Goal: Task Accomplishment & Management: Manage account settings

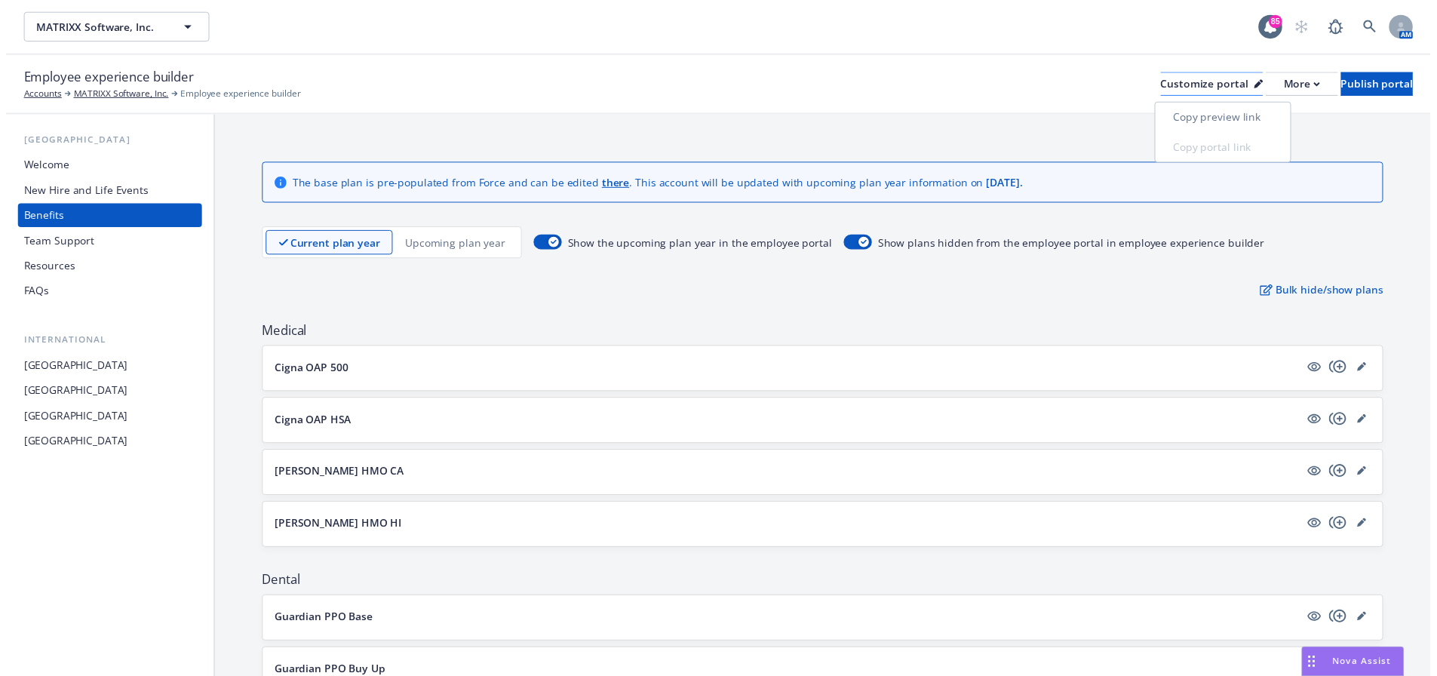
scroll to position [1213, 0]
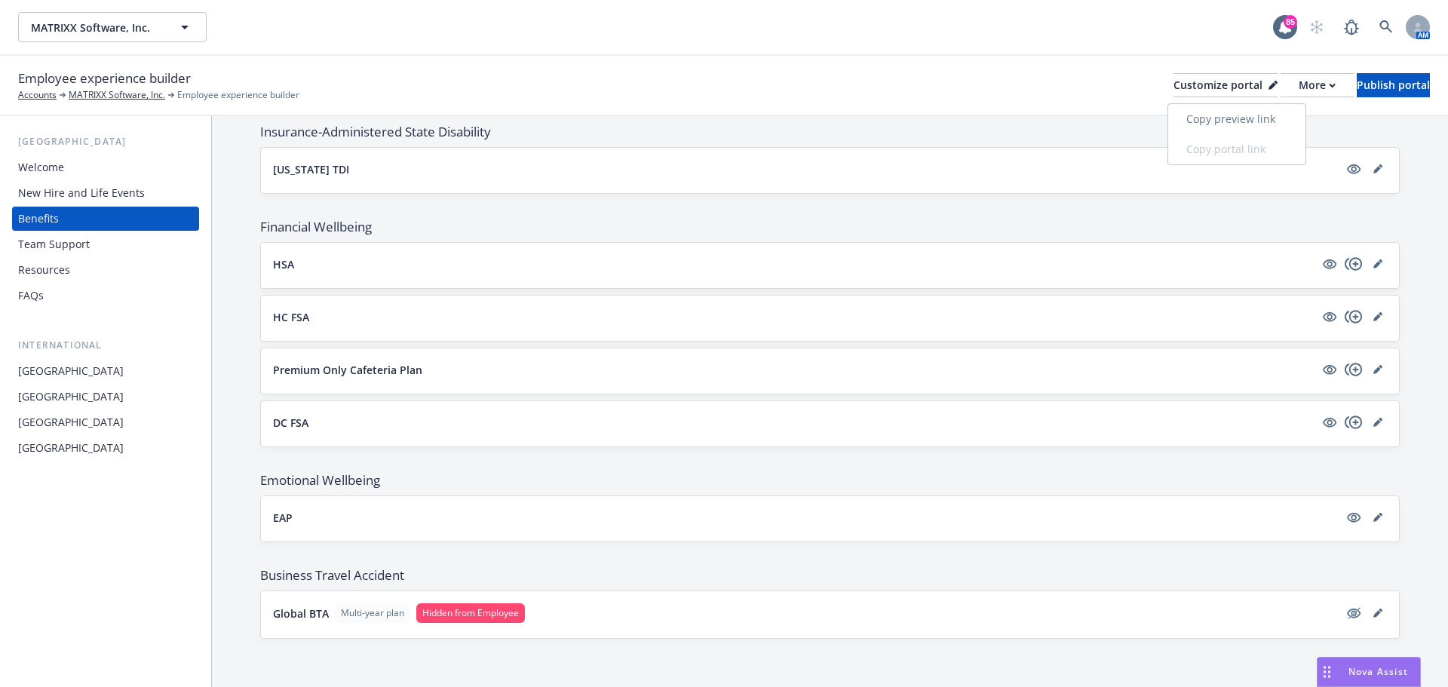
click at [1245, 122] on link "Copy preview link" at bounding box center [1237, 119] width 137 height 30
click at [1374, 616] on icon "editPencil" at bounding box center [1378, 613] width 9 height 9
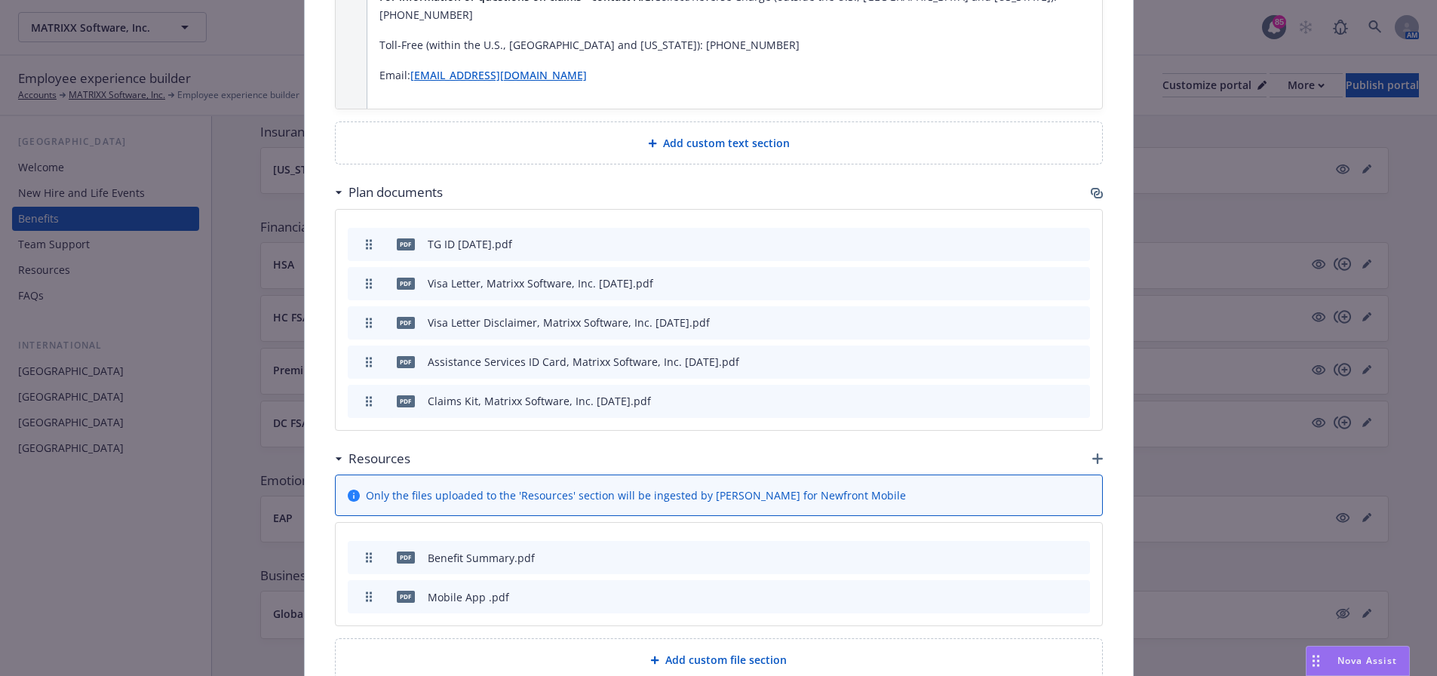
scroll to position [1479, 0]
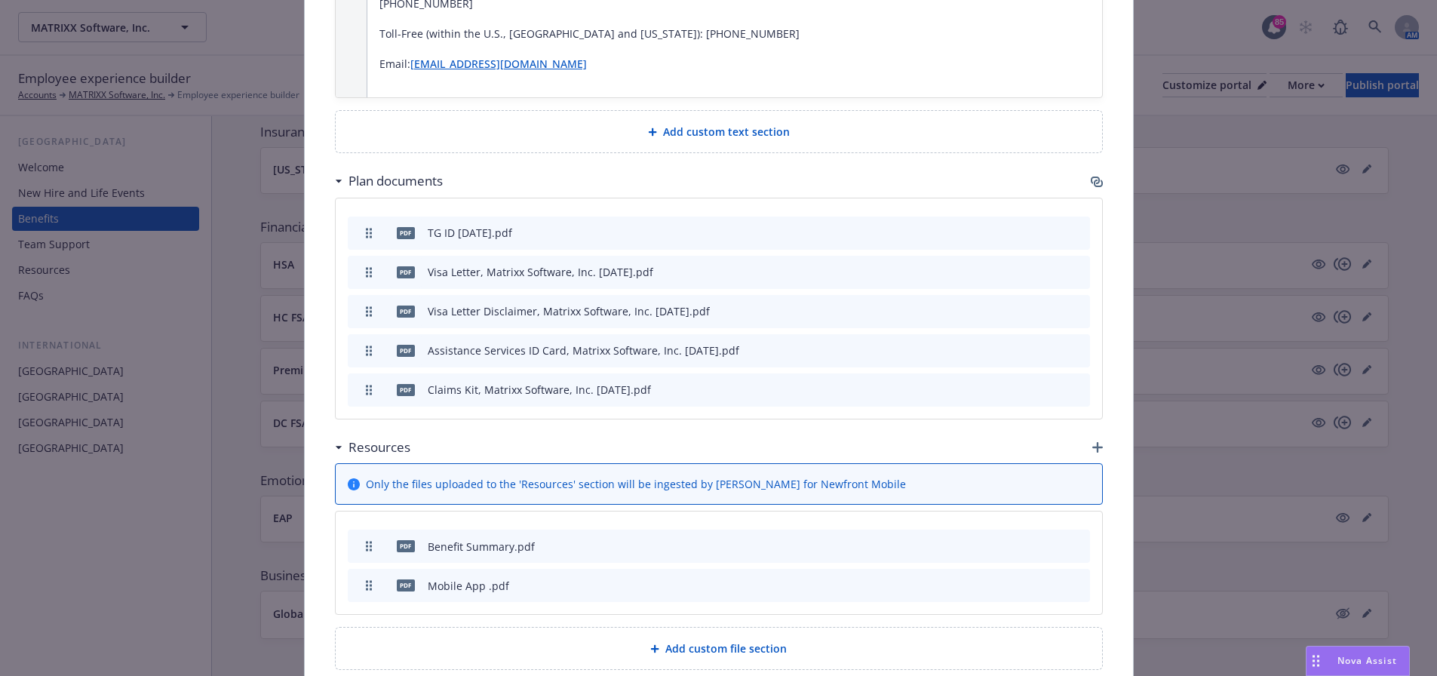
click at [232, 444] on div "Business Travel Accident - Global BTA - Business Travel Accident Cancel Save Ch…" at bounding box center [718, 338] width 1437 height 676
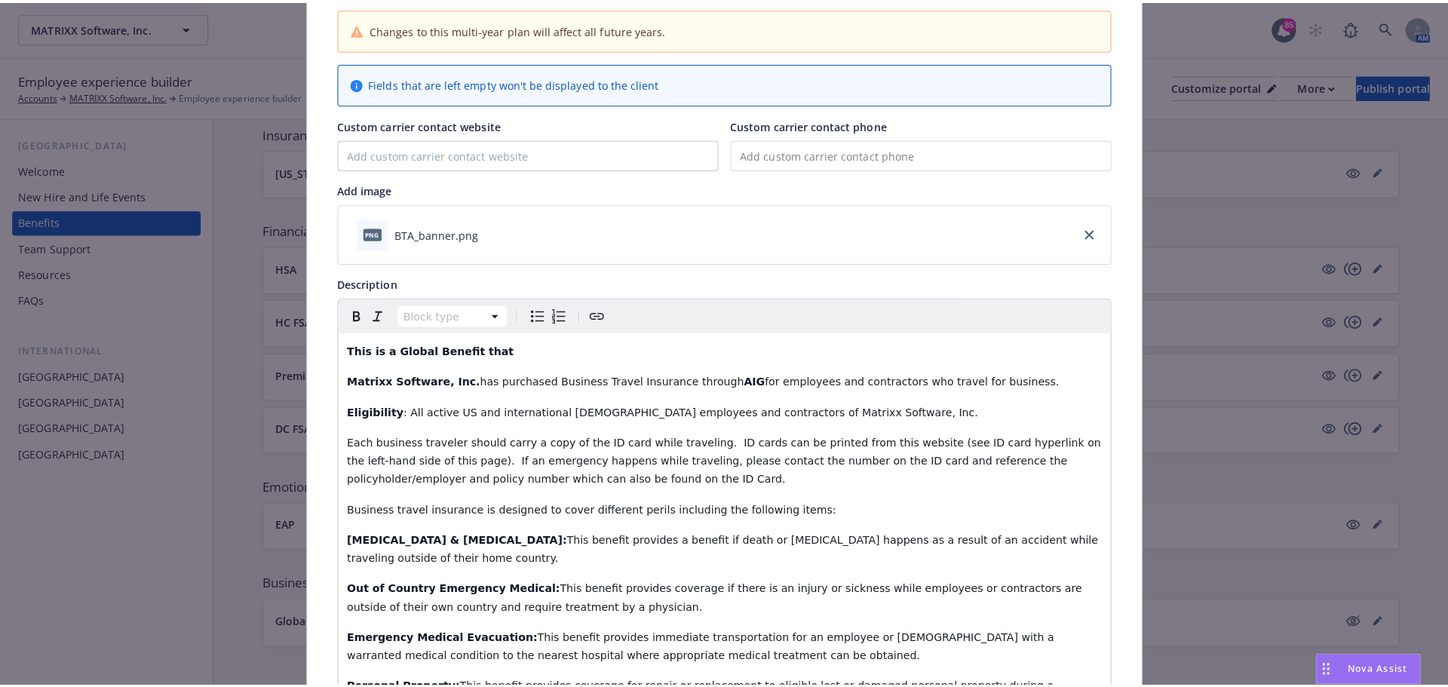
scroll to position [0, 0]
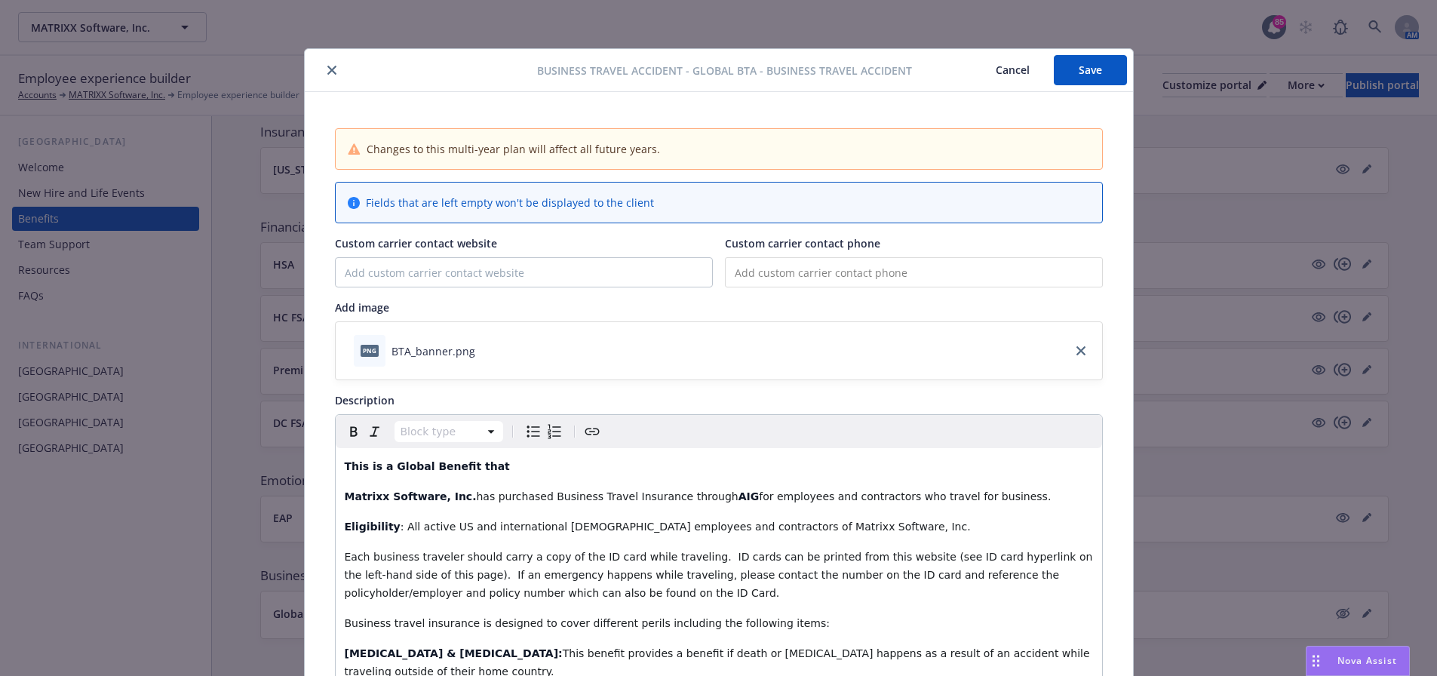
click at [329, 69] on icon "close" at bounding box center [331, 70] width 9 height 9
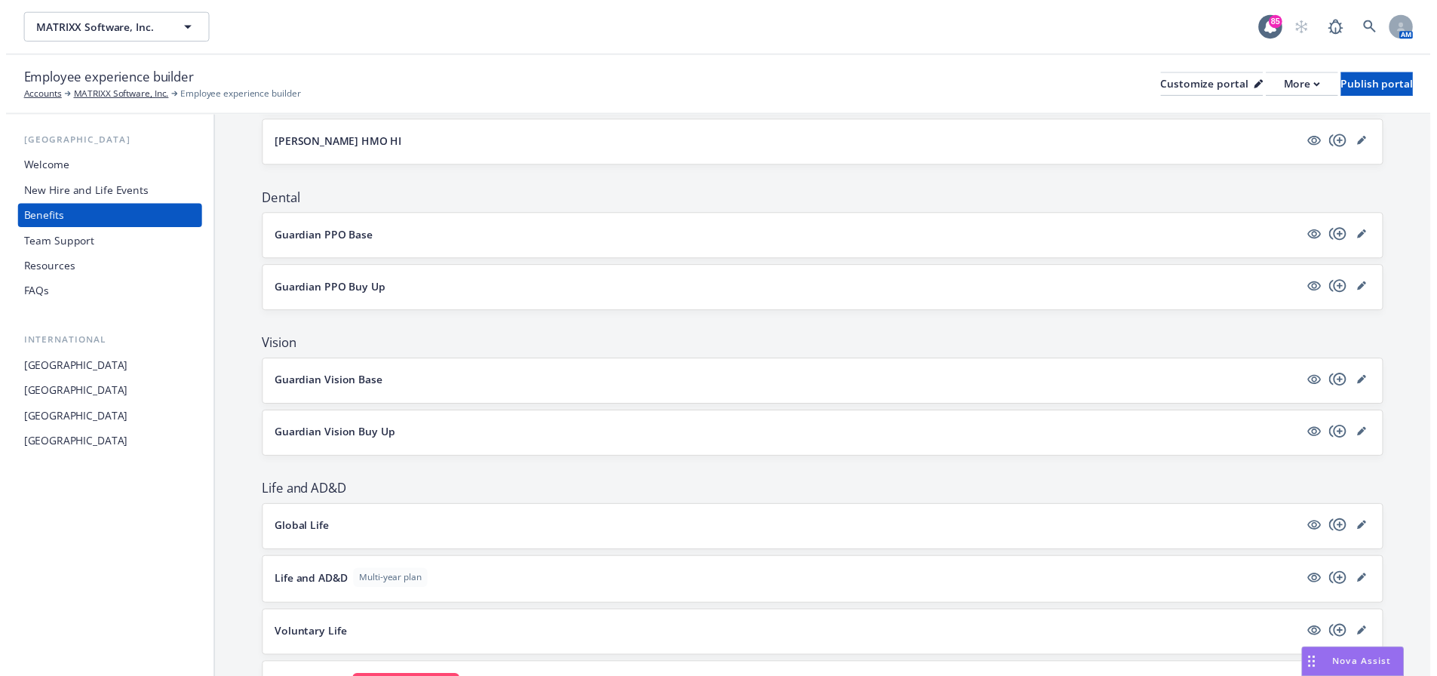
scroll to position [534, 0]
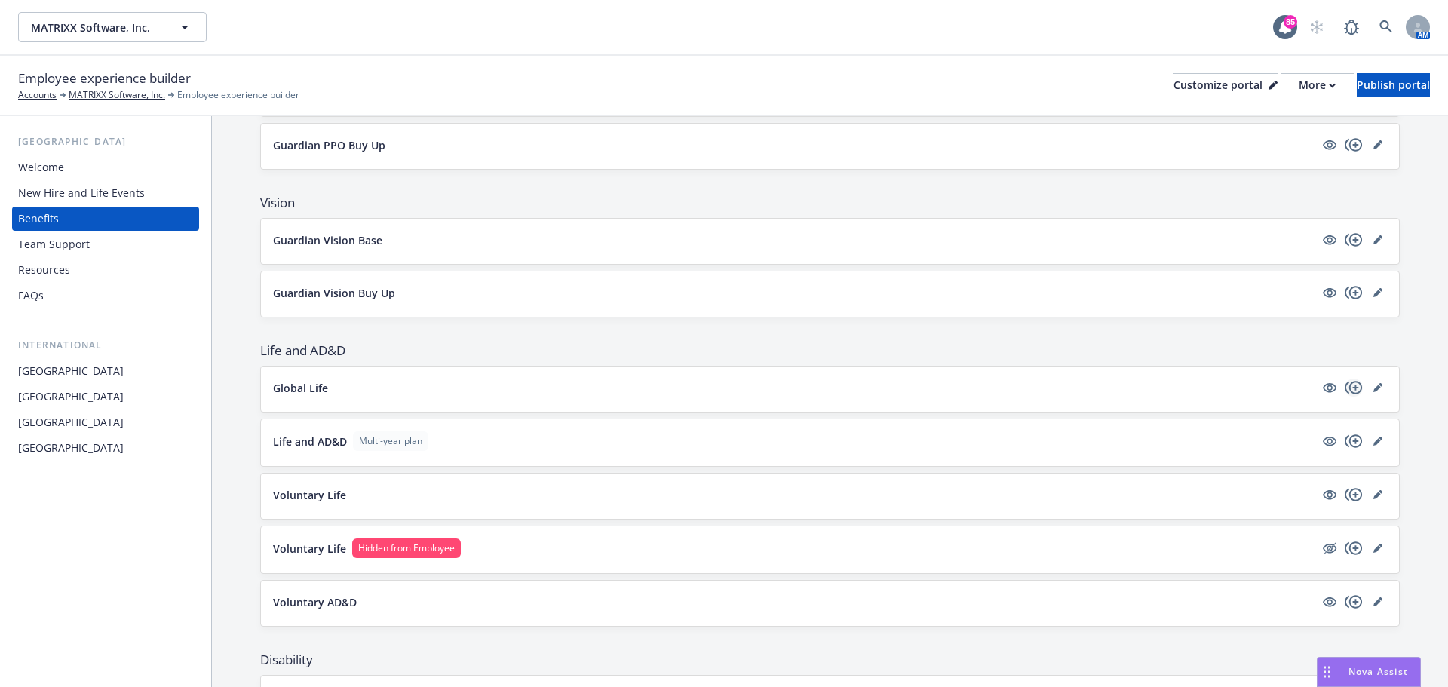
drag, startPoint x: 1364, startPoint y: 389, endPoint x: 1349, endPoint y: 392, distance: 15.4
click at [1374, 389] on icon "editPencil" at bounding box center [1378, 389] width 8 height 8
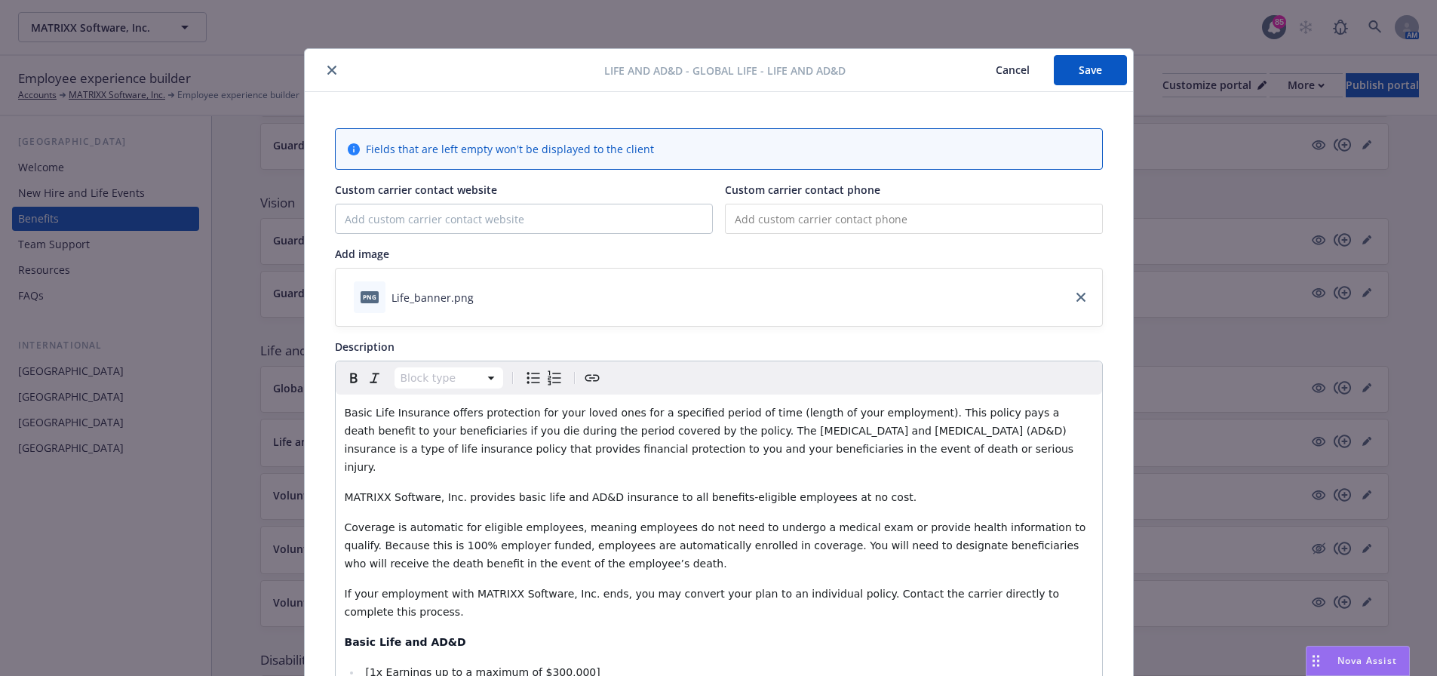
click at [327, 69] on icon "close" at bounding box center [331, 70] width 9 height 9
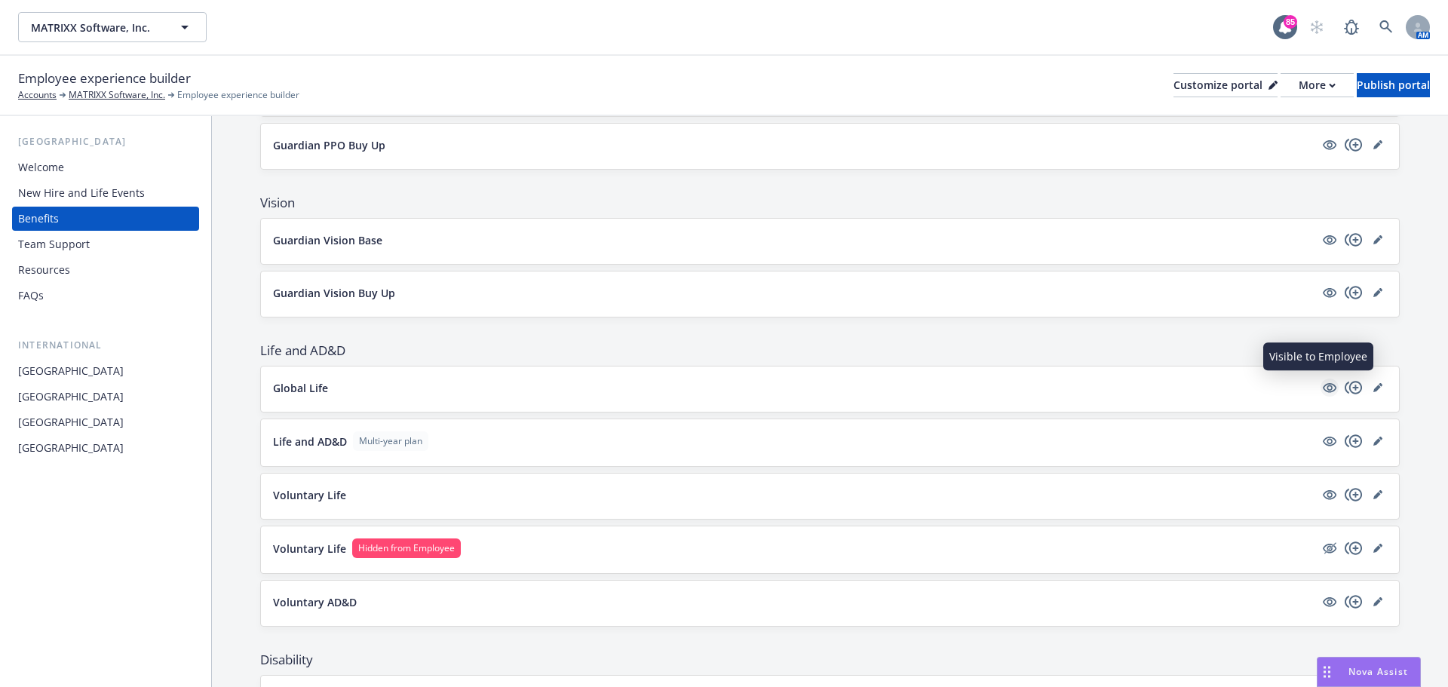
click at [1323, 387] on icon "visible" at bounding box center [1330, 388] width 14 height 10
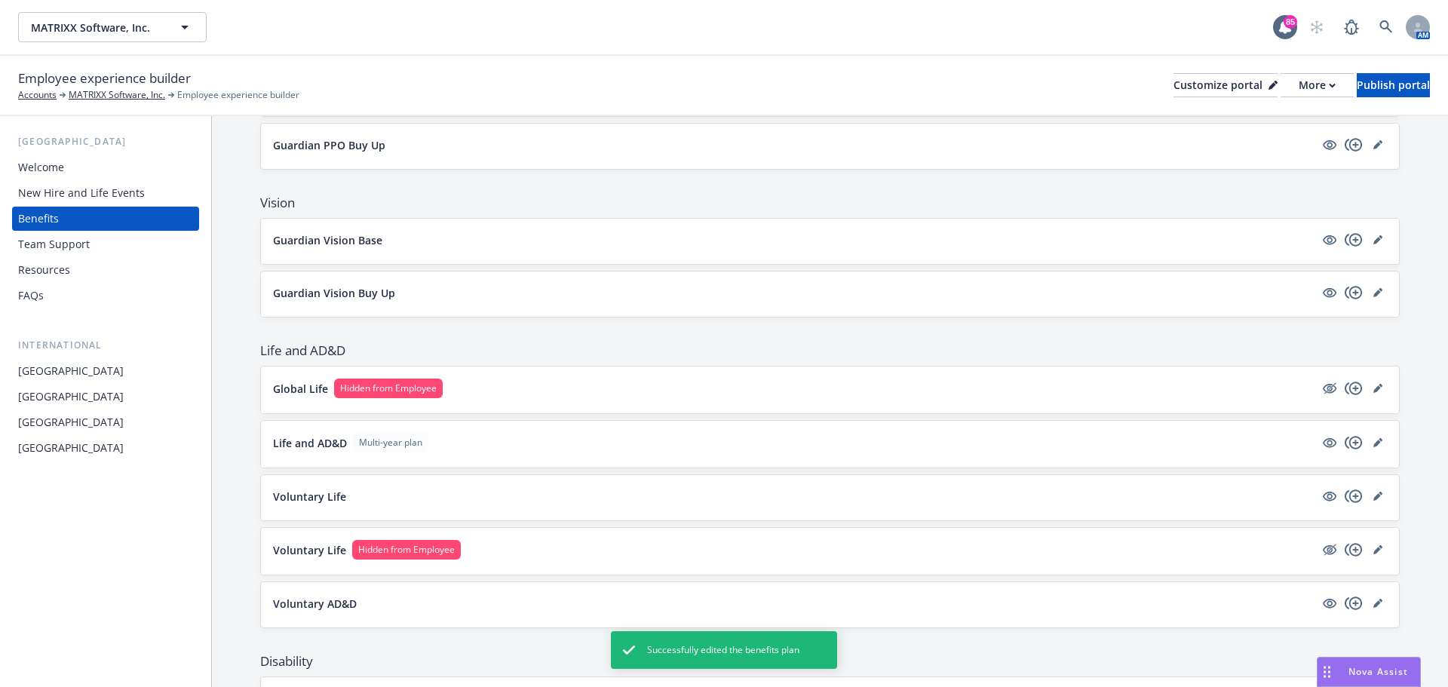
click at [91, 366] on div "[GEOGRAPHIC_DATA]" at bounding box center [71, 371] width 106 height 24
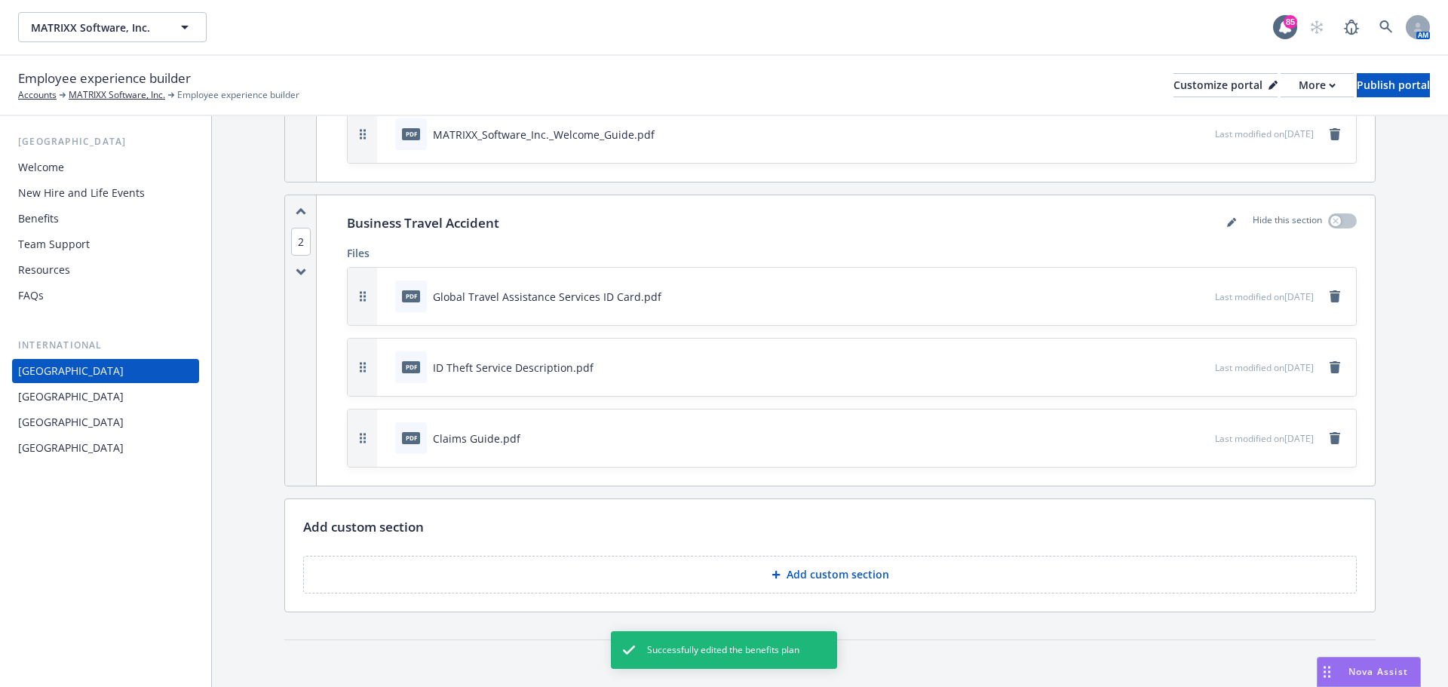
scroll to position [306, 0]
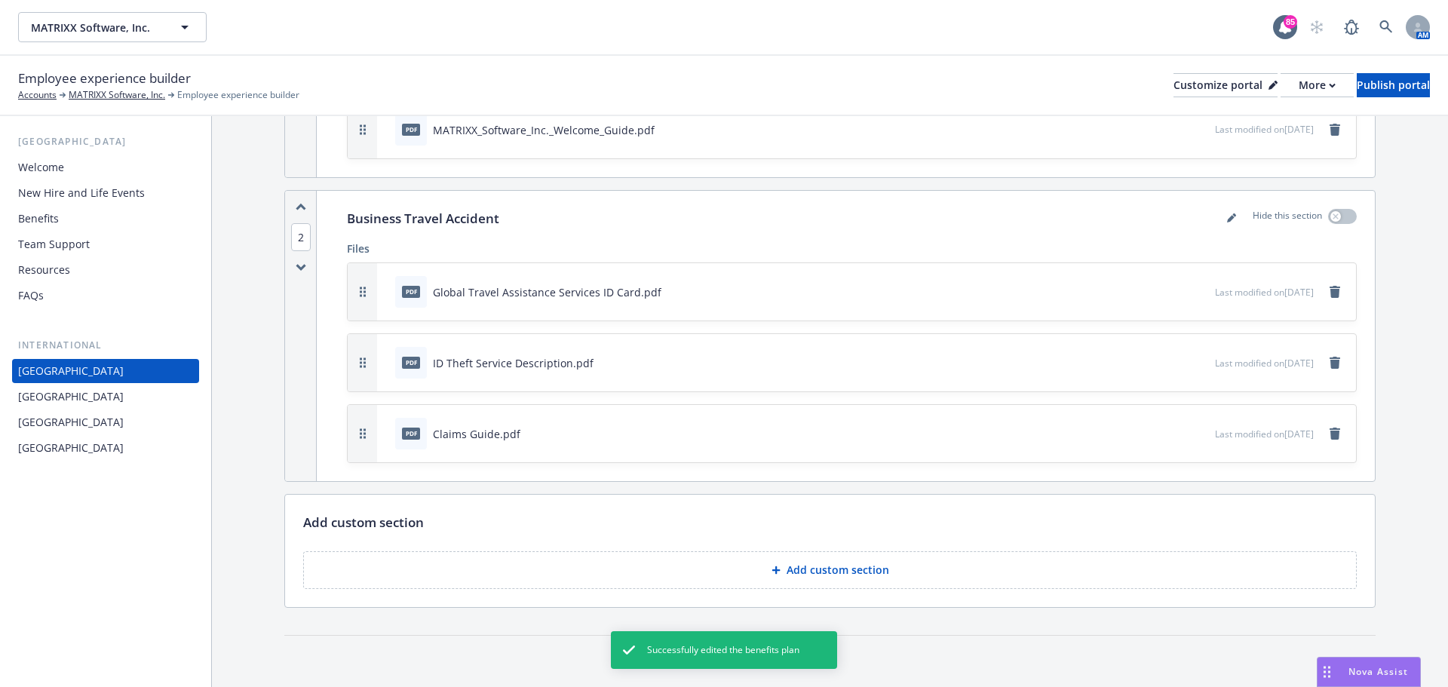
click at [809, 569] on p "Add custom section" at bounding box center [838, 570] width 103 height 15
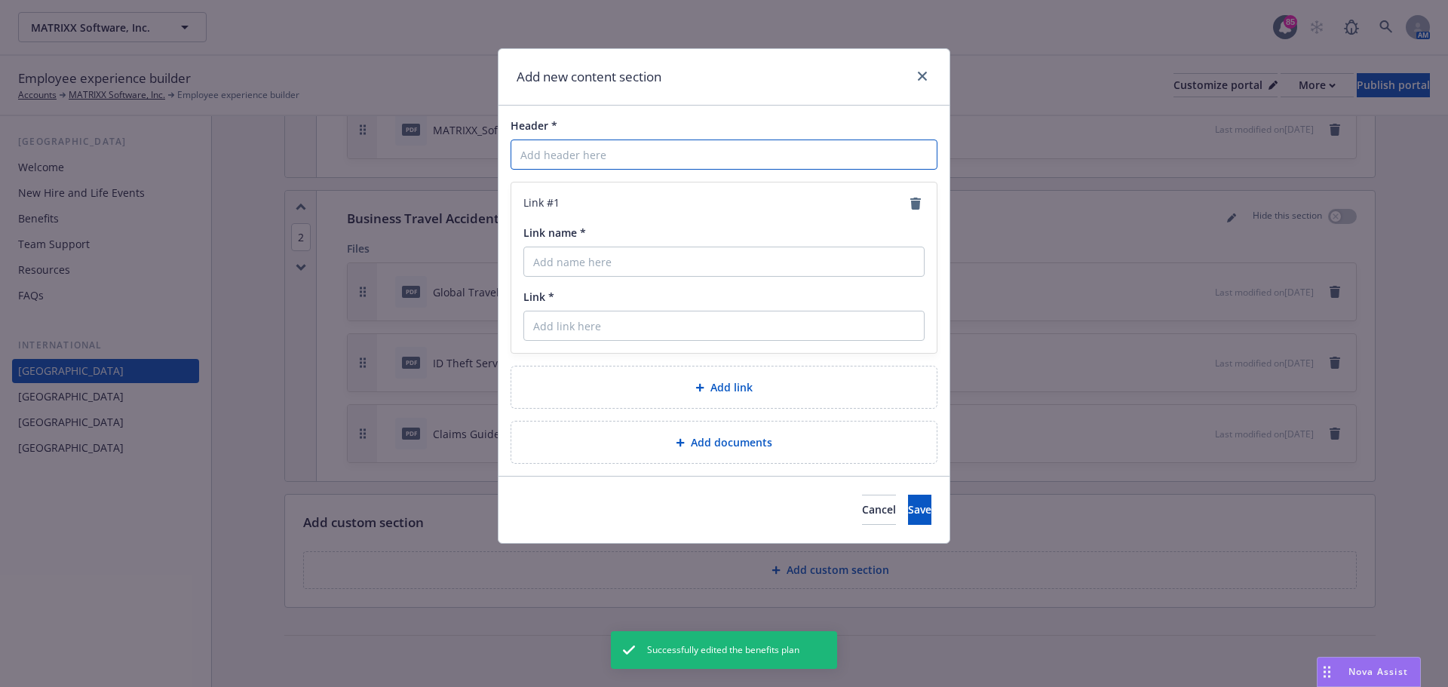
click at [548, 156] on input "Header *" at bounding box center [724, 155] width 427 height 30
paste input "International Life Insurance"
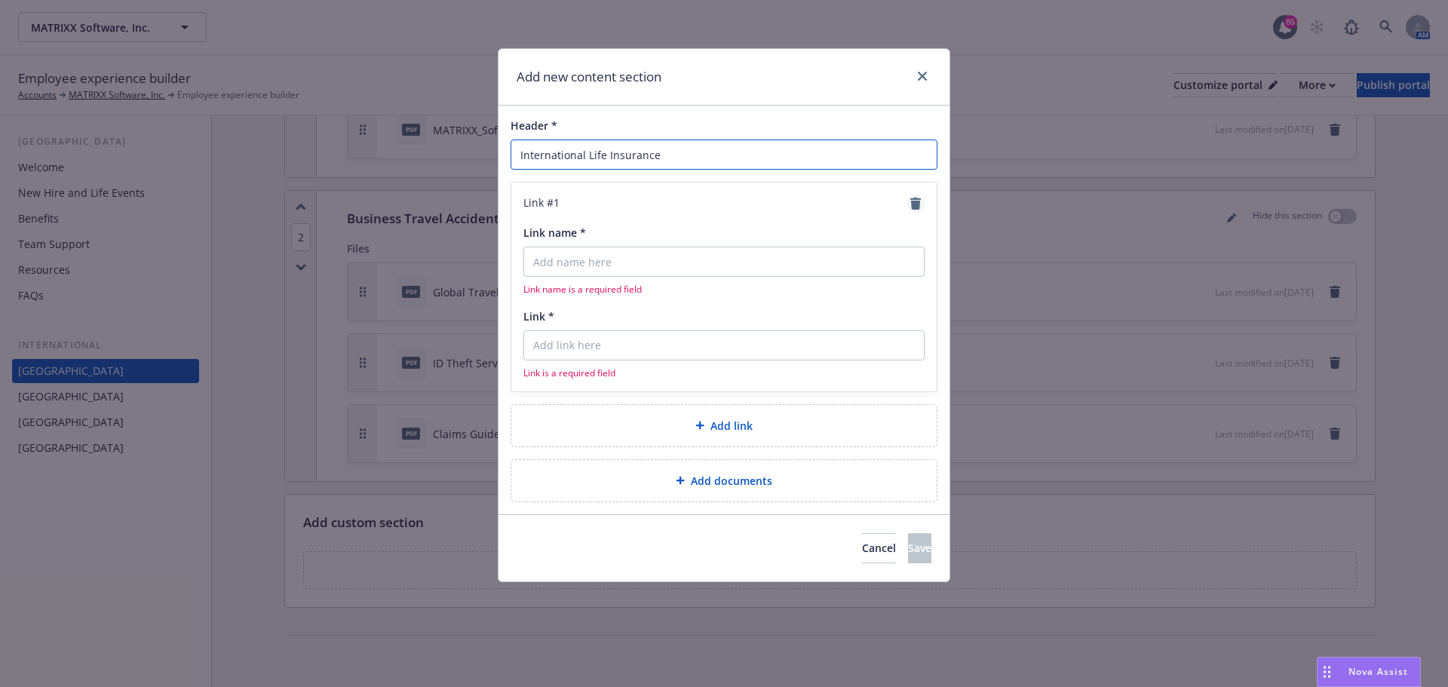
type input "International Life Insurance"
click at [918, 199] on icon "remove" at bounding box center [916, 204] width 11 height 12
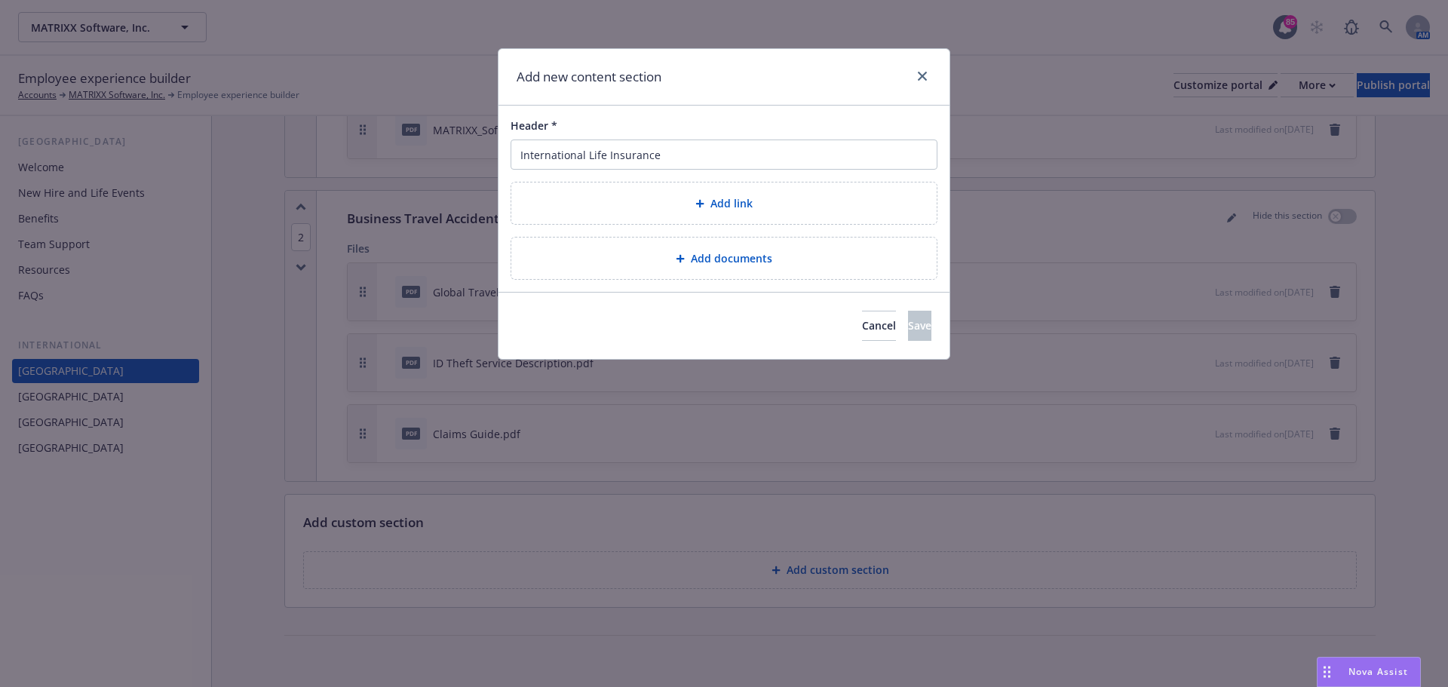
click at [711, 266] on span "Add documents" at bounding box center [731, 258] width 81 height 16
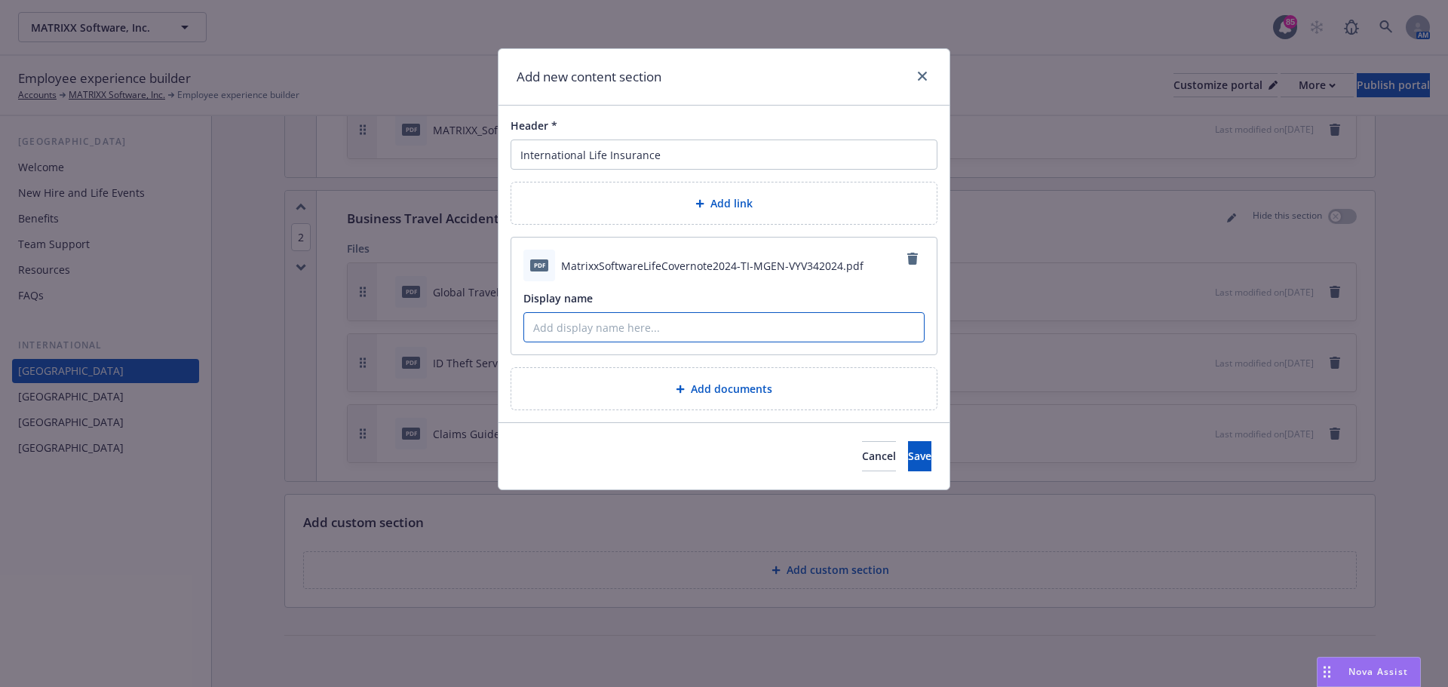
click at [625, 327] on input "Display name" at bounding box center [724, 327] width 400 height 29
paste input "SCHEDULE OF BENEFITS"
click at [538, 327] on input "SCHEDULE OF BENEFITS" at bounding box center [724, 327] width 400 height 29
type input "Schedule of Benefits"
click at [908, 461] on button "Save" at bounding box center [919, 456] width 23 height 30
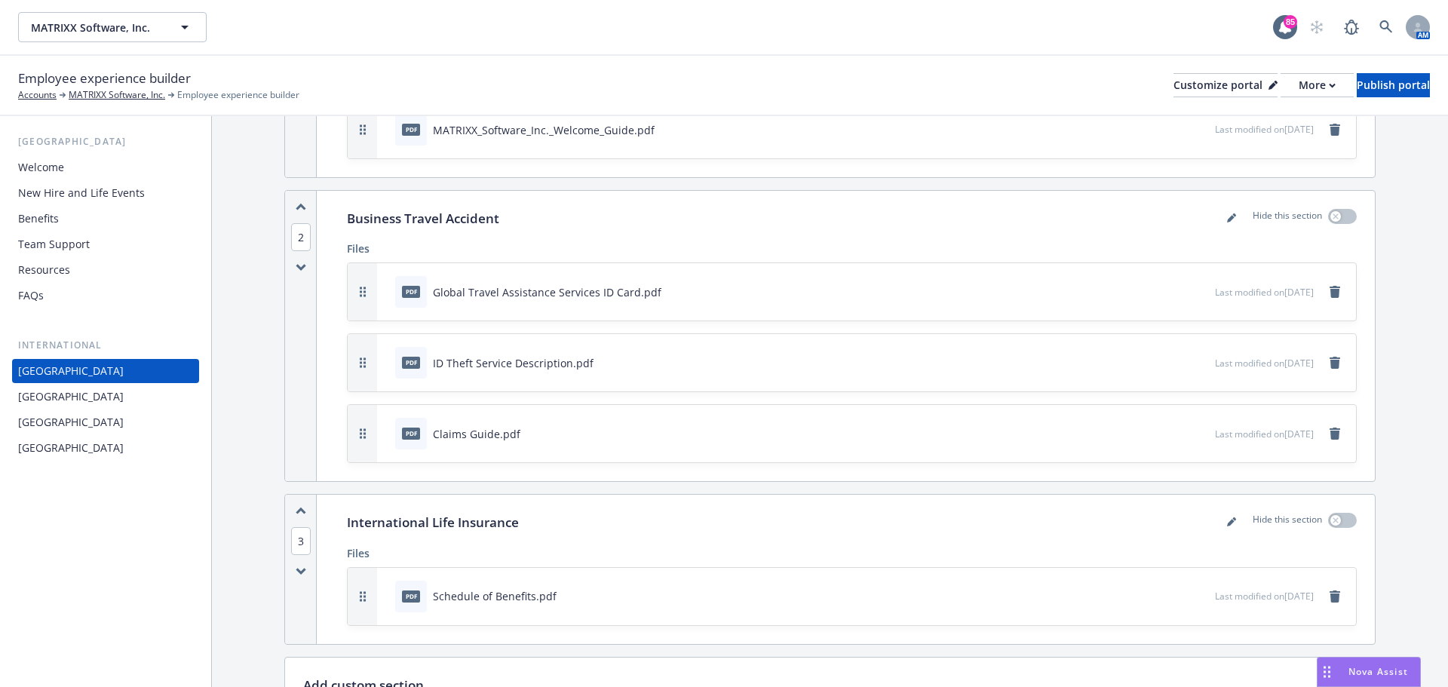
click at [103, 395] on div "[GEOGRAPHIC_DATA]" at bounding box center [105, 397] width 175 height 24
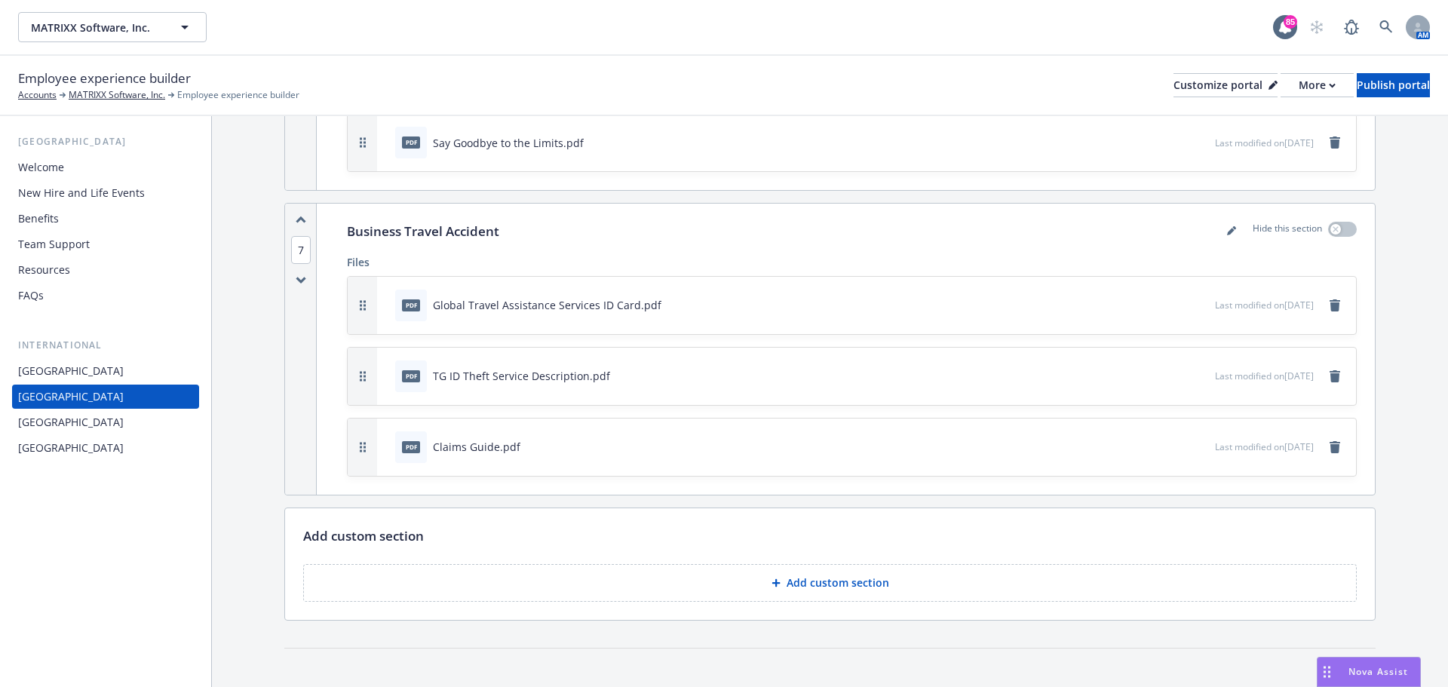
scroll to position [1828, 0]
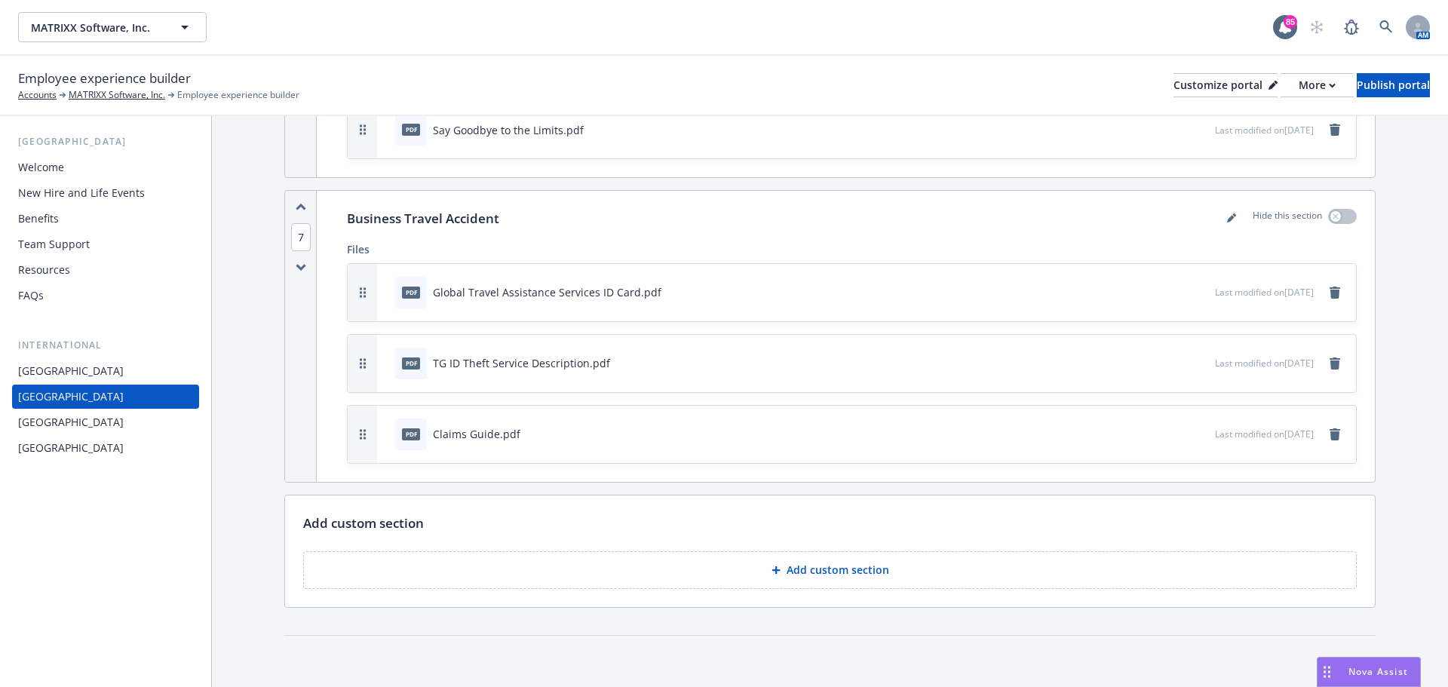
click at [852, 585] on button "Add custom section" at bounding box center [830, 570] width 1054 height 38
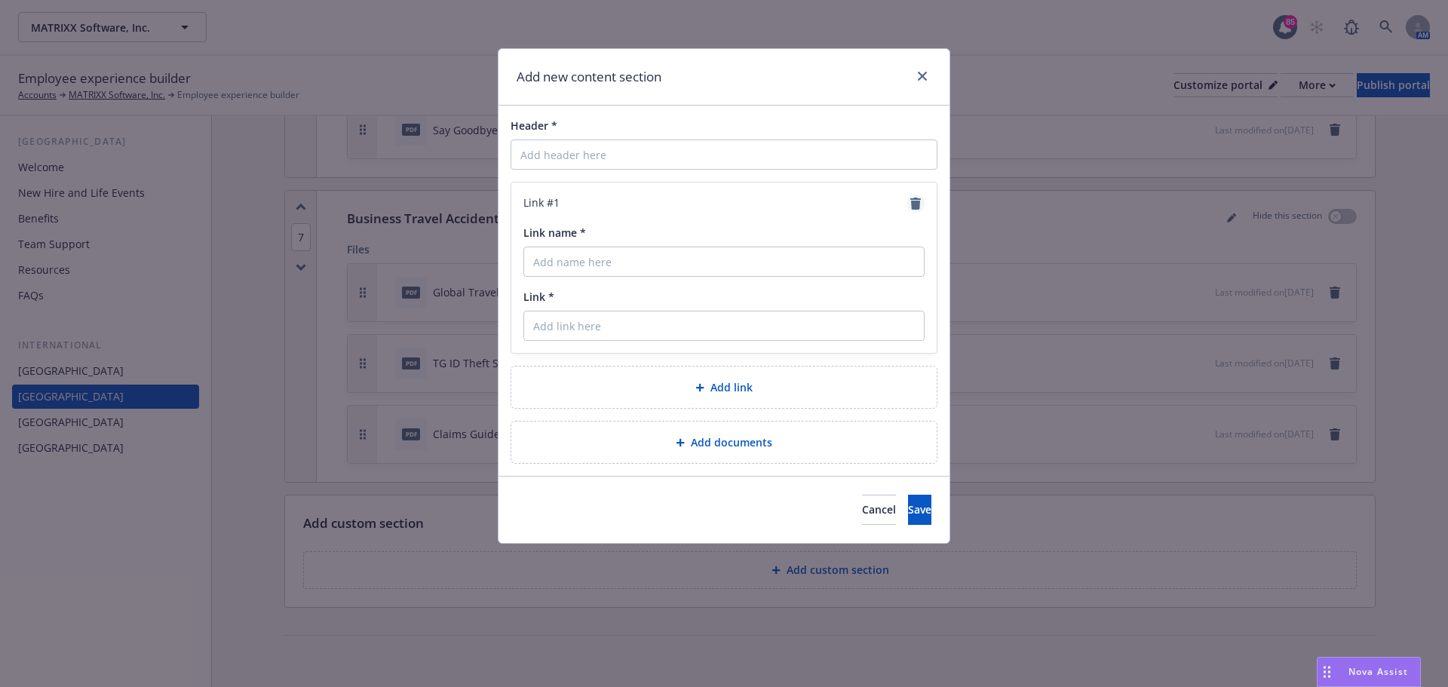
click at [914, 207] on icon "remove" at bounding box center [916, 204] width 11 height 12
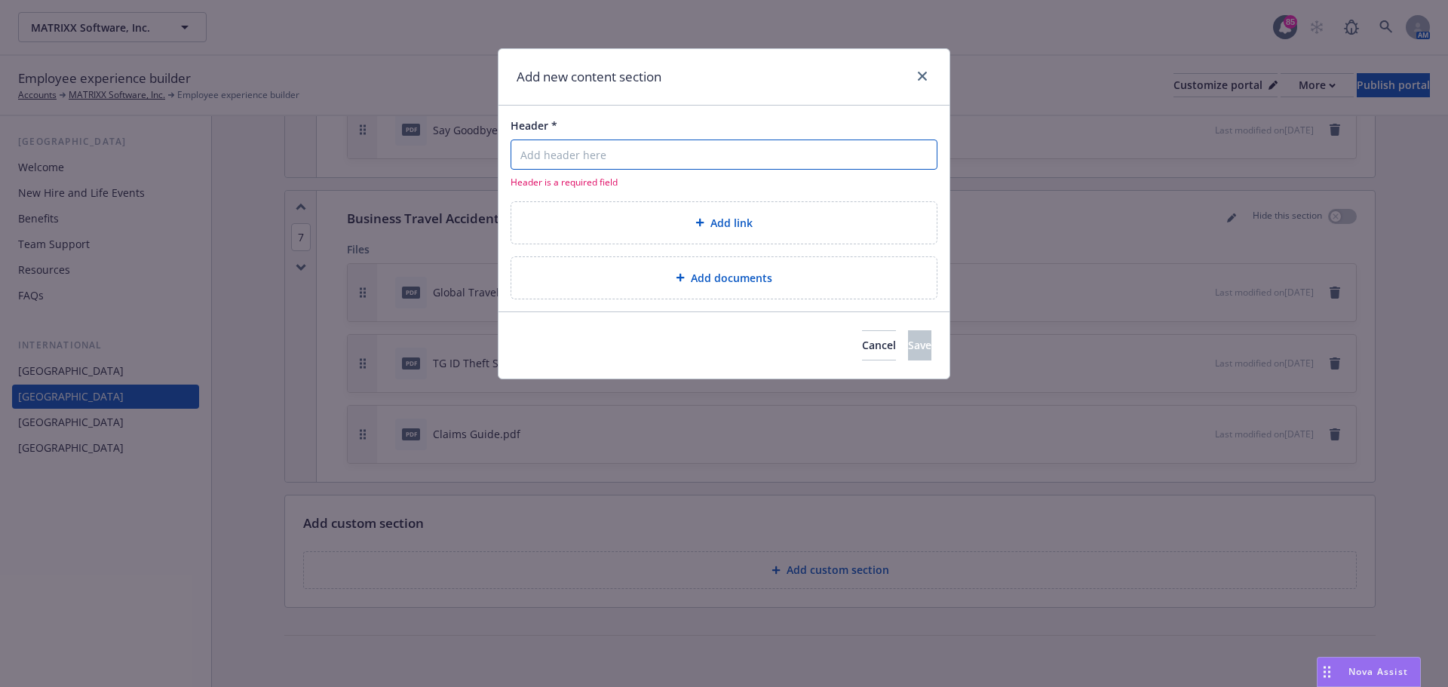
click at [742, 159] on input "Header *" at bounding box center [724, 155] width 427 height 30
paste input "SCHEDULE OF BENEFITS"
type input "SCHEDULE OF BENEFITS"
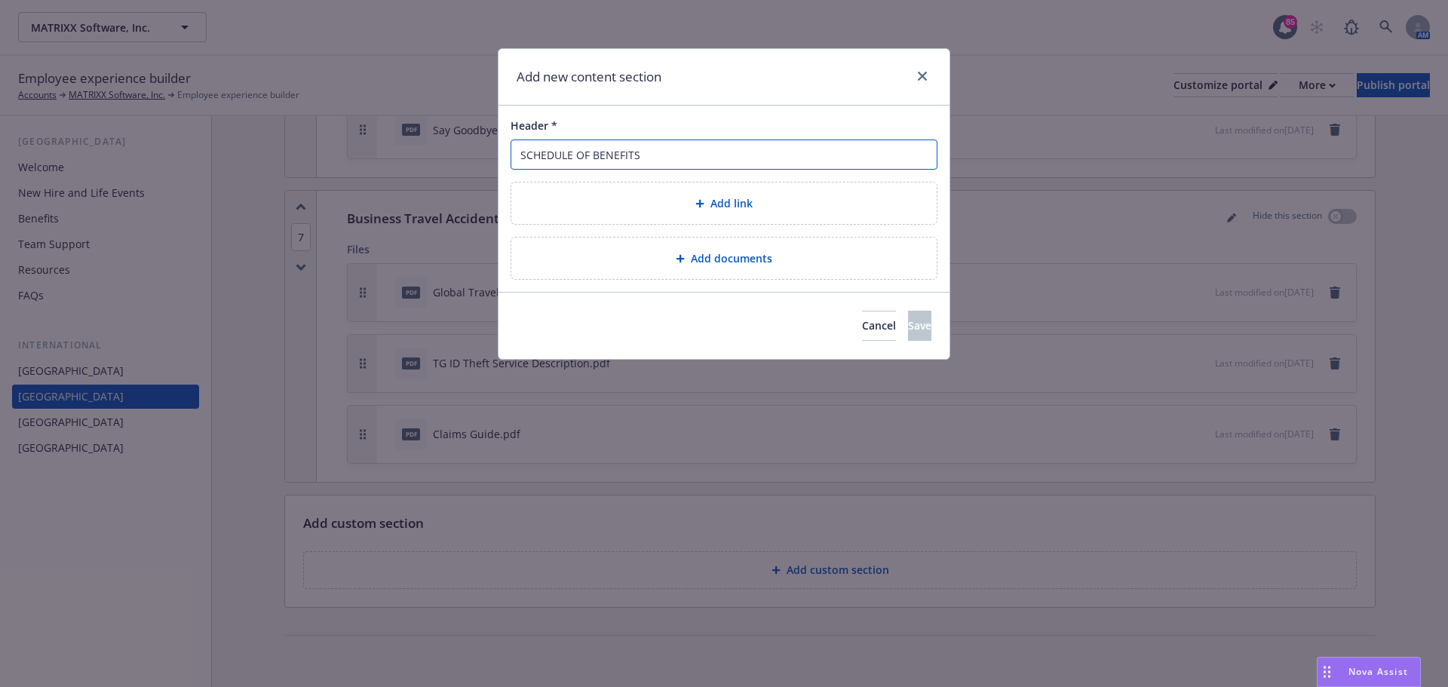
drag, startPoint x: 648, startPoint y: 159, endPoint x: 491, endPoint y: 156, distance: 156.9
click at [491, 156] on div "Add new content section Header * SCHEDULE OF BENEFITS Add link Add documents Ca…" at bounding box center [724, 343] width 1448 height 687
type input "International Life Insurance"
click at [705, 256] on span "Add documents" at bounding box center [731, 258] width 81 height 16
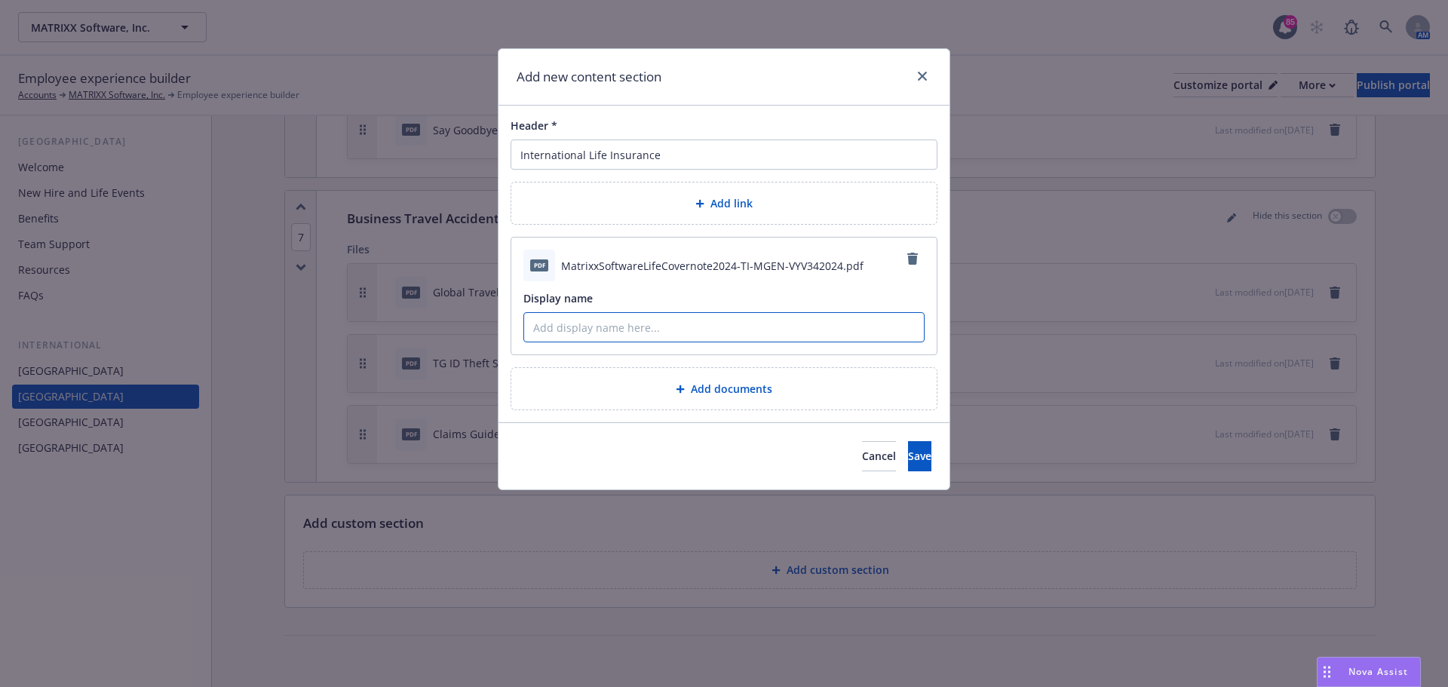
click at [648, 321] on input "Display name" at bounding box center [724, 327] width 400 height 29
type input "Schedule of Benefits"
click at [908, 451] on span "Save" at bounding box center [919, 456] width 23 height 14
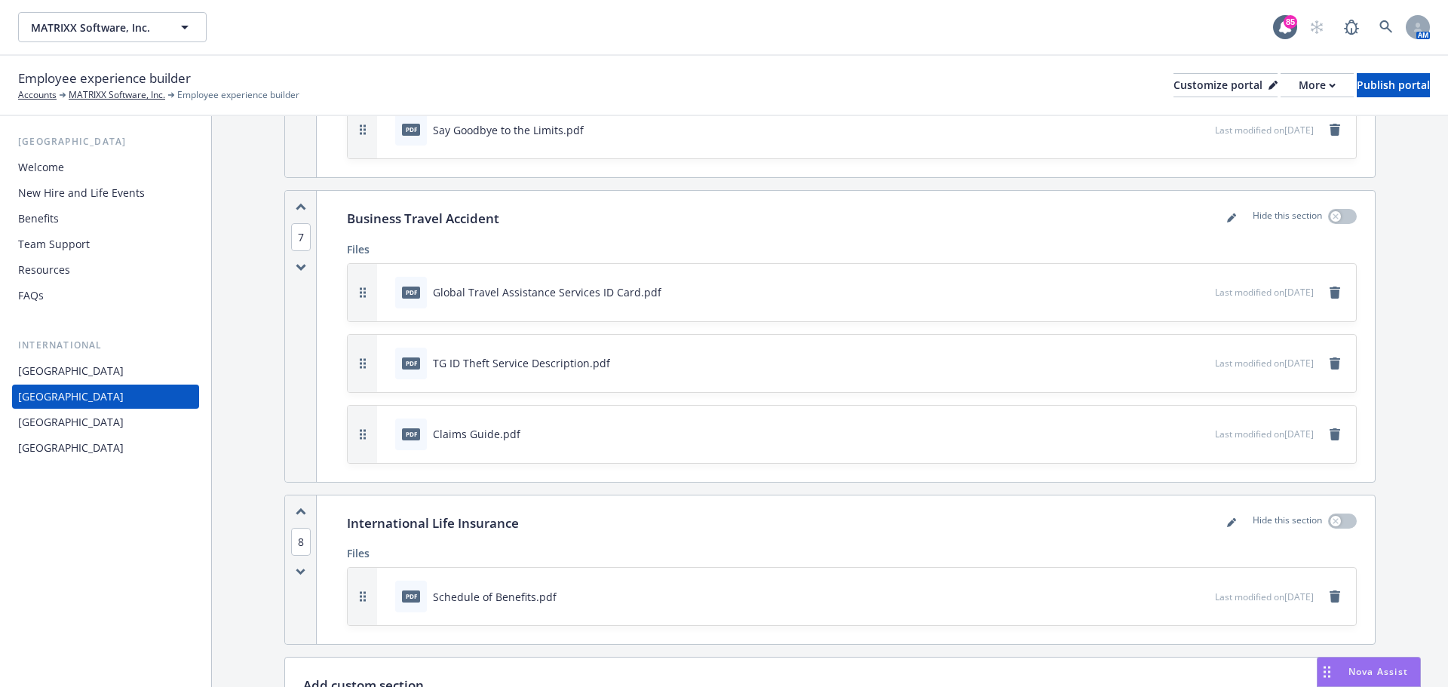
drag, startPoint x: 50, startPoint y: 424, endPoint x: 59, endPoint y: 426, distance: 9.3
click at [50, 424] on div "[GEOGRAPHIC_DATA]" at bounding box center [71, 422] width 106 height 24
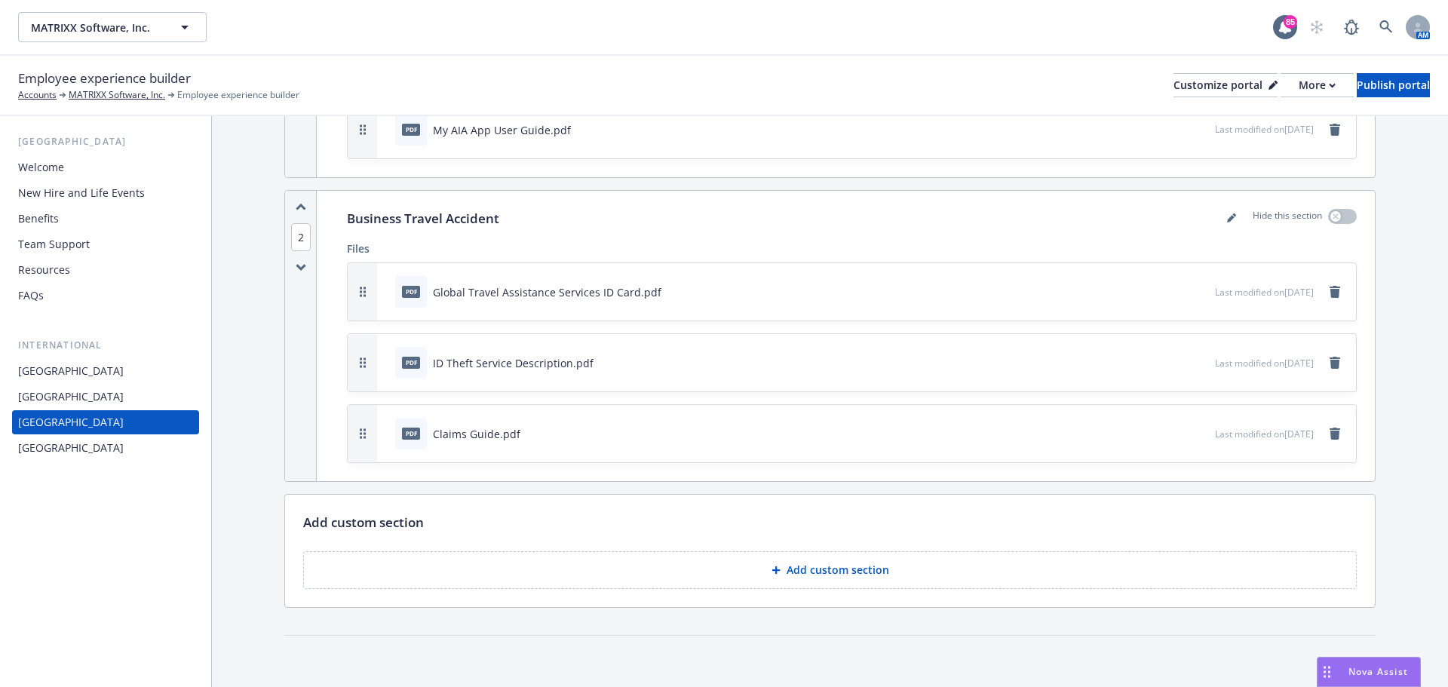
scroll to position [519, 0]
click at [961, 563] on button "Add custom section" at bounding box center [830, 570] width 1054 height 38
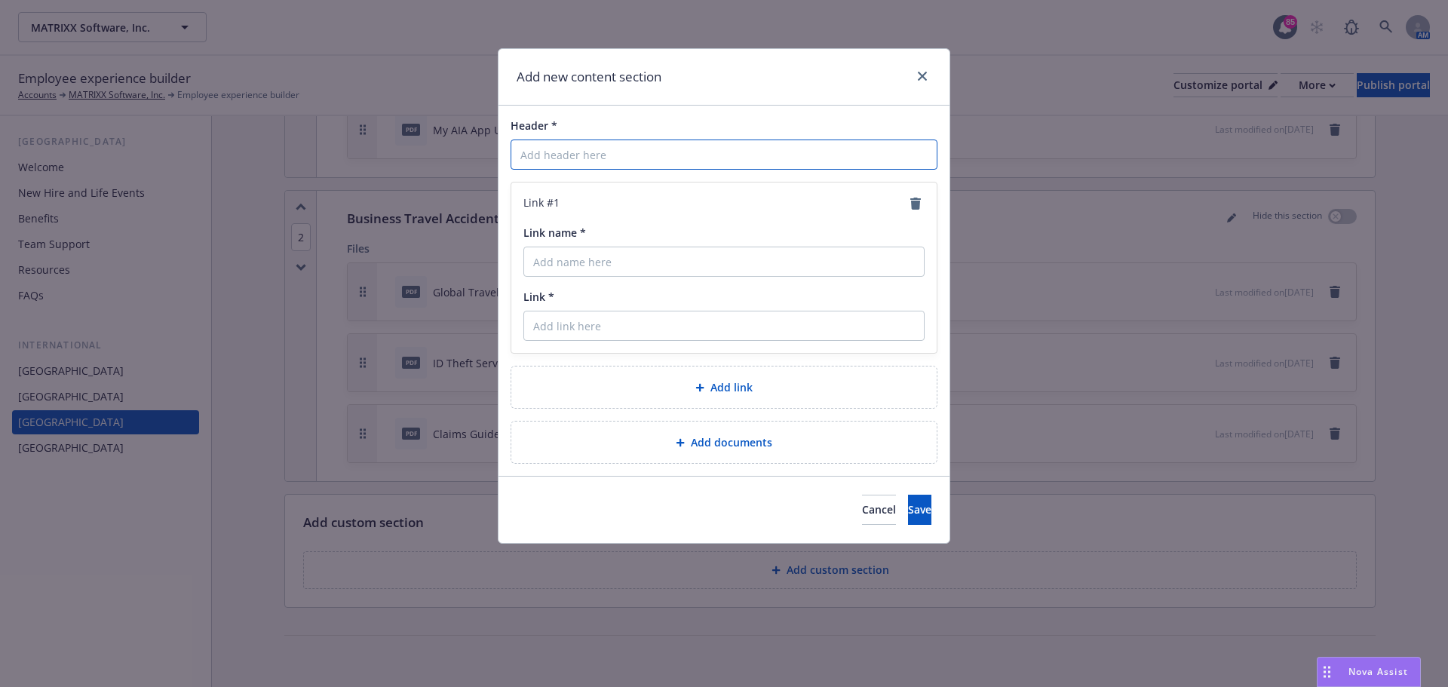
click at [690, 155] on input "Header *" at bounding box center [724, 155] width 427 height 30
type input "International Life Insurance"
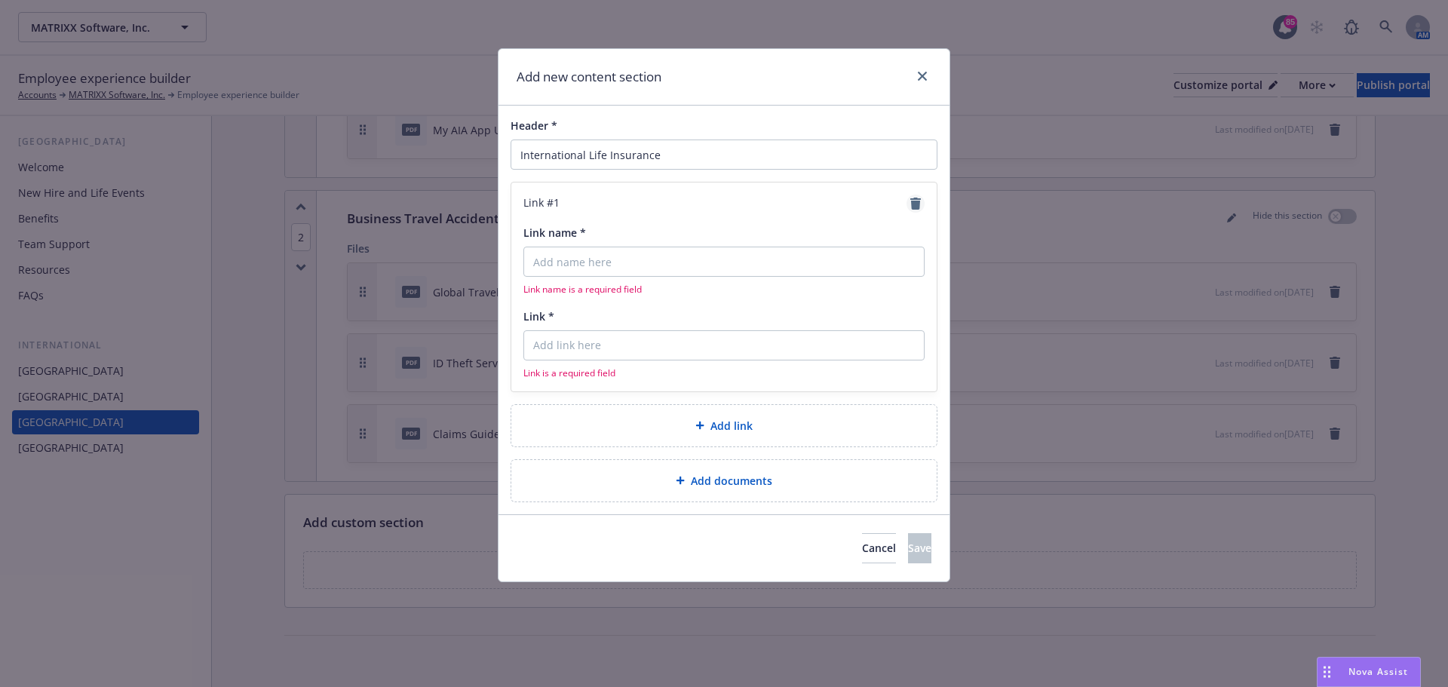
click at [914, 206] on icon "remove" at bounding box center [916, 204] width 11 height 12
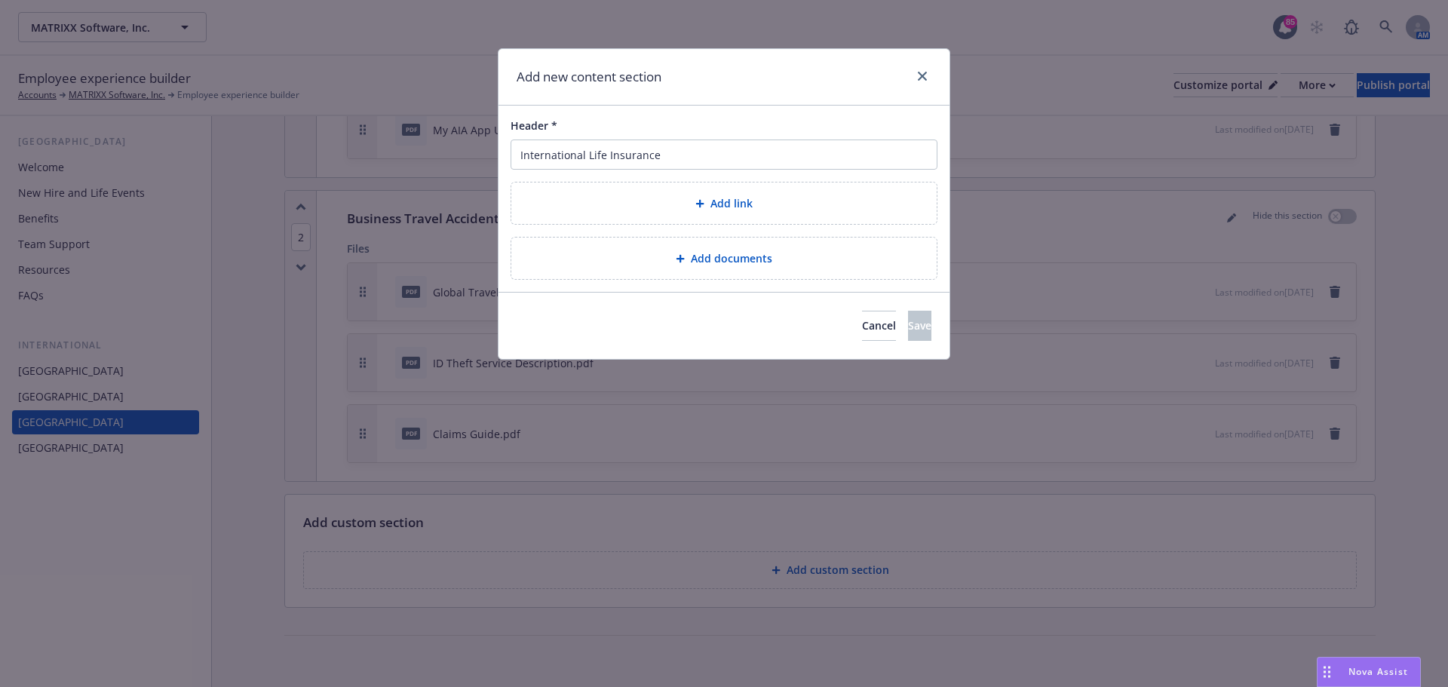
click at [825, 261] on div "Add documents" at bounding box center [724, 258] width 401 height 17
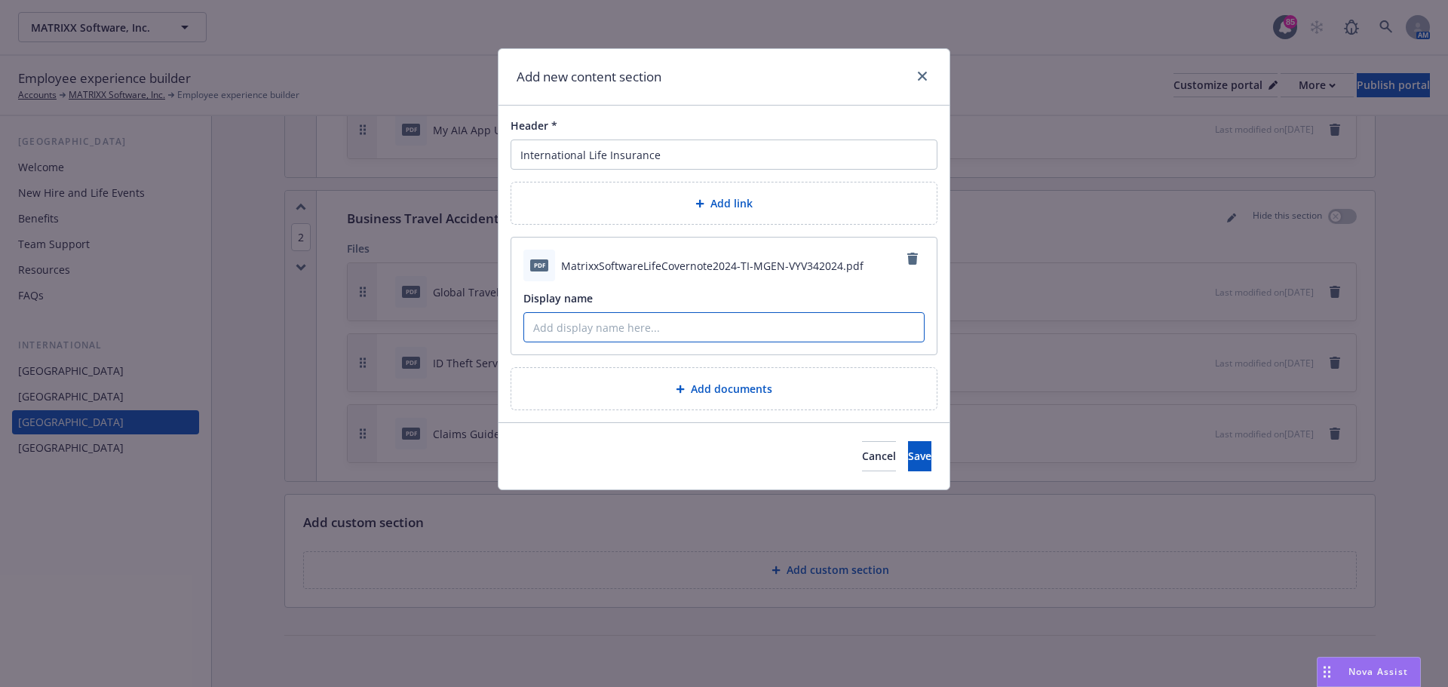
click at [660, 326] on input "Display name" at bounding box center [724, 327] width 400 height 29
type input "Schedule of Benefits"
click at [908, 460] on span "Save" at bounding box center [919, 456] width 23 height 14
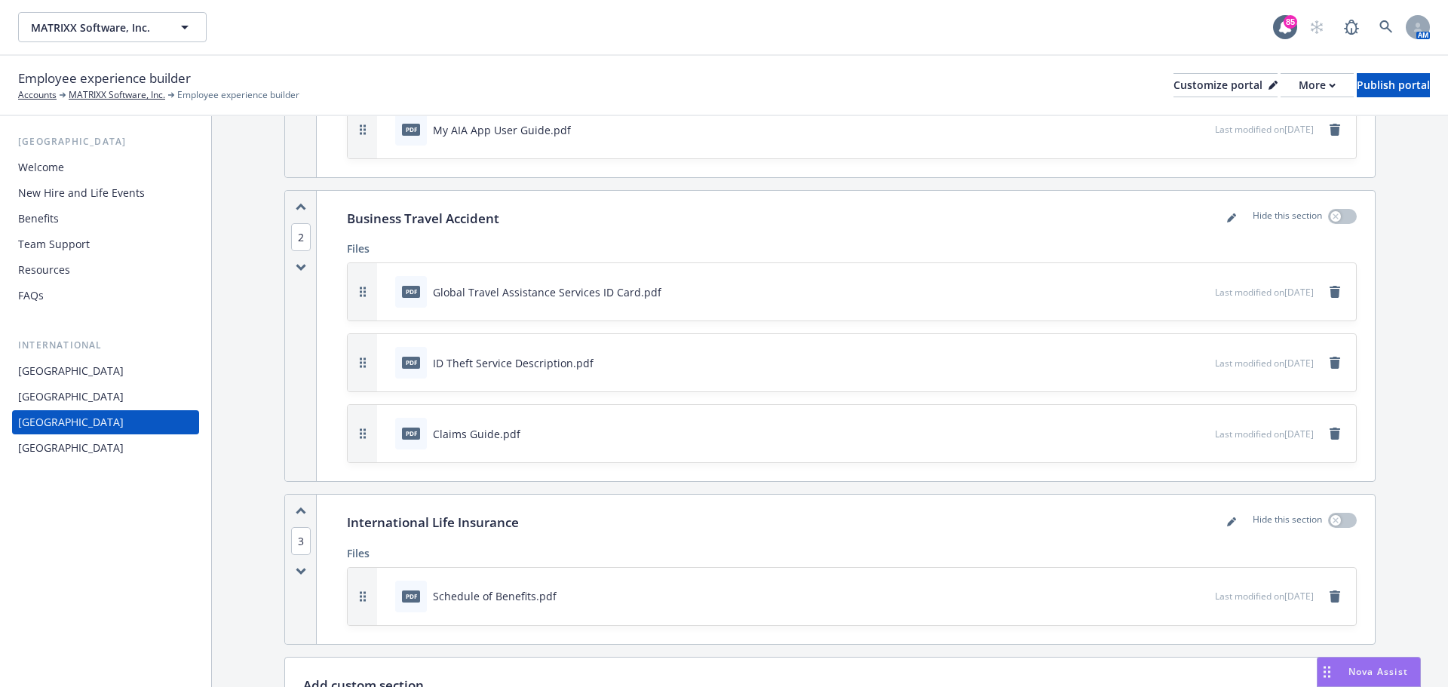
click at [78, 451] on div "[GEOGRAPHIC_DATA]" at bounding box center [105, 448] width 175 height 24
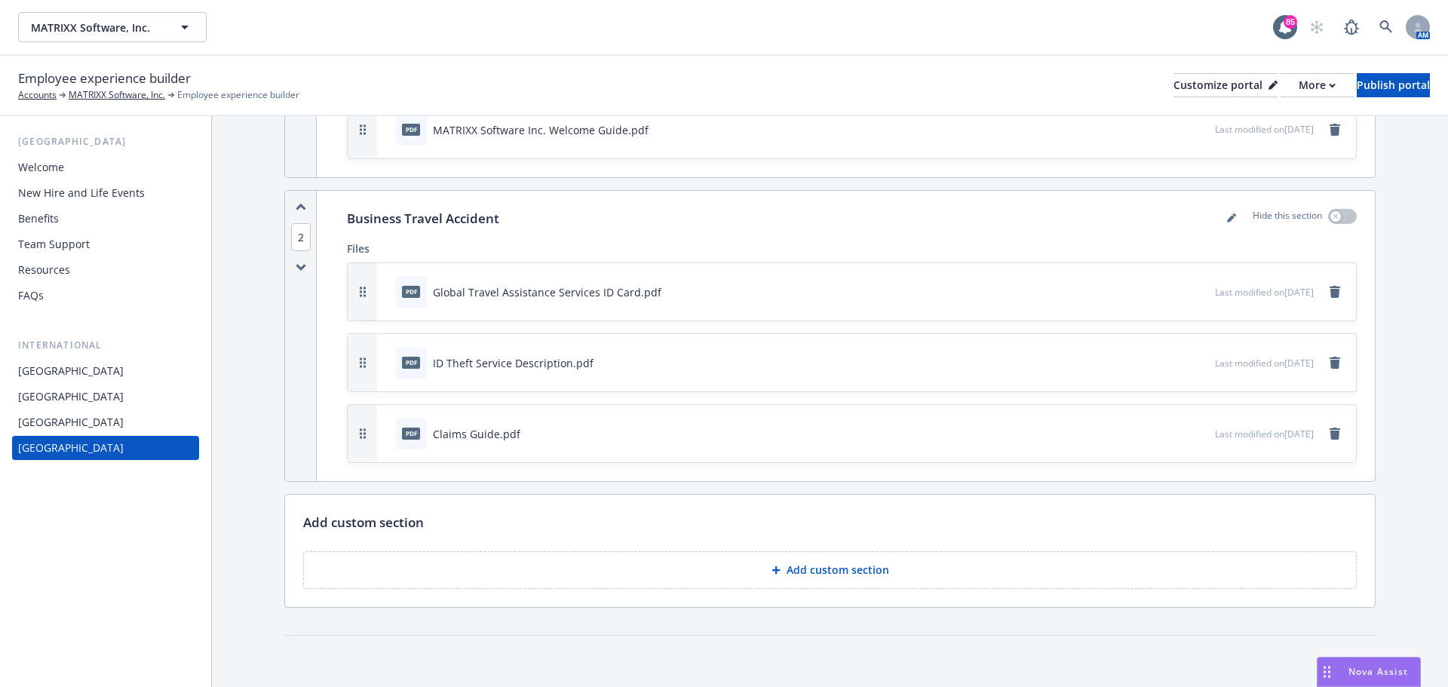
click at [873, 580] on button "Add custom section" at bounding box center [830, 570] width 1054 height 38
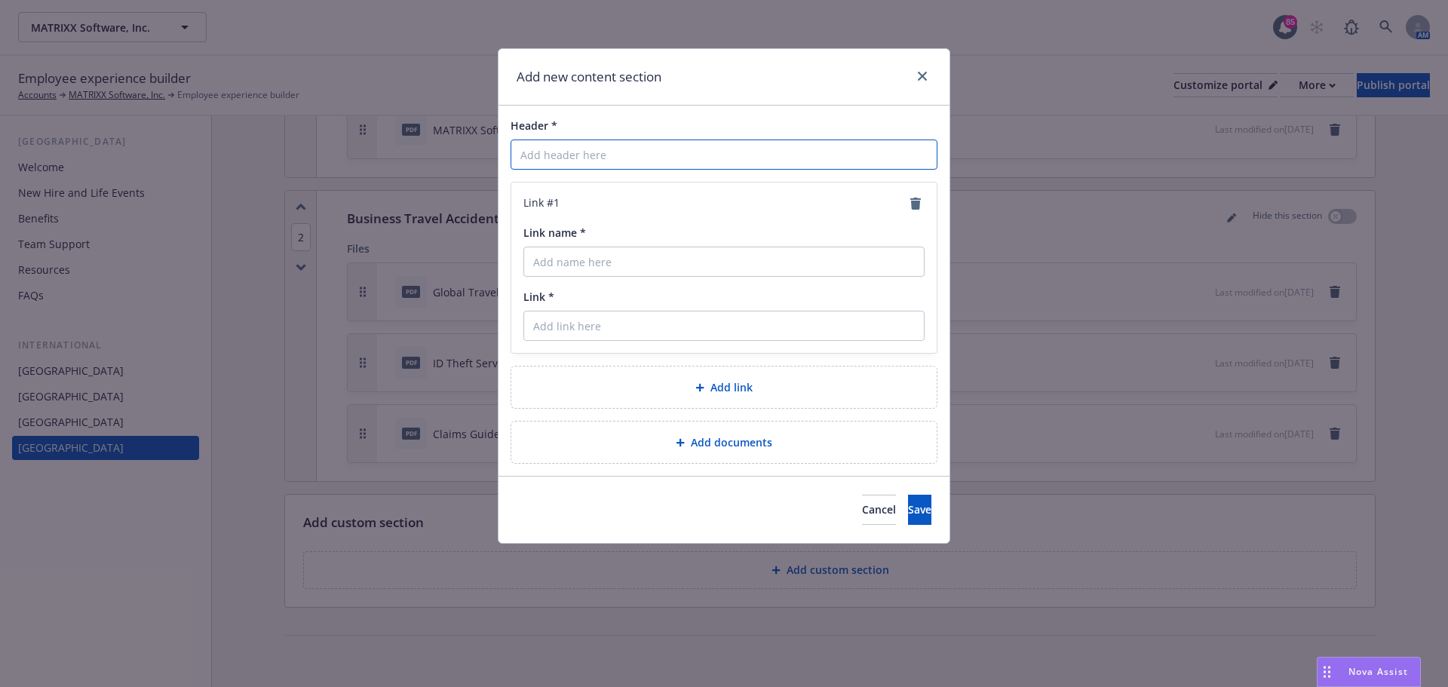
click at [621, 157] on input "Header *" at bounding box center [724, 155] width 427 height 30
type input "International Life Insurance"
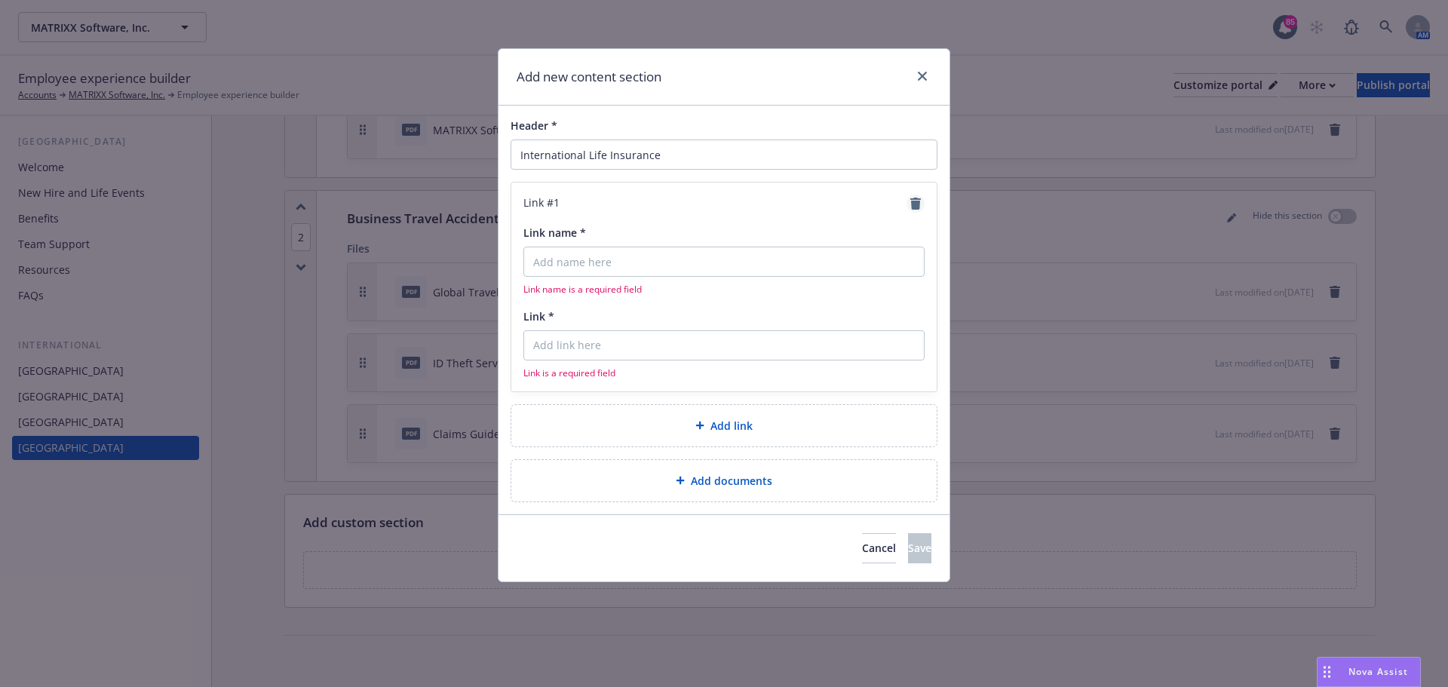
click at [914, 208] on icon "remove" at bounding box center [916, 204] width 11 height 12
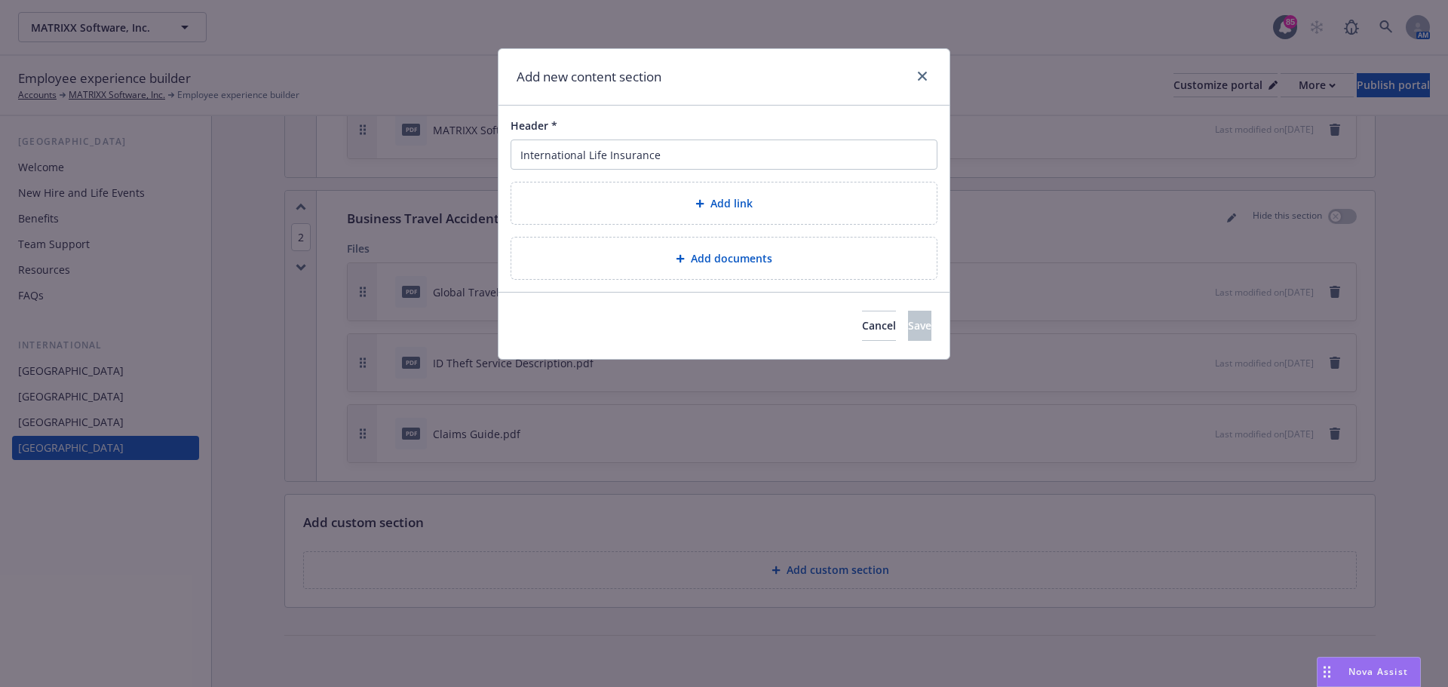
click at [796, 267] on div "Add documents" at bounding box center [724, 258] width 401 height 17
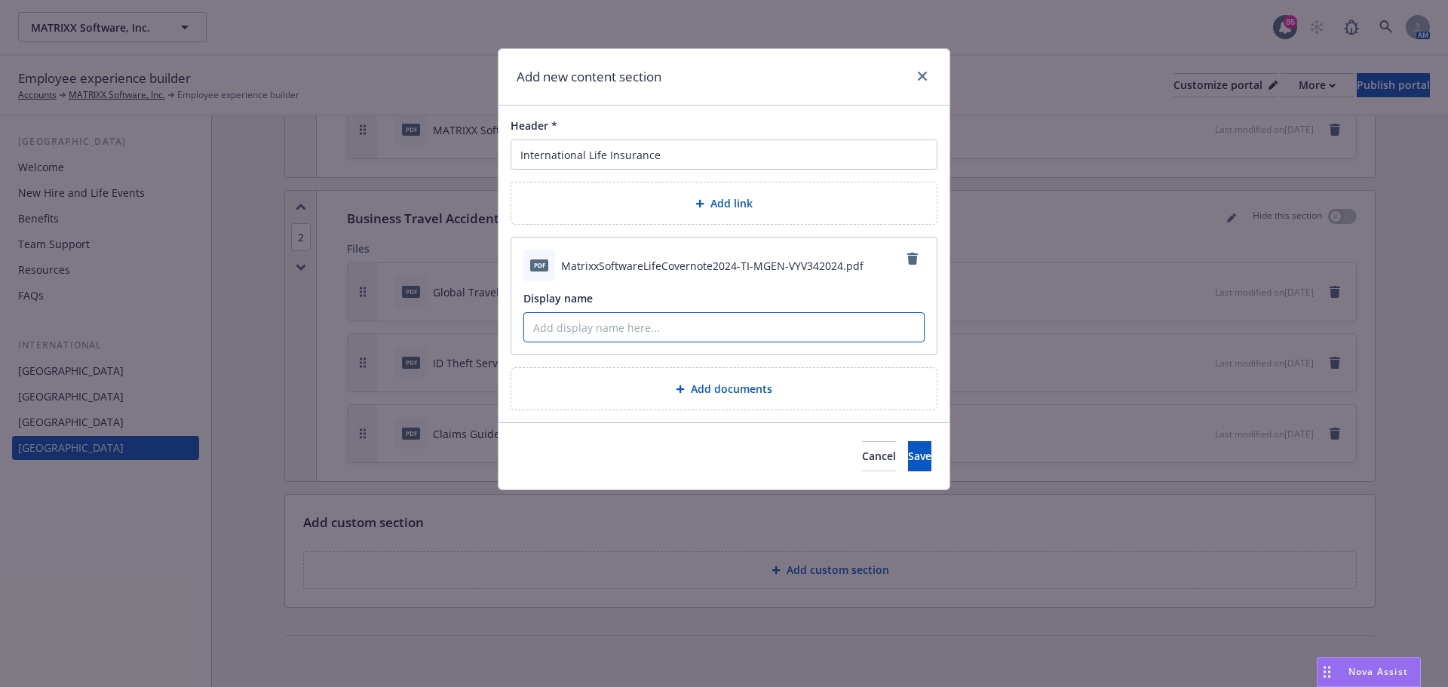
click at [602, 326] on input "Display name" at bounding box center [724, 327] width 400 height 29
type input "Schedule of Benefits"
click at [908, 453] on button "Save" at bounding box center [919, 456] width 23 height 30
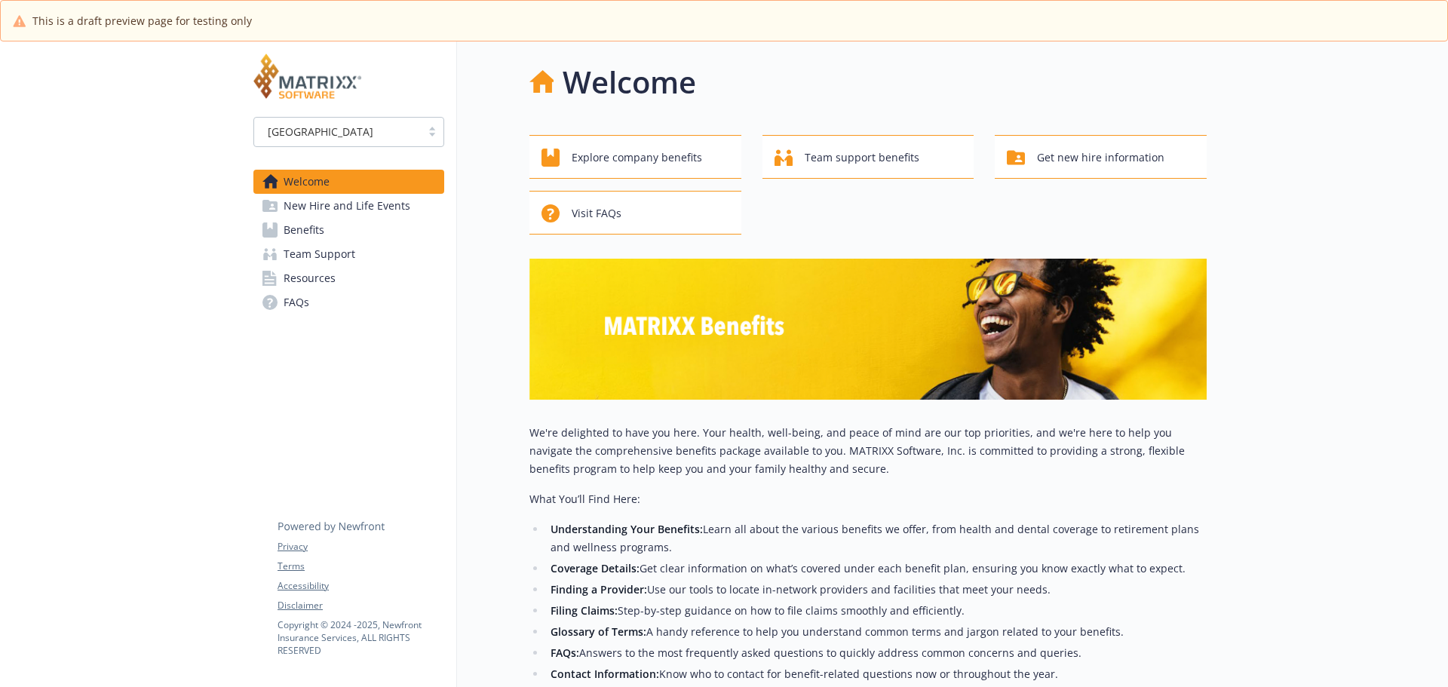
click at [364, 232] on link "Benefits" at bounding box center [348, 230] width 191 height 24
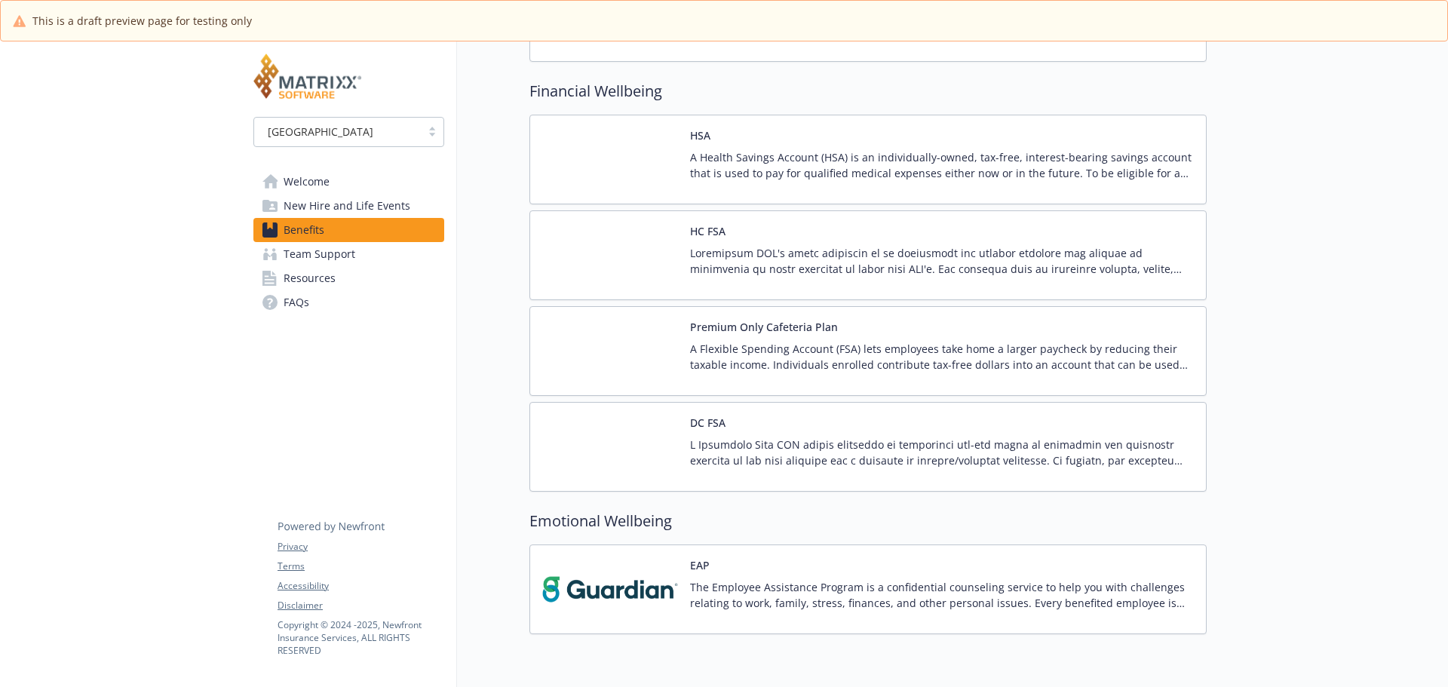
scroll to position [1878, 0]
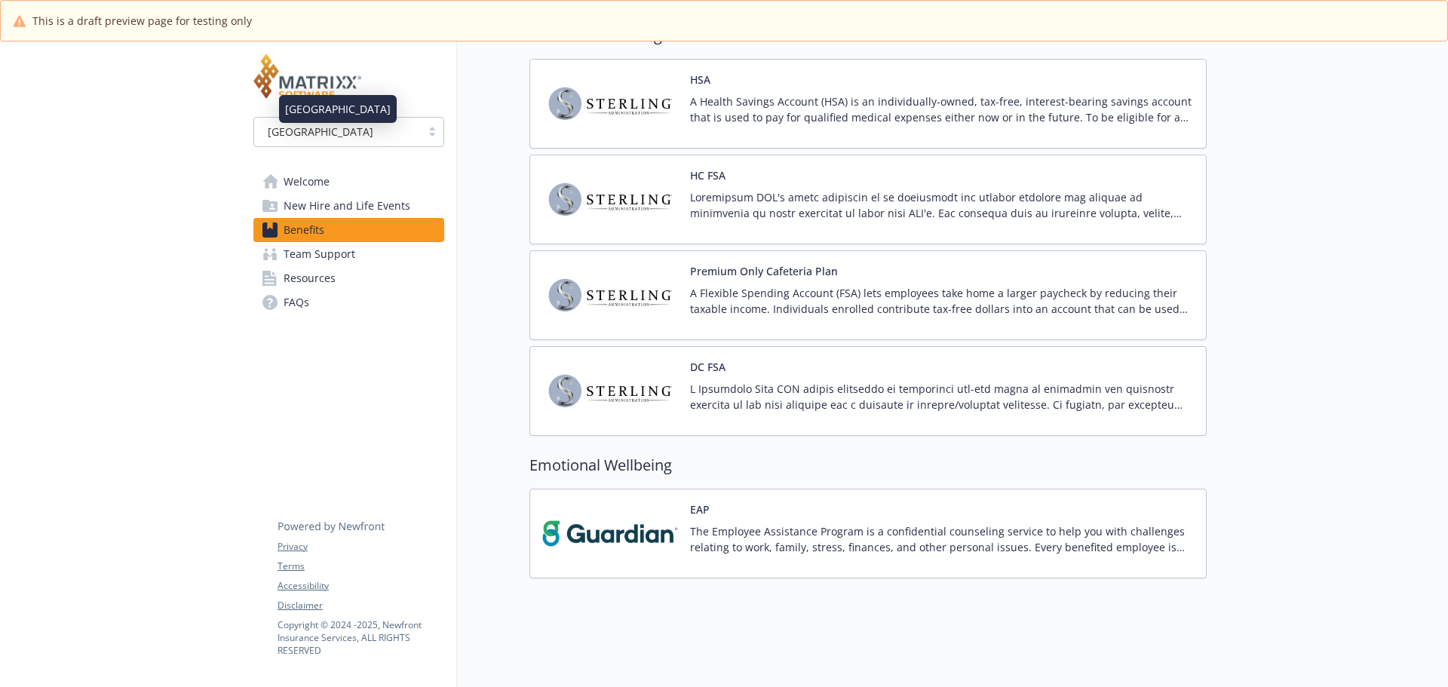
click at [352, 134] on div "USA" at bounding box center [338, 132] width 152 height 16
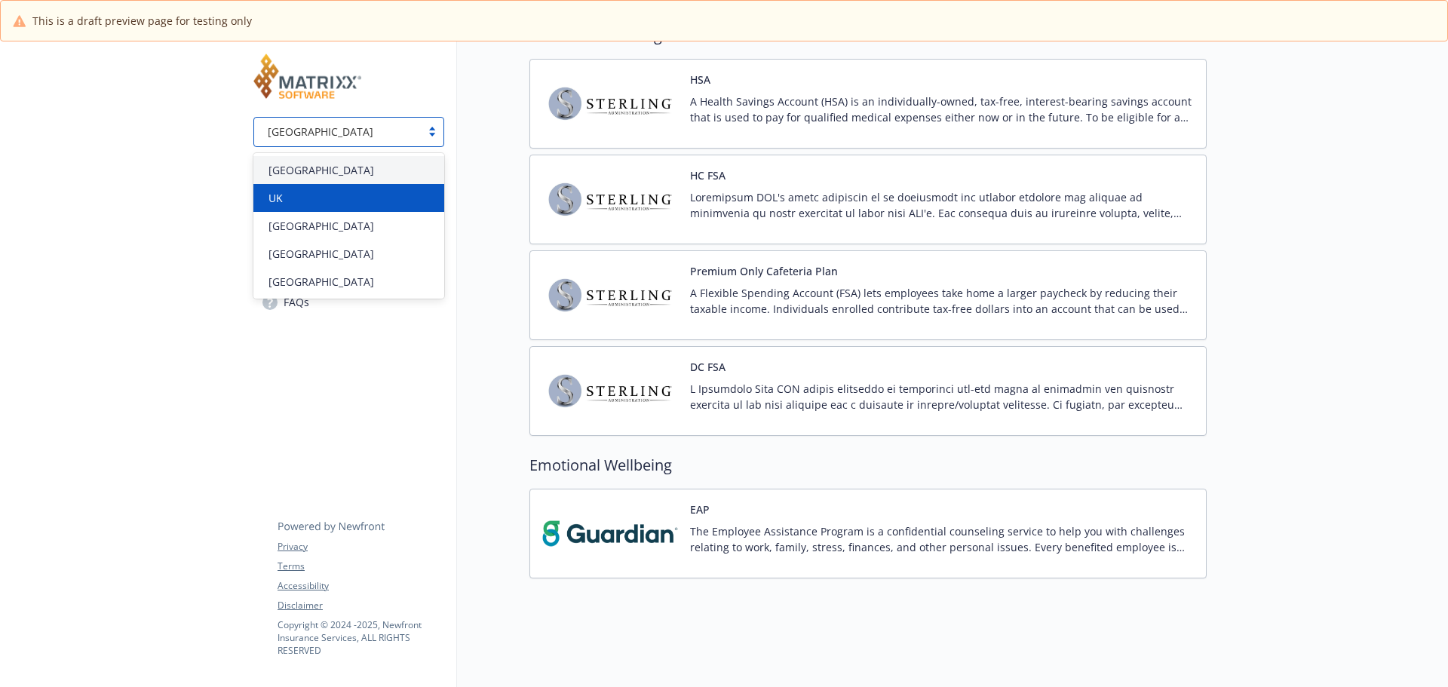
drag, startPoint x: 322, startPoint y: 196, endPoint x: 332, endPoint y: 195, distance: 9.8
click at [321, 197] on div "UK" at bounding box center [349, 198] width 173 height 16
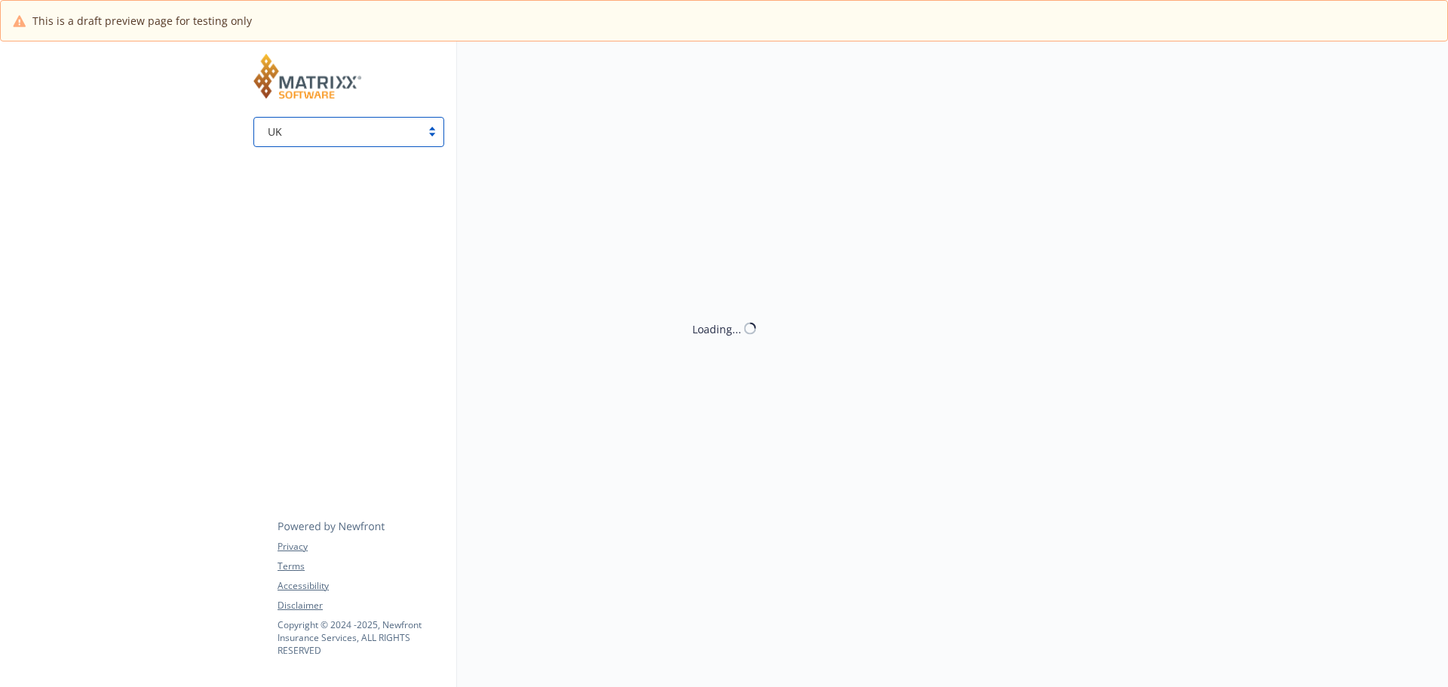
scroll to position [376, 0]
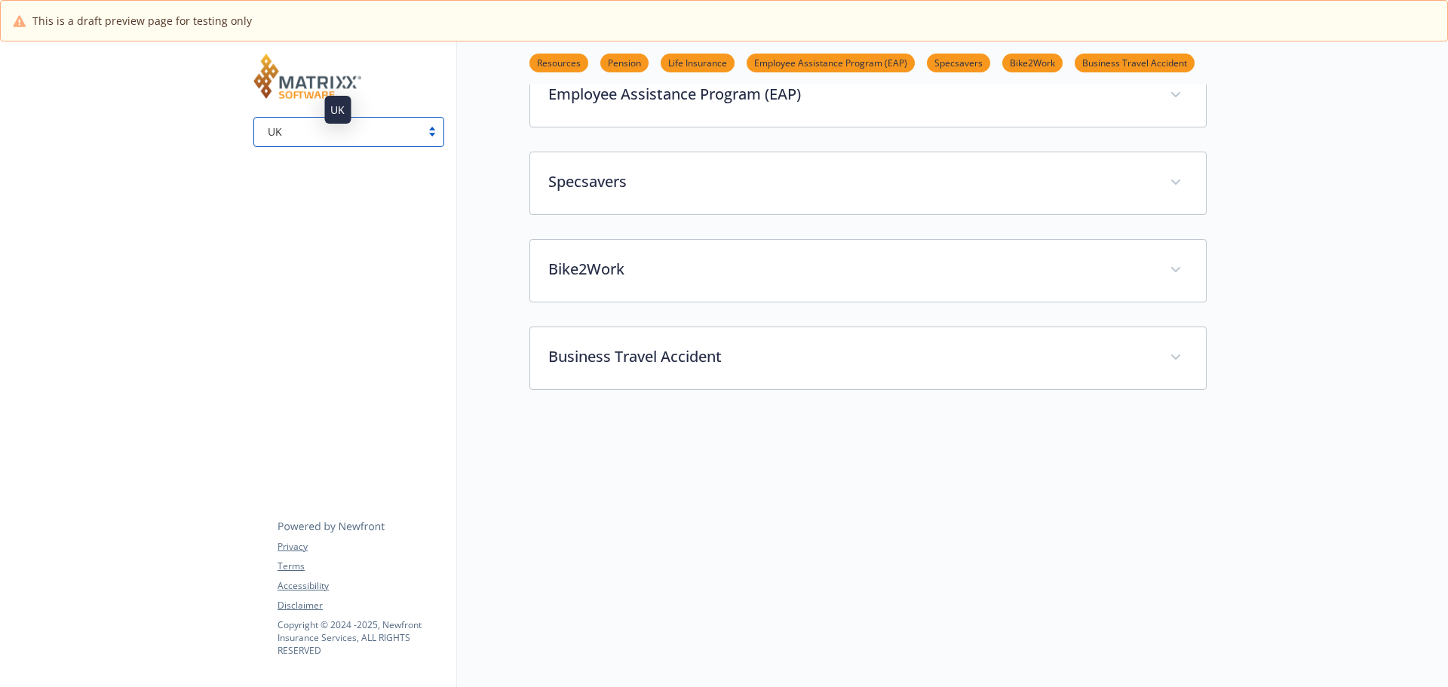
click at [395, 135] on div "UK" at bounding box center [338, 132] width 152 height 16
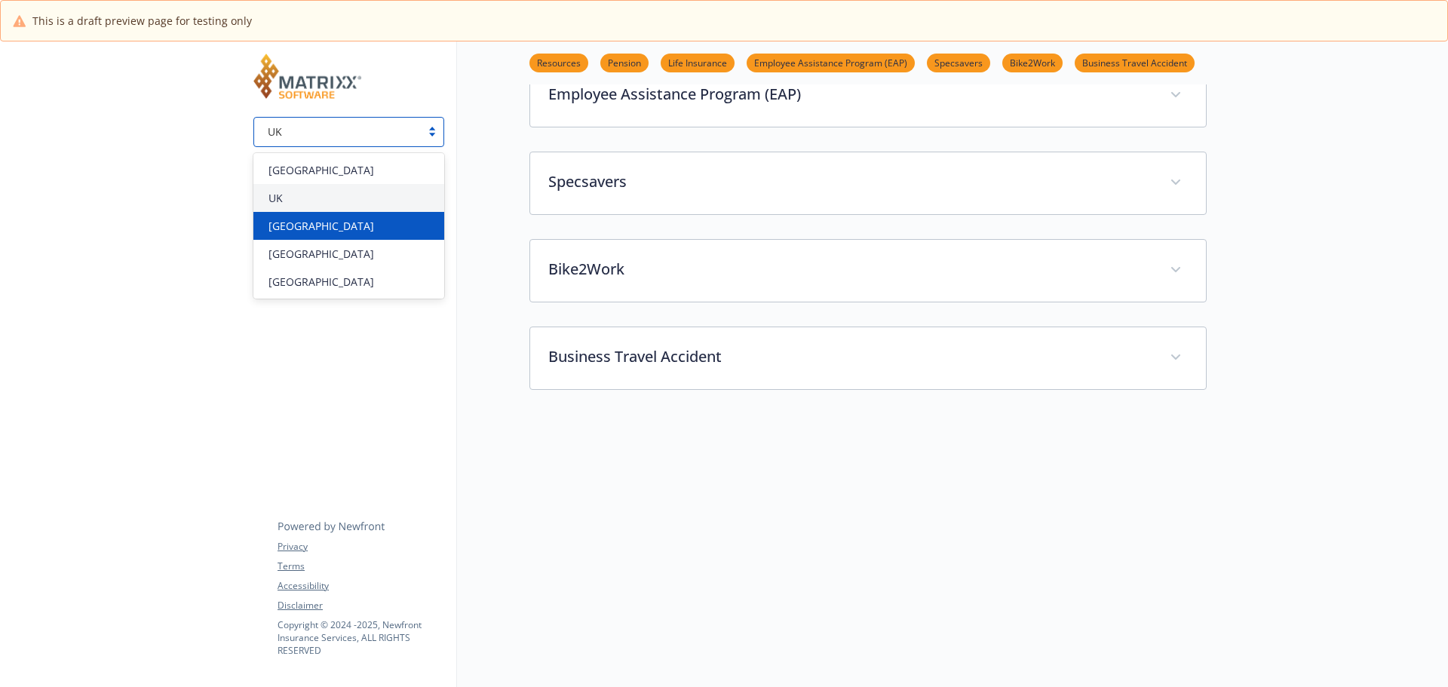
click at [325, 221] on div "Malaysia" at bounding box center [349, 226] width 173 height 16
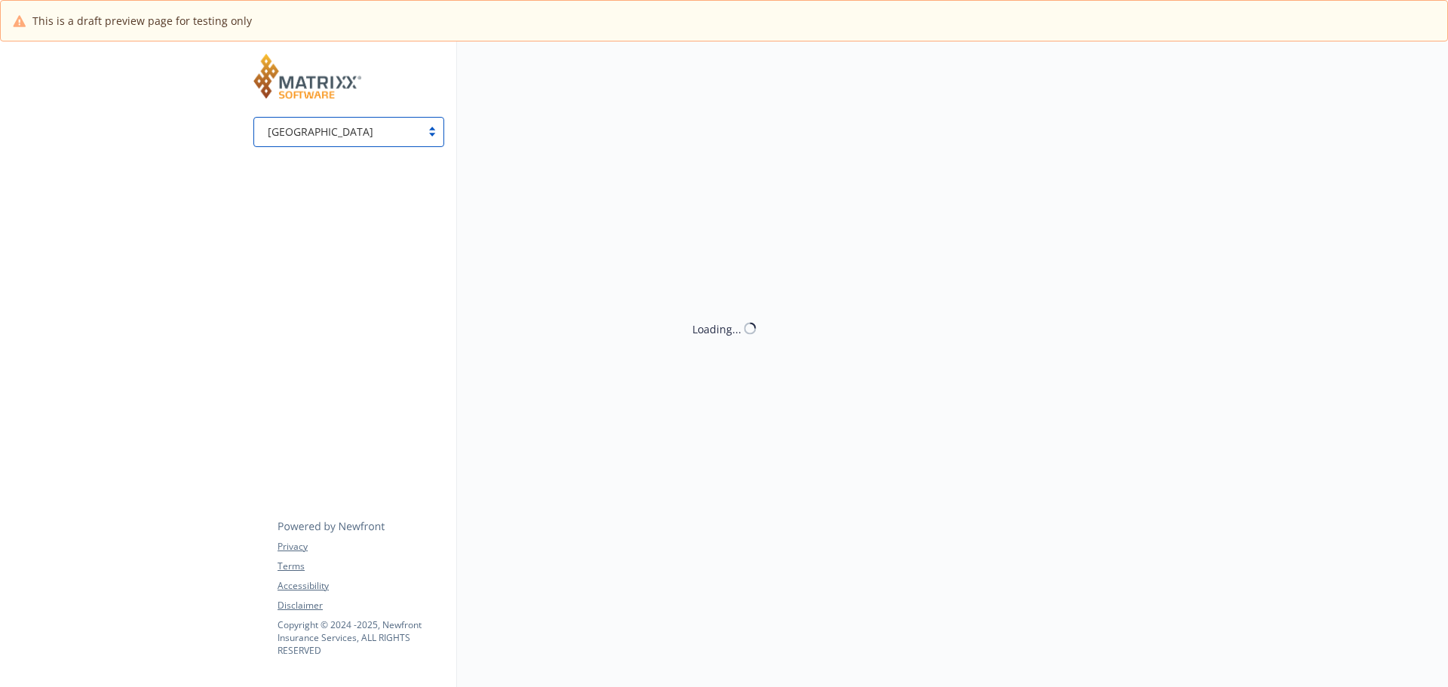
scroll to position [53, 0]
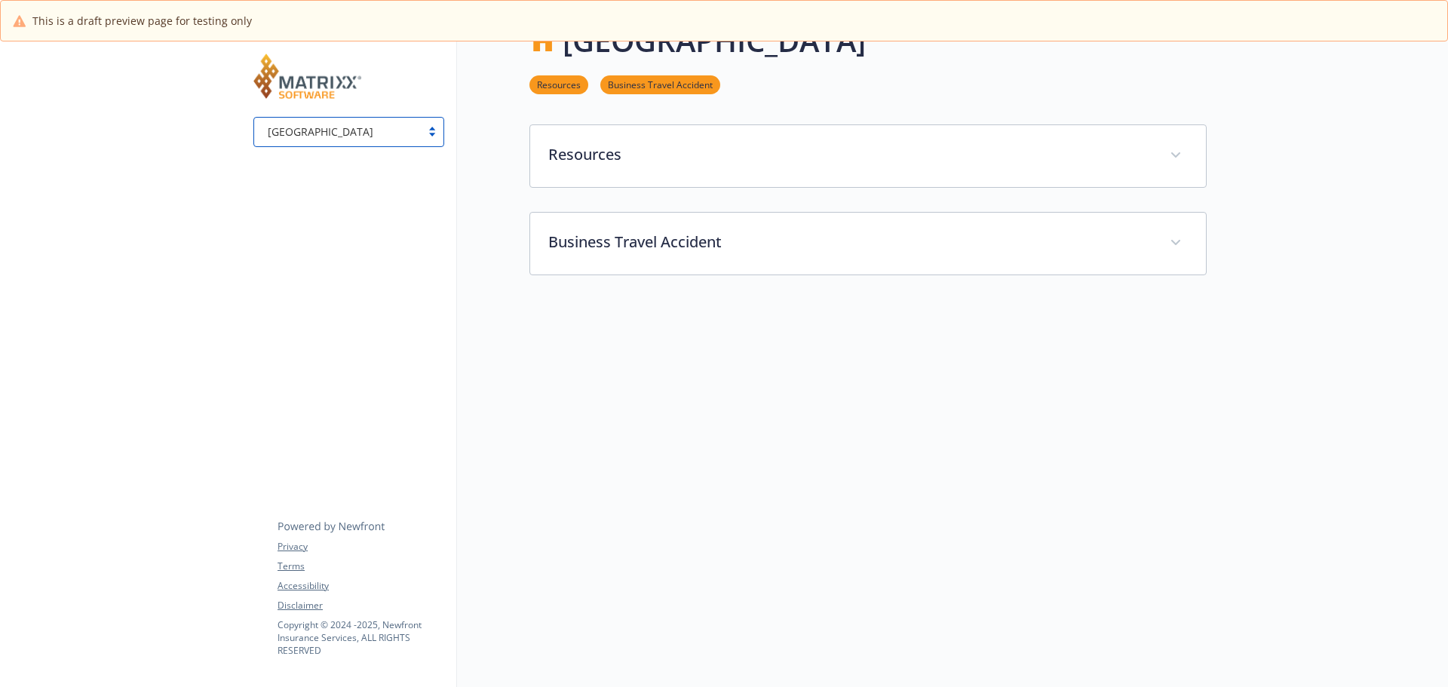
click at [358, 146] on div "Malaysia" at bounding box center [348, 132] width 191 height 30
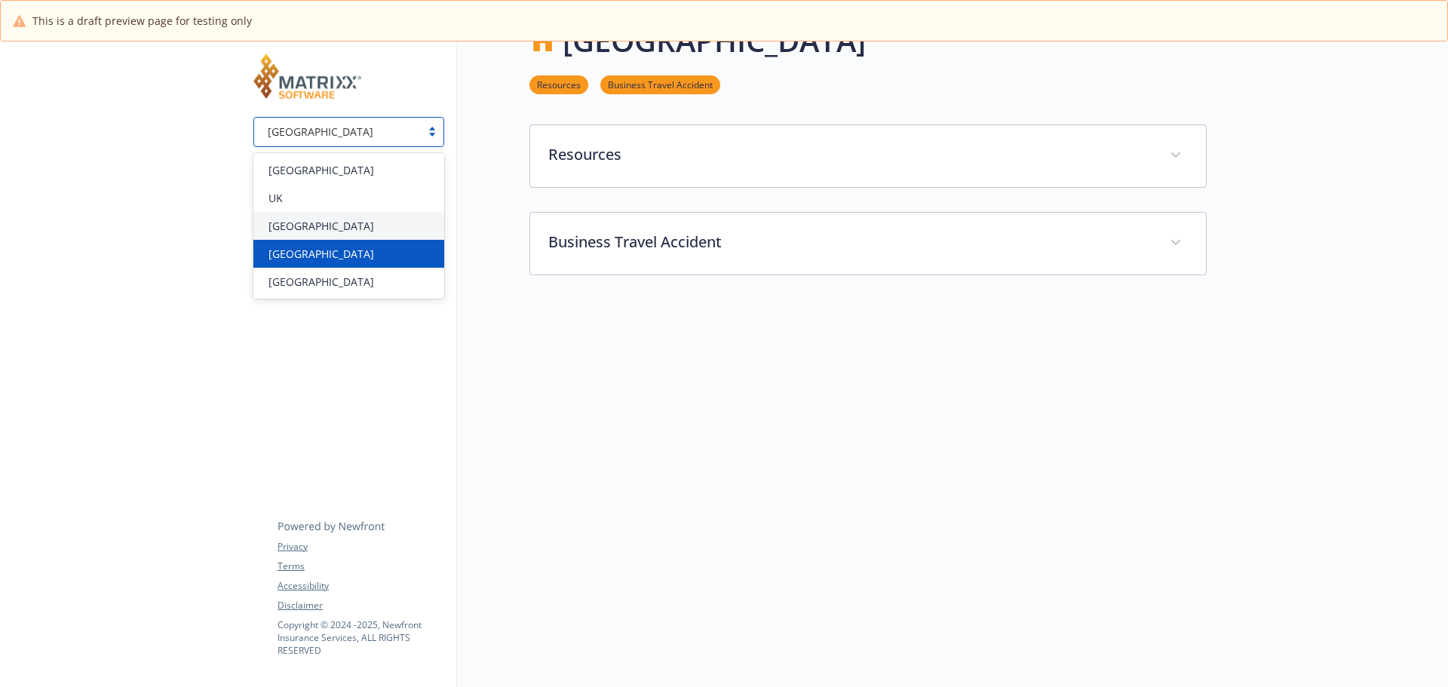
click at [333, 248] on div "Singapore" at bounding box center [349, 254] width 173 height 16
click at [379, 140] on div "Singapore" at bounding box center [337, 131] width 167 height 19
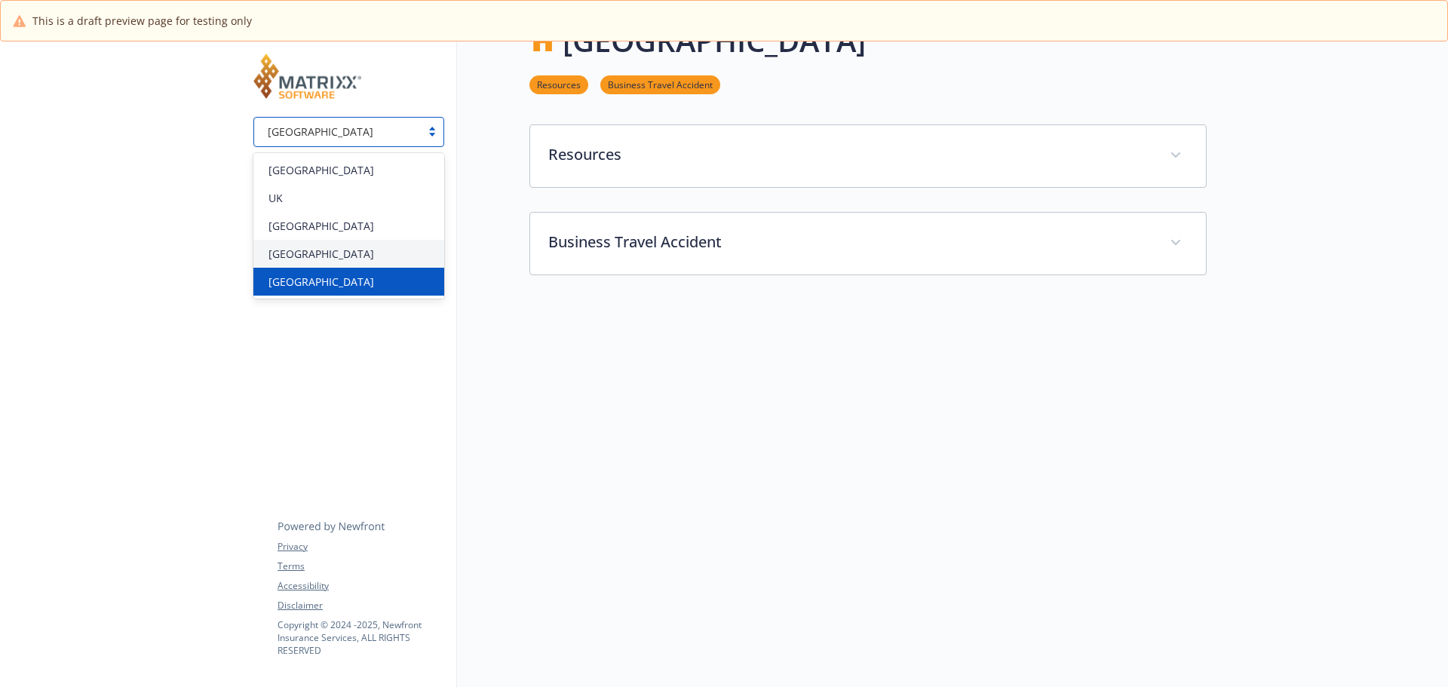
click at [337, 281] on span "United Arab Emirates" at bounding box center [322, 282] width 106 height 16
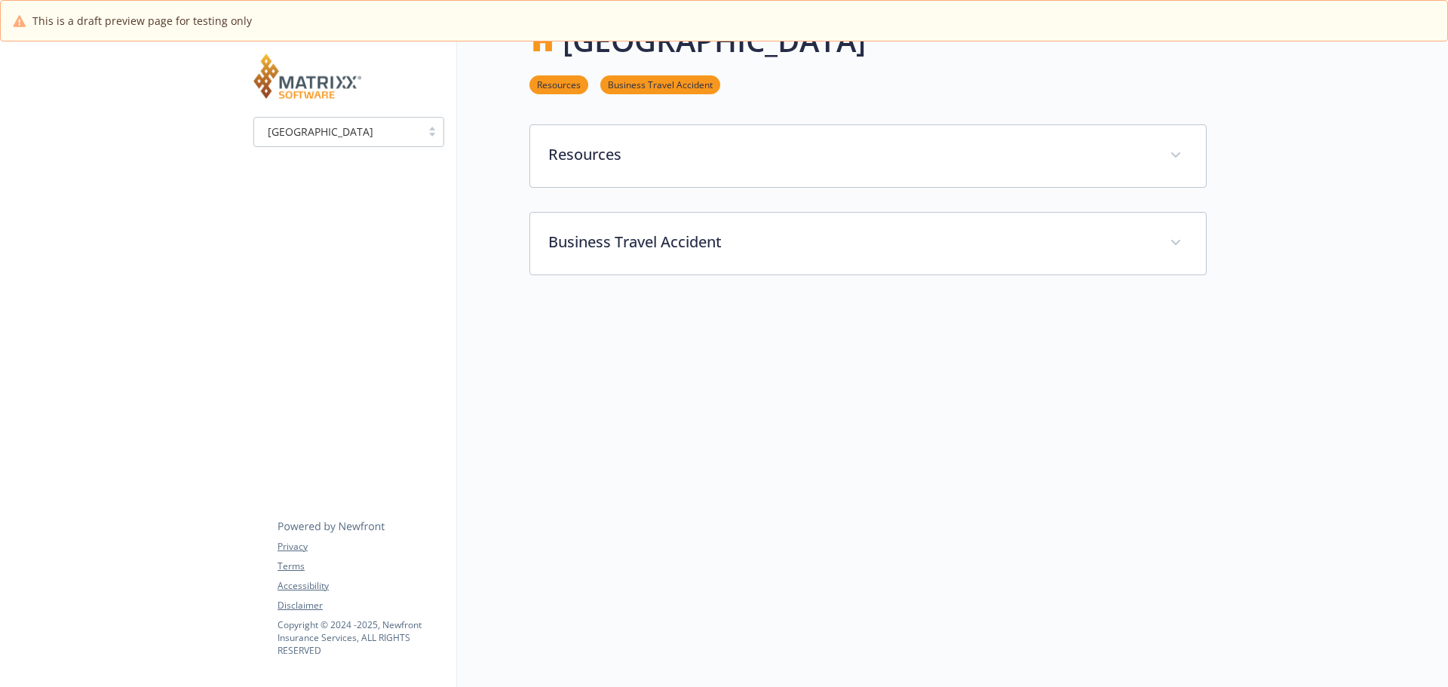
click at [416, 140] on div "[GEOGRAPHIC_DATA]" at bounding box center [337, 131] width 167 height 19
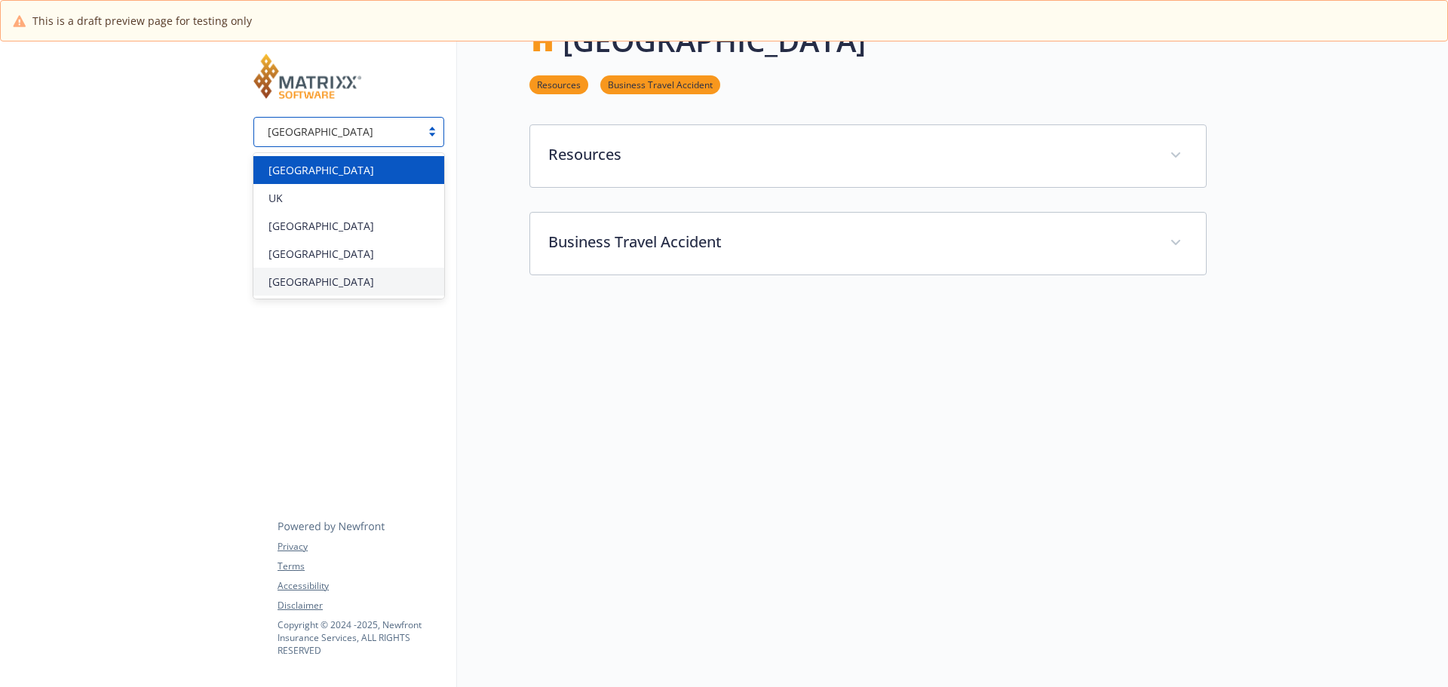
click at [397, 164] on div "[GEOGRAPHIC_DATA]" at bounding box center [349, 170] width 173 height 16
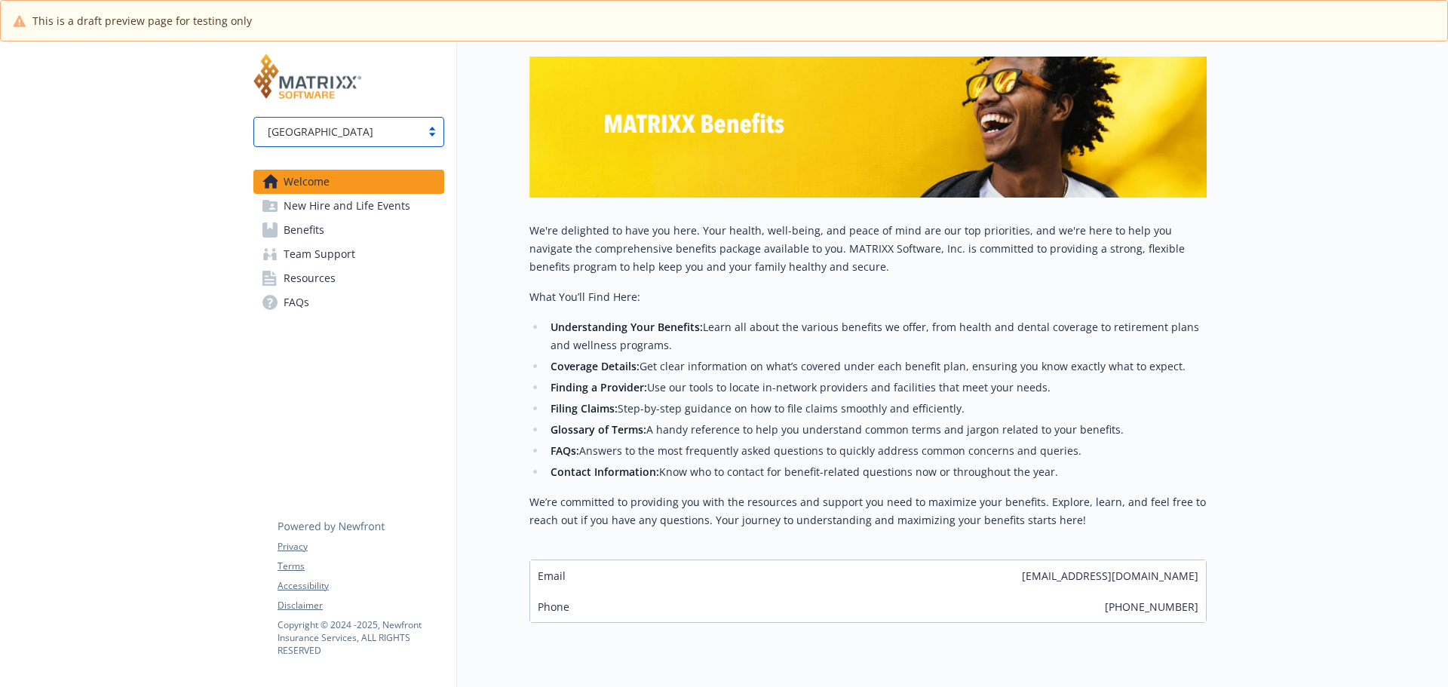
scroll to position [258, 0]
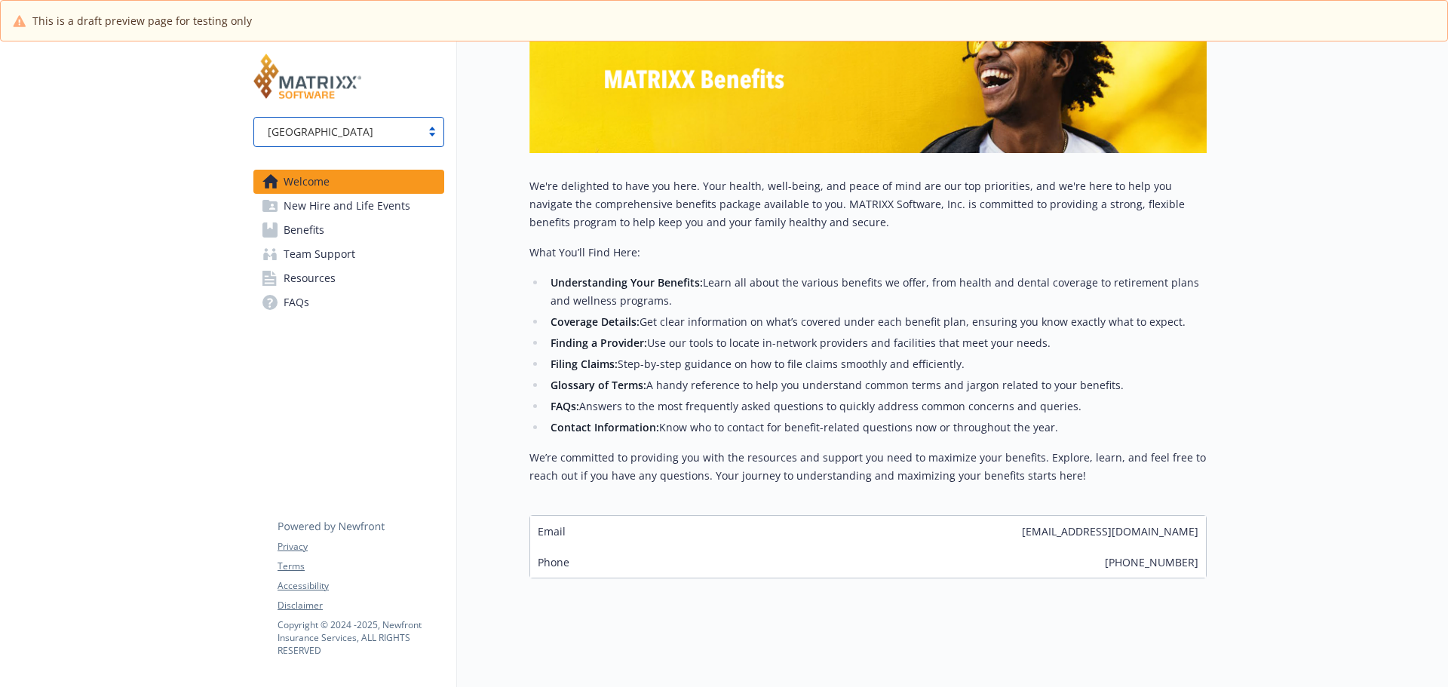
click at [325, 227] on link "Benefits" at bounding box center [348, 230] width 191 height 24
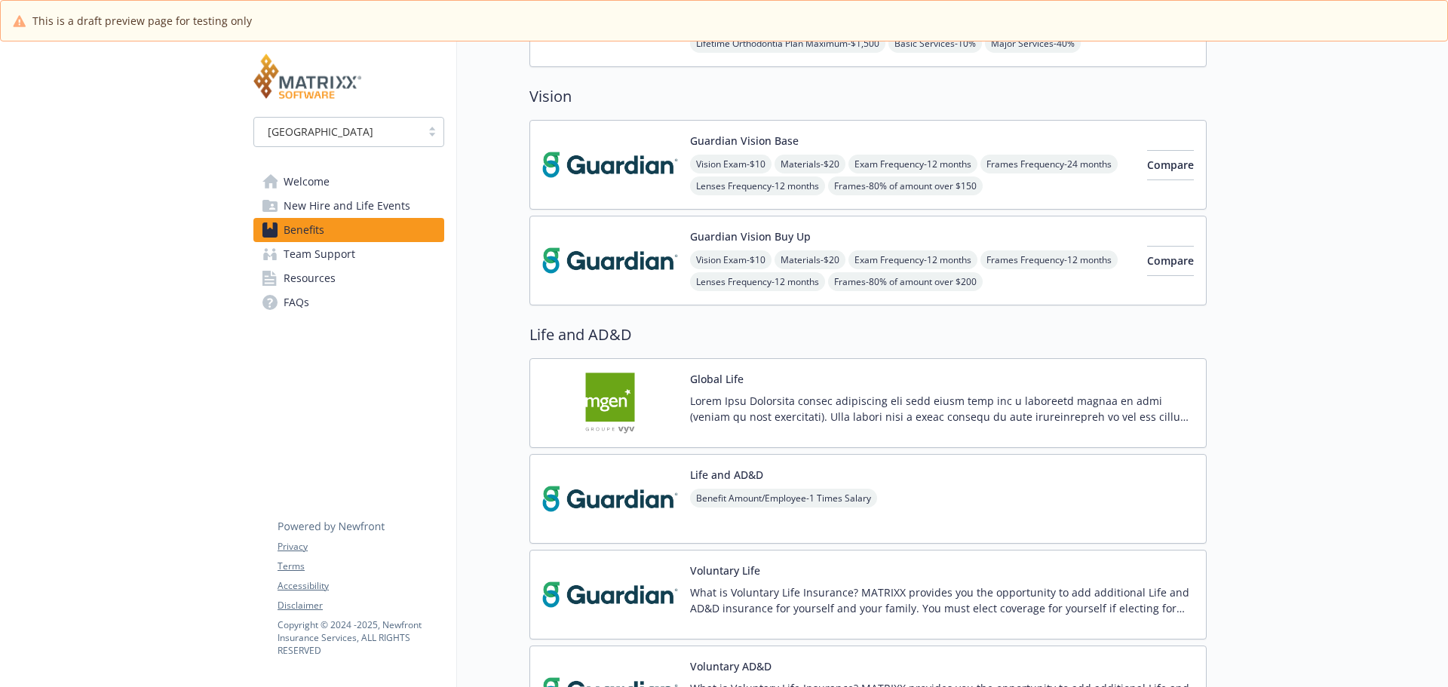
scroll to position [786, 0]
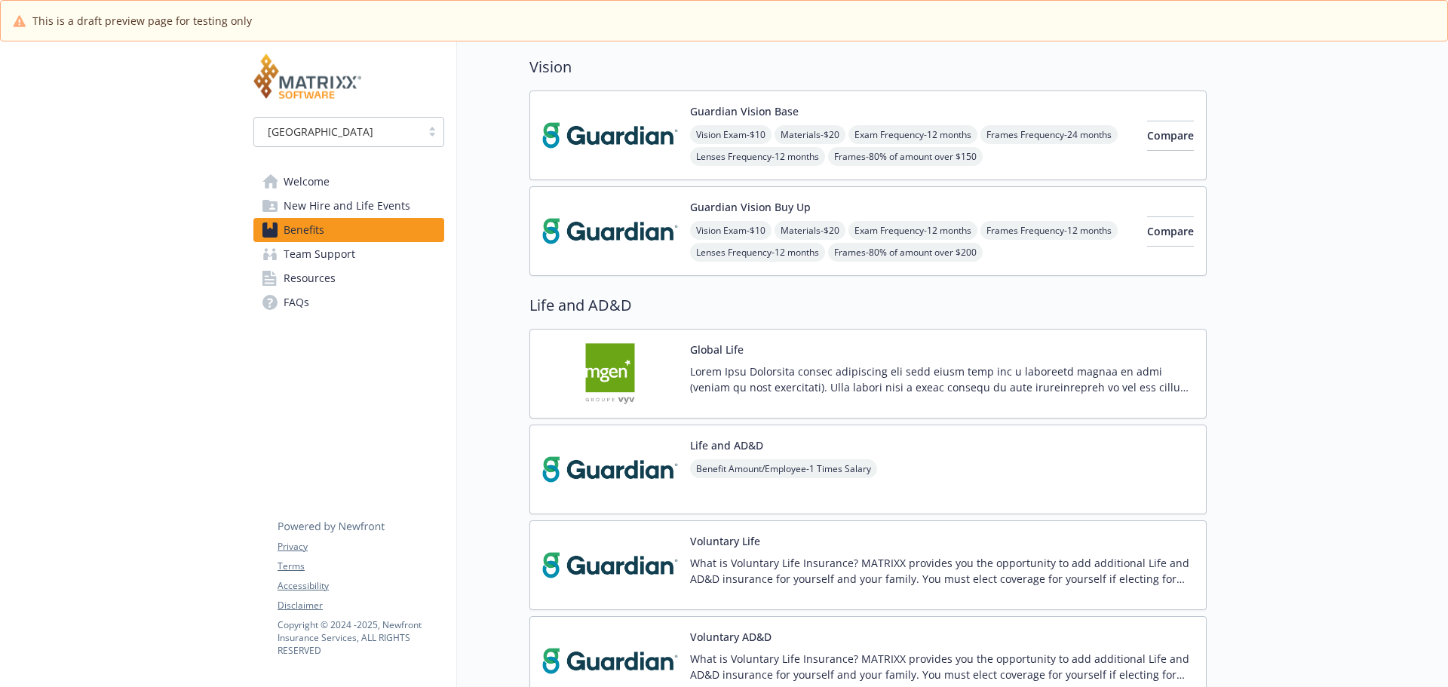
click at [745, 413] on div "Global Life" at bounding box center [868, 374] width 677 height 90
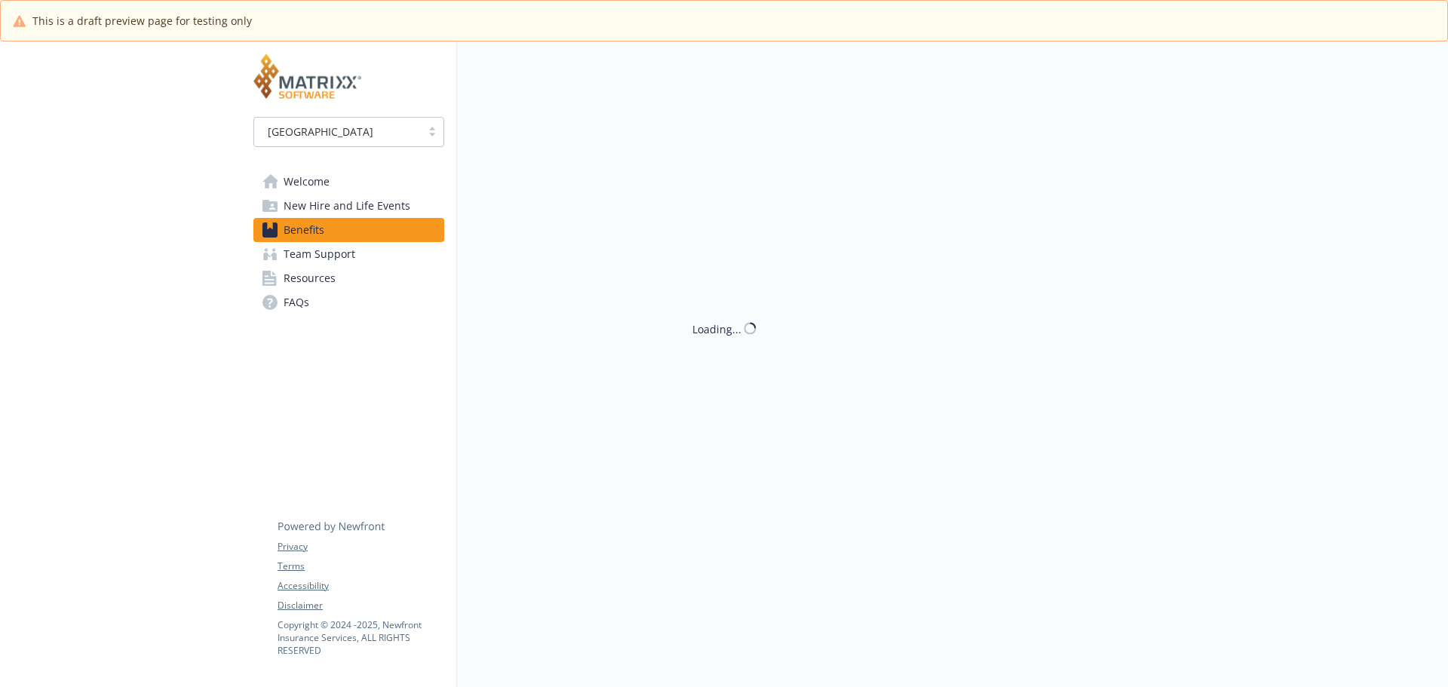
scroll to position [786, 0]
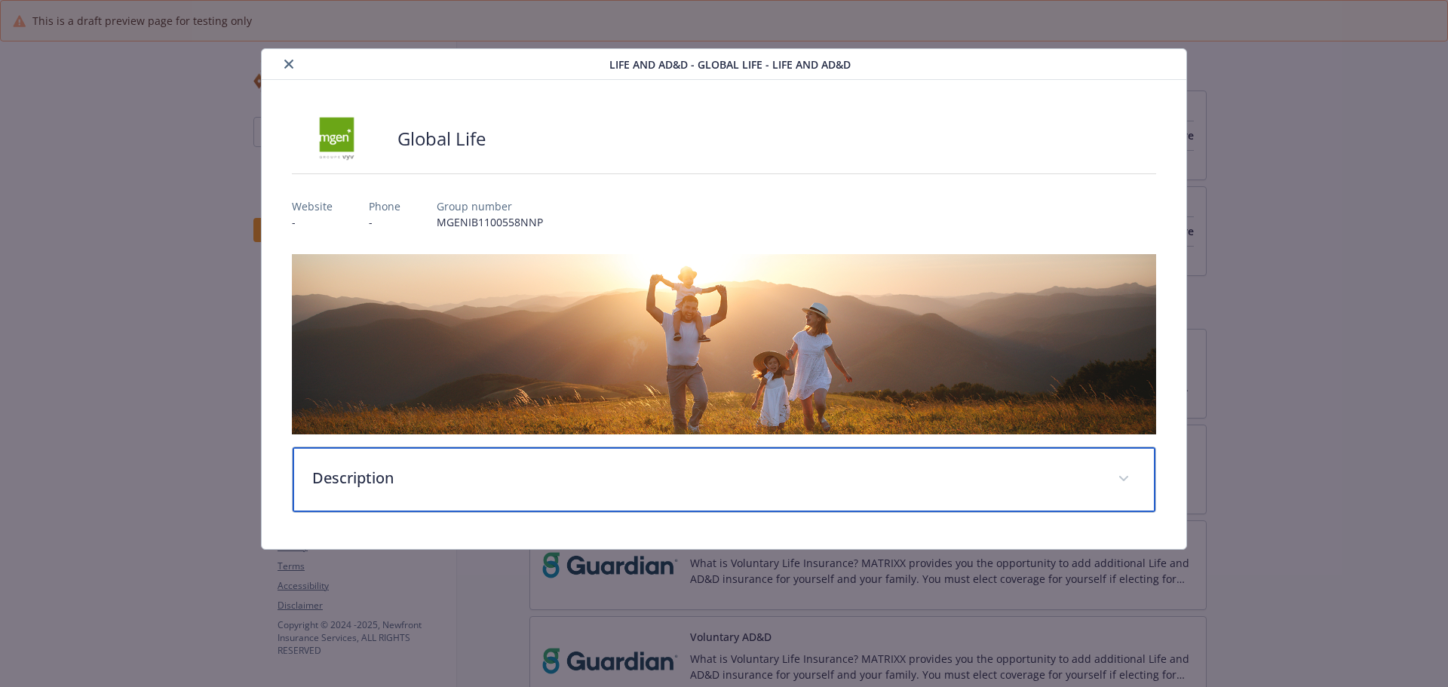
click at [462, 474] on p "Description" at bounding box center [706, 478] width 788 height 23
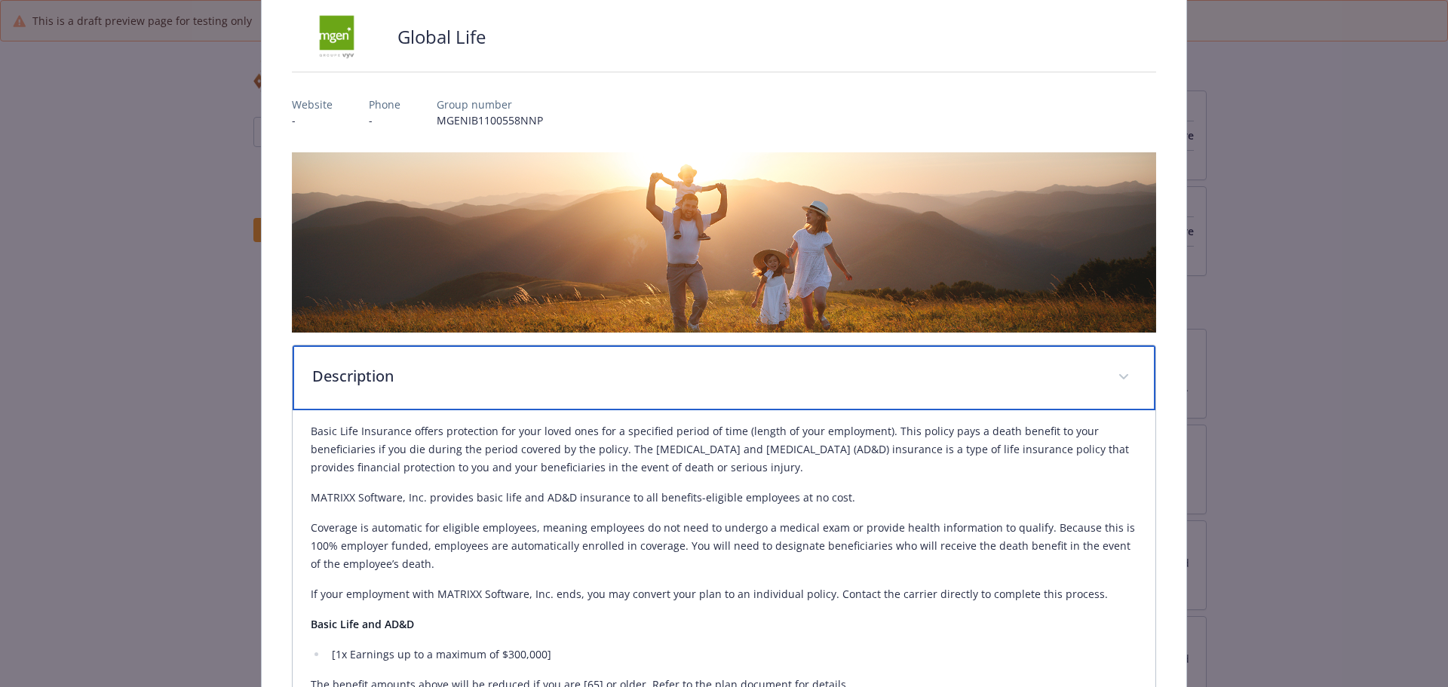
scroll to position [75, 0]
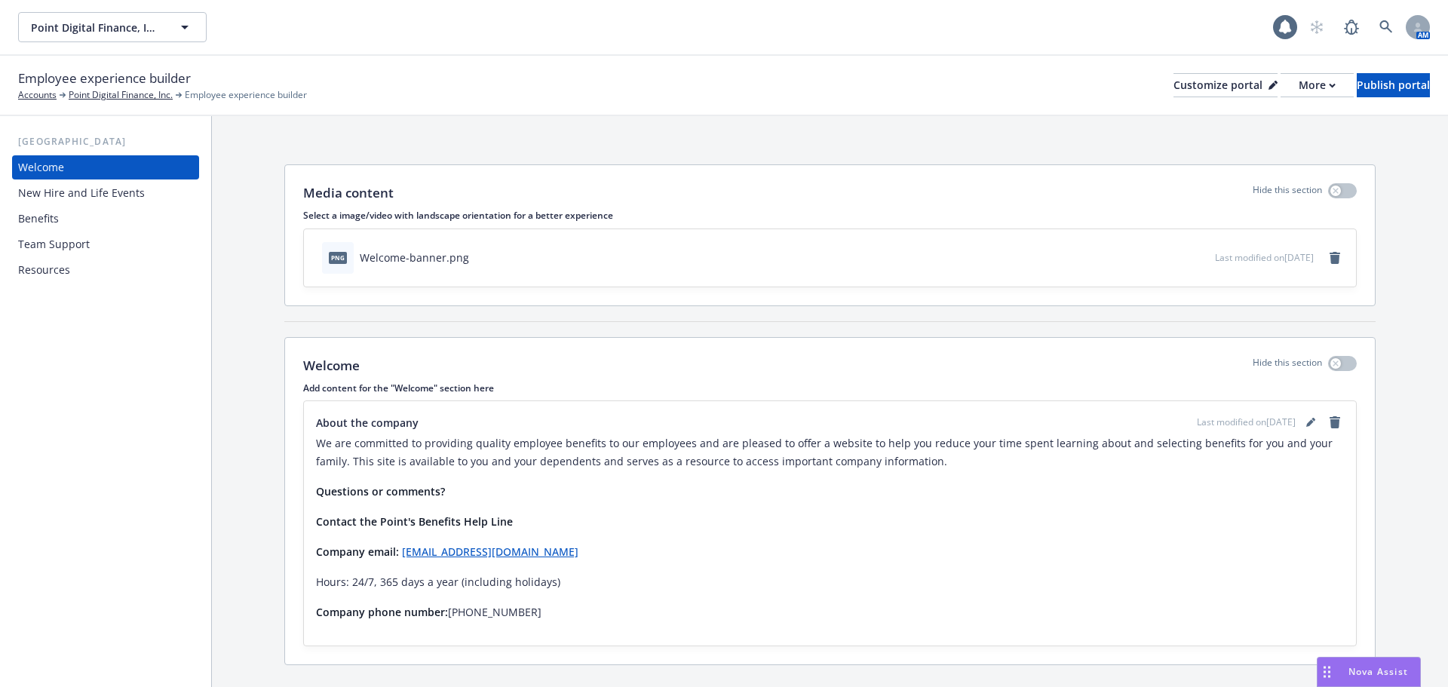
click at [86, 219] on div "Benefits" at bounding box center [105, 219] width 175 height 24
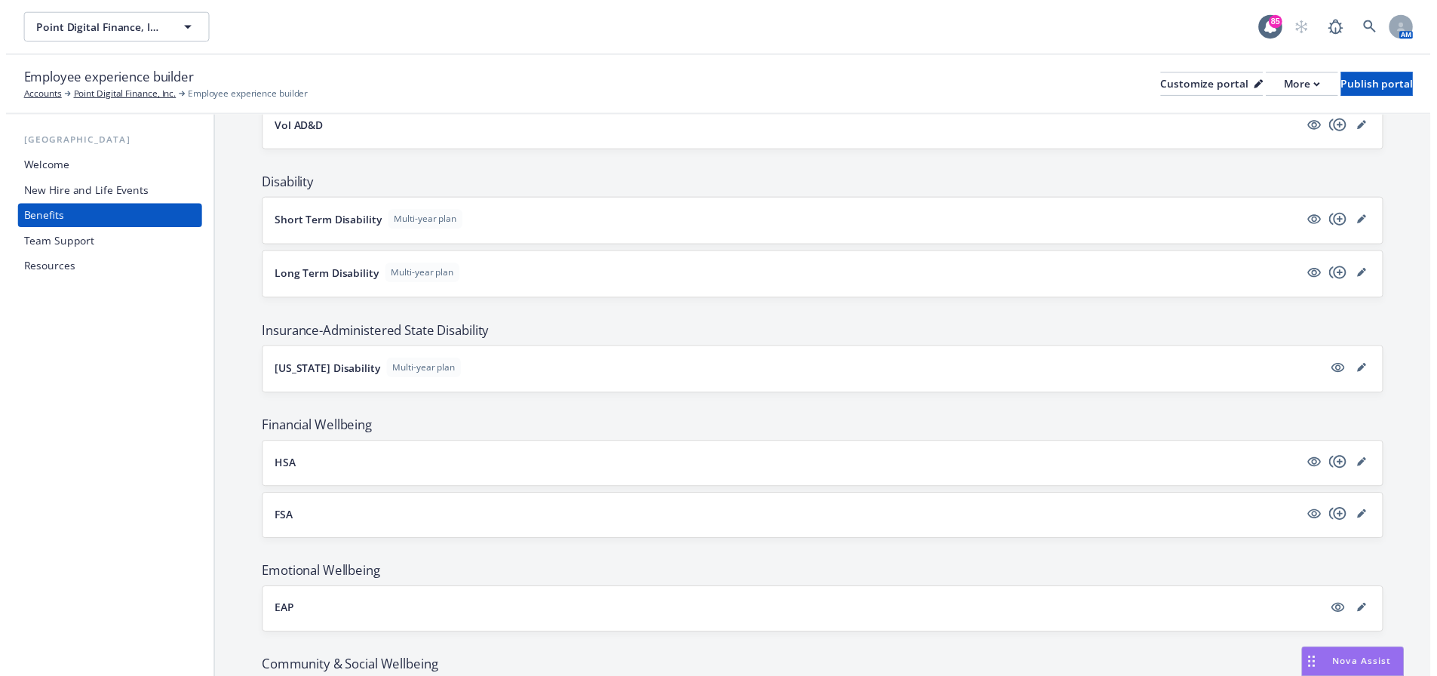
scroll to position [949, 0]
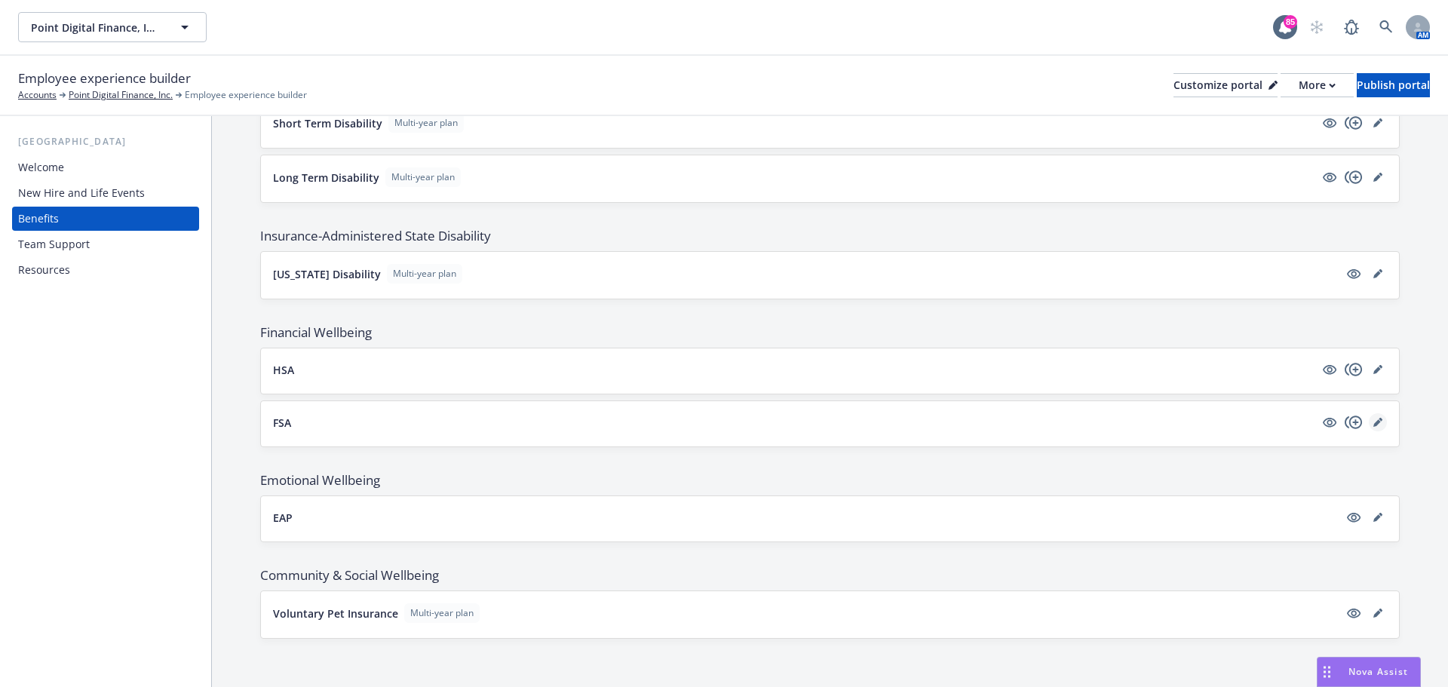
click at [1369, 428] on link "editPencil" at bounding box center [1378, 422] width 18 height 18
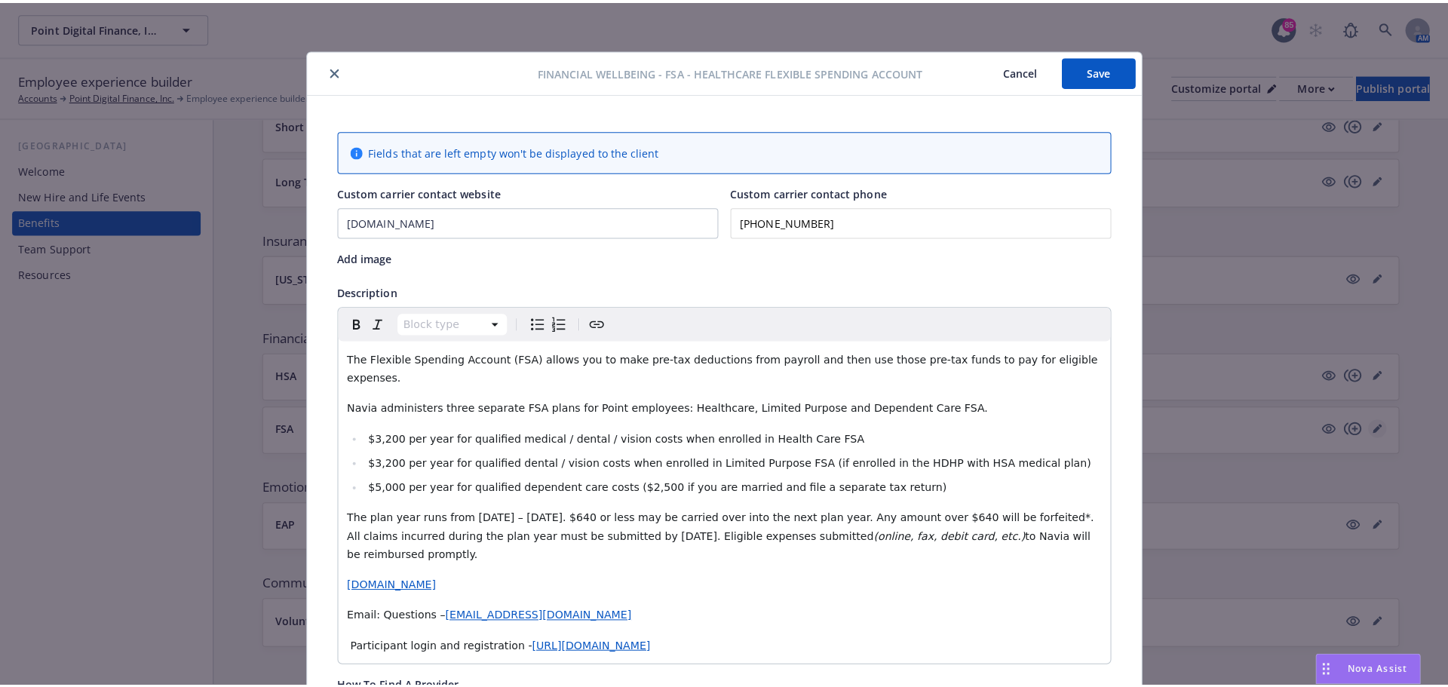
scroll to position [45, 0]
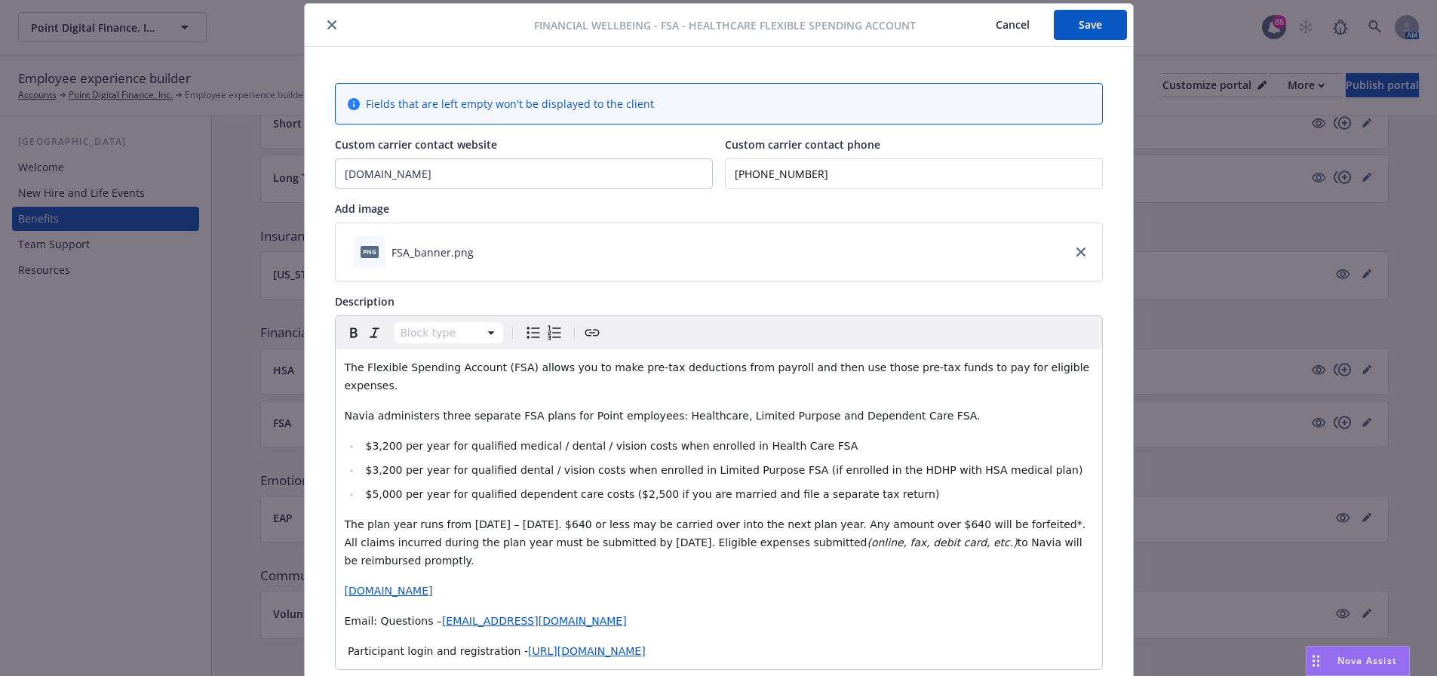
click at [1015, 32] on button "Cancel" at bounding box center [1013, 25] width 82 height 30
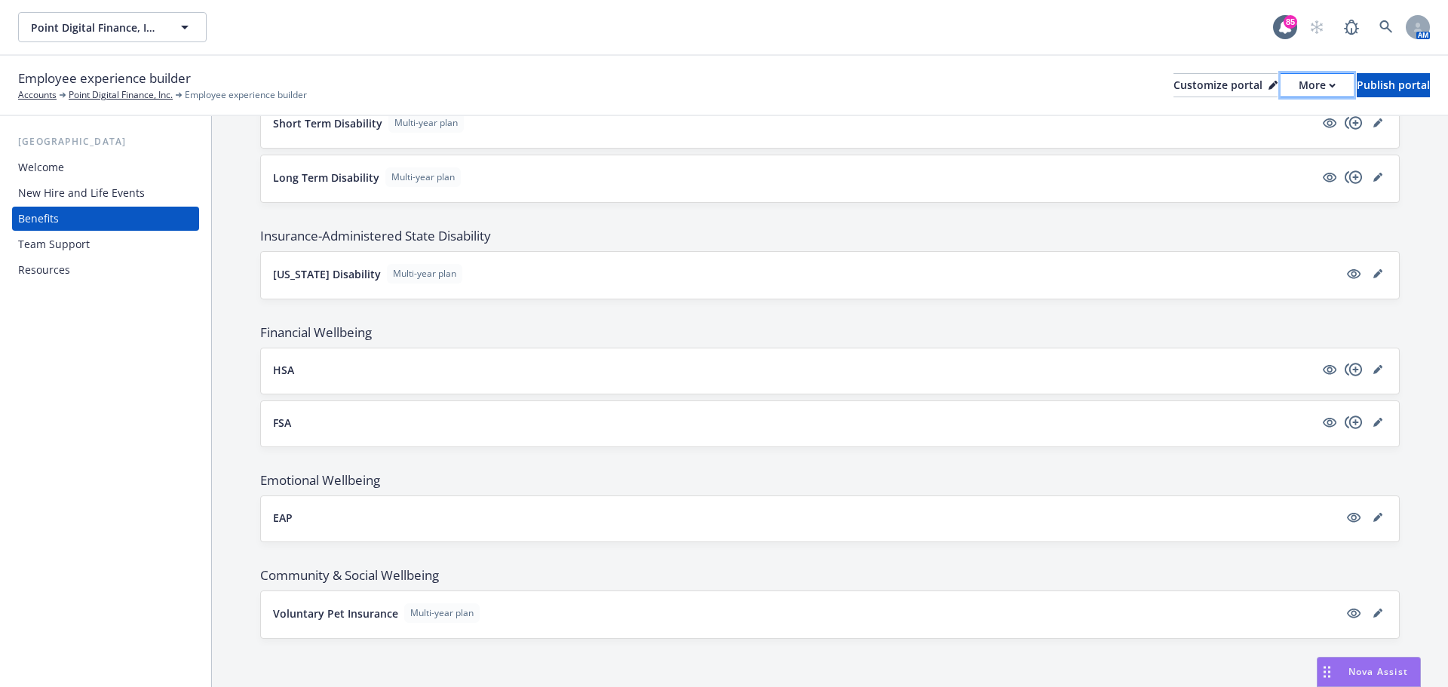
click at [1299, 88] on div "More" at bounding box center [1317, 85] width 37 height 23
drag, startPoint x: 1224, startPoint y: 150, endPoint x: 1258, endPoint y: 83, distance: 75.2
click at [1224, 150] on link "Copy portal link" at bounding box center [1237, 149] width 137 height 30
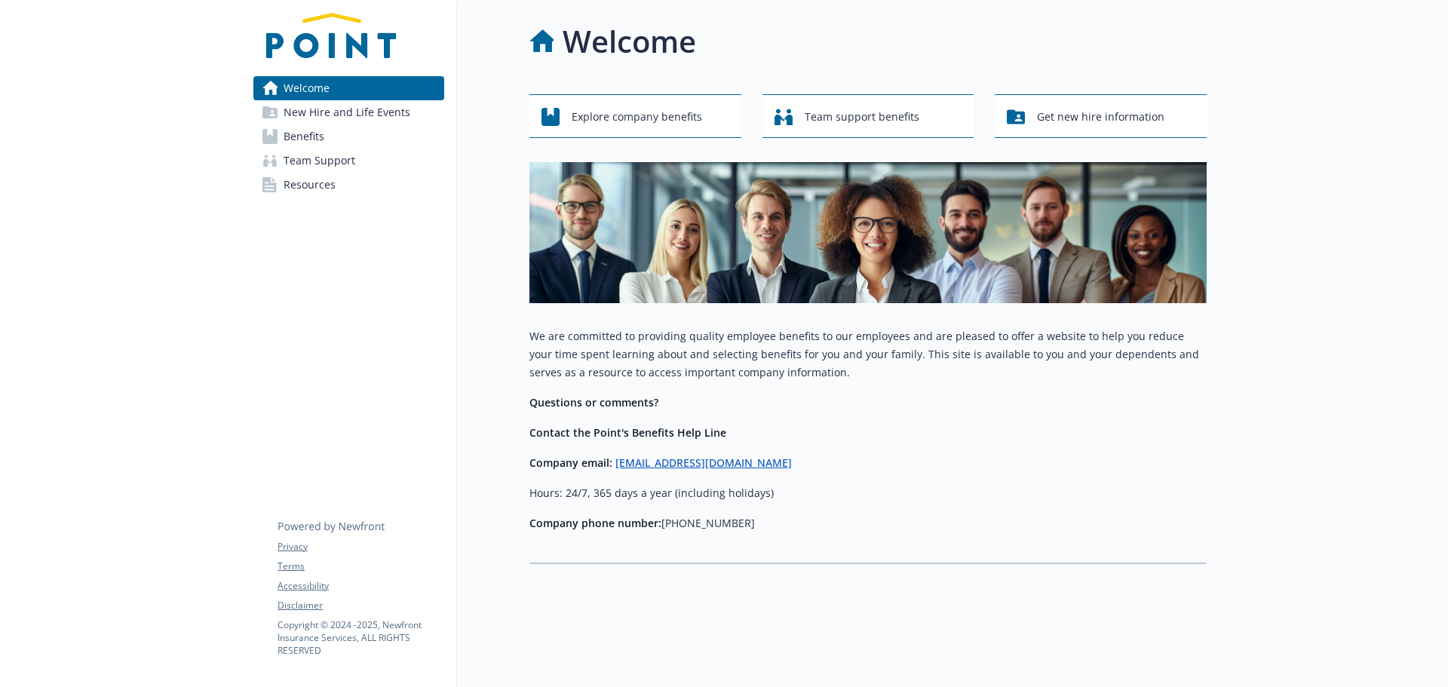
click at [332, 133] on link "Benefits" at bounding box center [348, 136] width 191 height 24
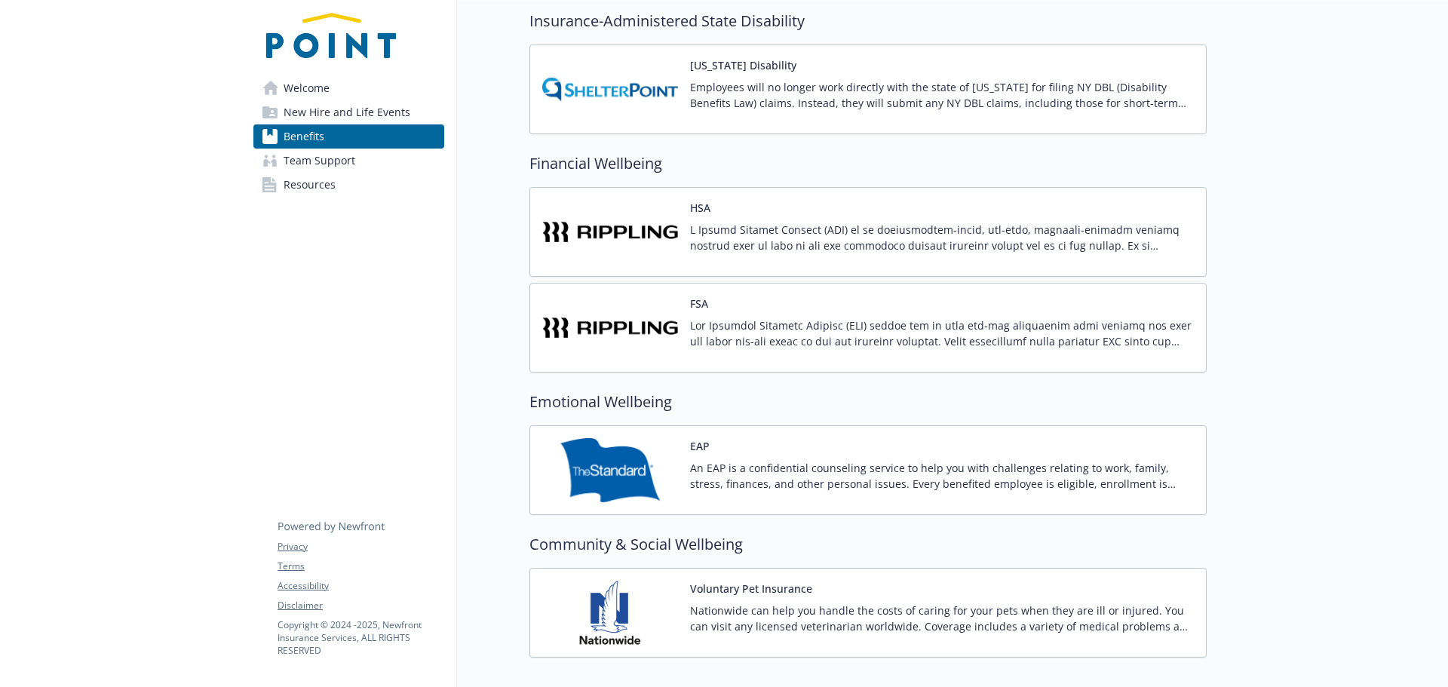
scroll to position [1371, 0]
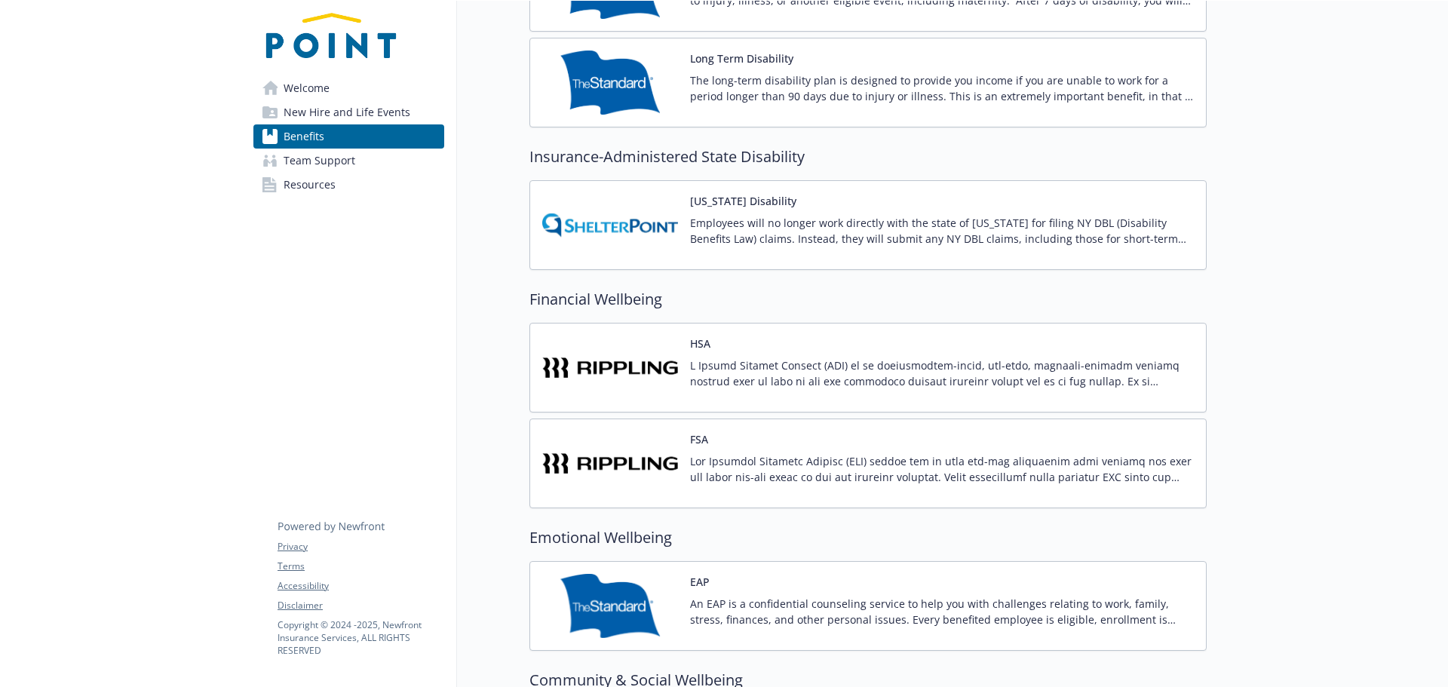
click at [699, 448] on div "FSA" at bounding box center [942, 464] width 504 height 64
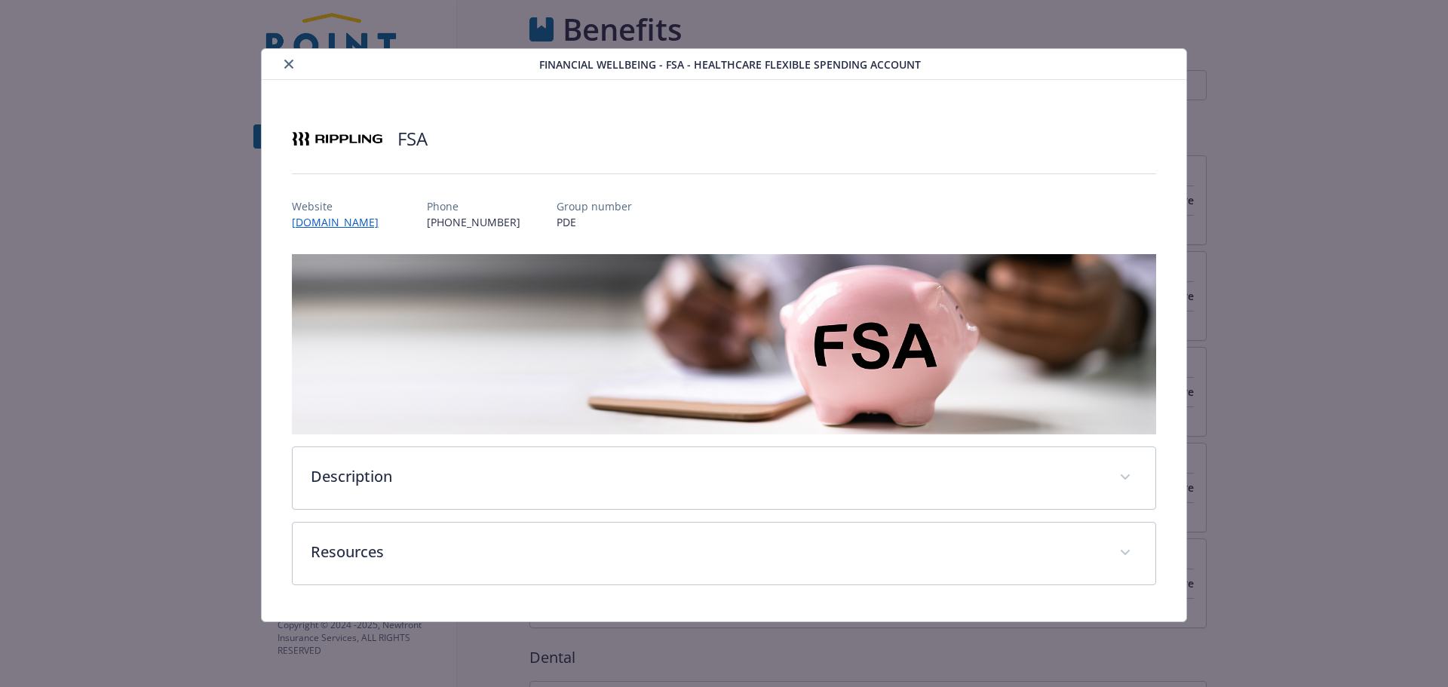
scroll to position [1371, 0]
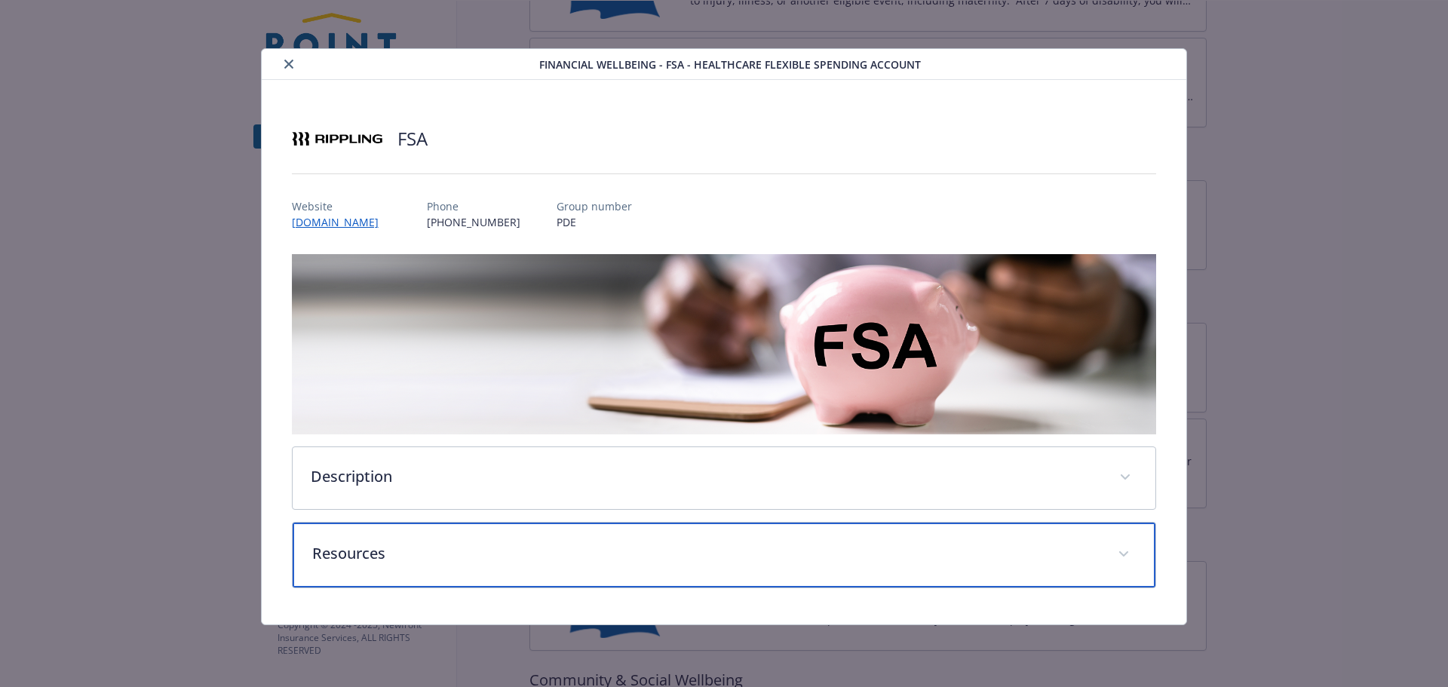
click at [468, 558] on p "Resources" at bounding box center [706, 553] width 788 height 23
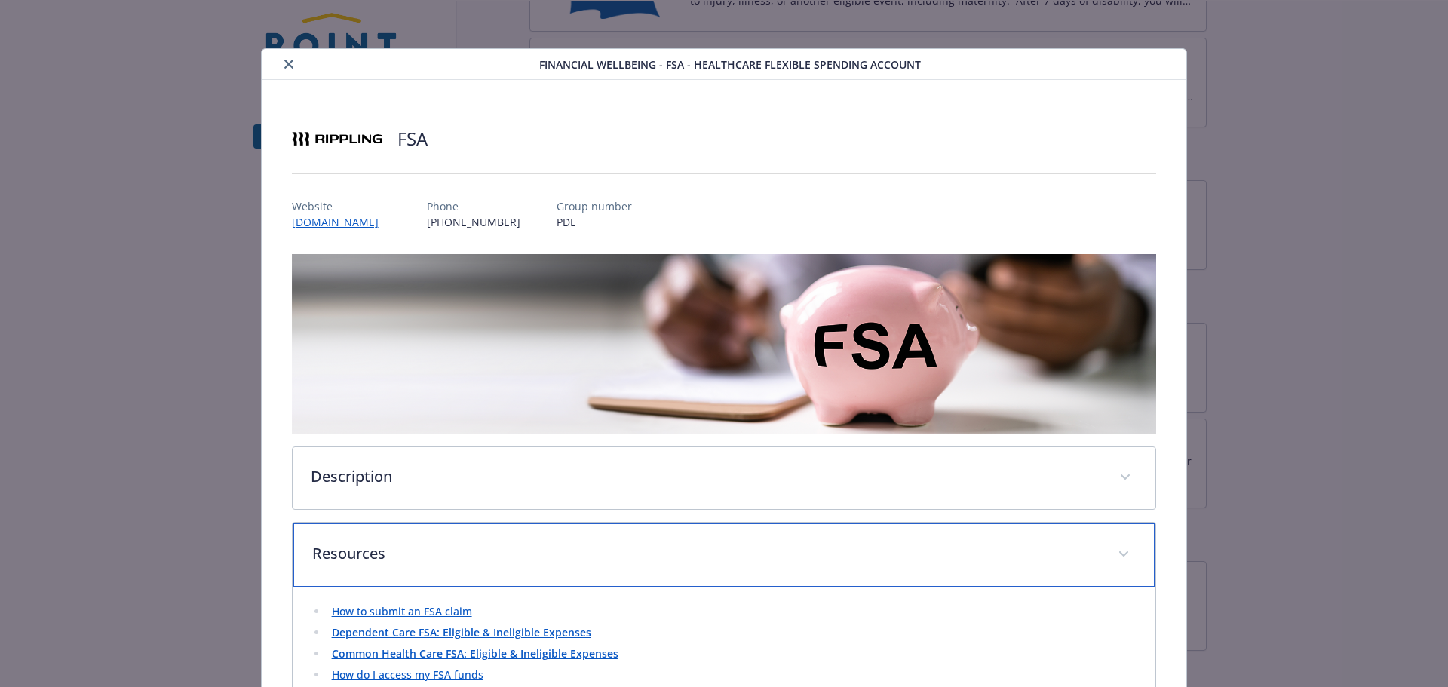
scroll to position [124, 0]
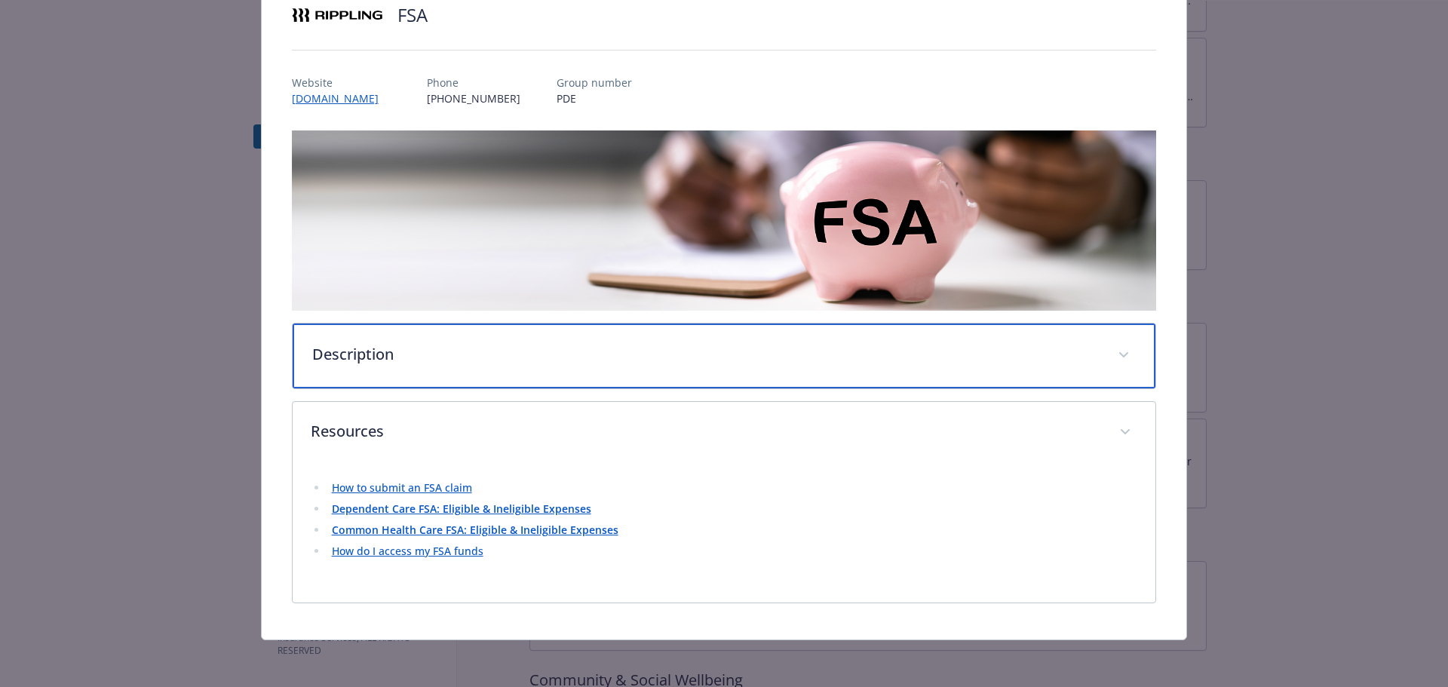
click at [441, 352] on p "Description" at bounding box center [706, 354] width 788 height 23
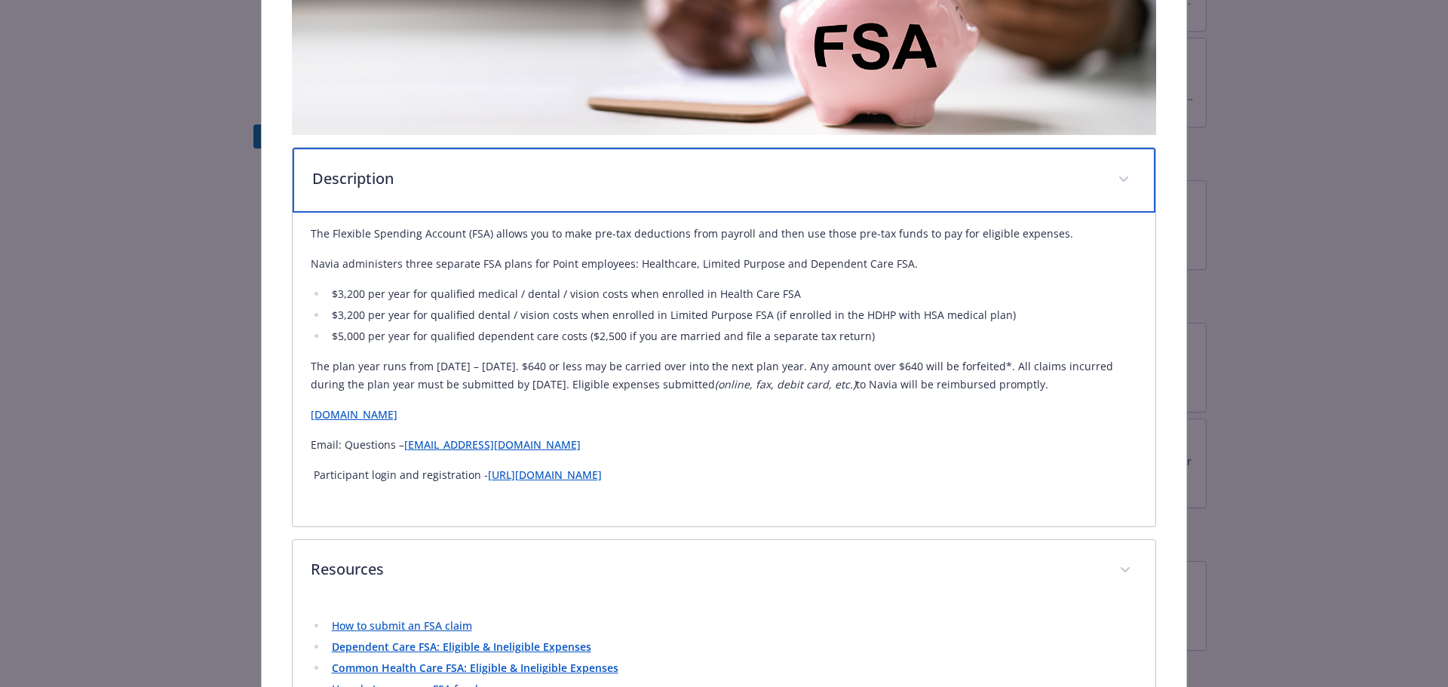
scroll to position [275, 0]
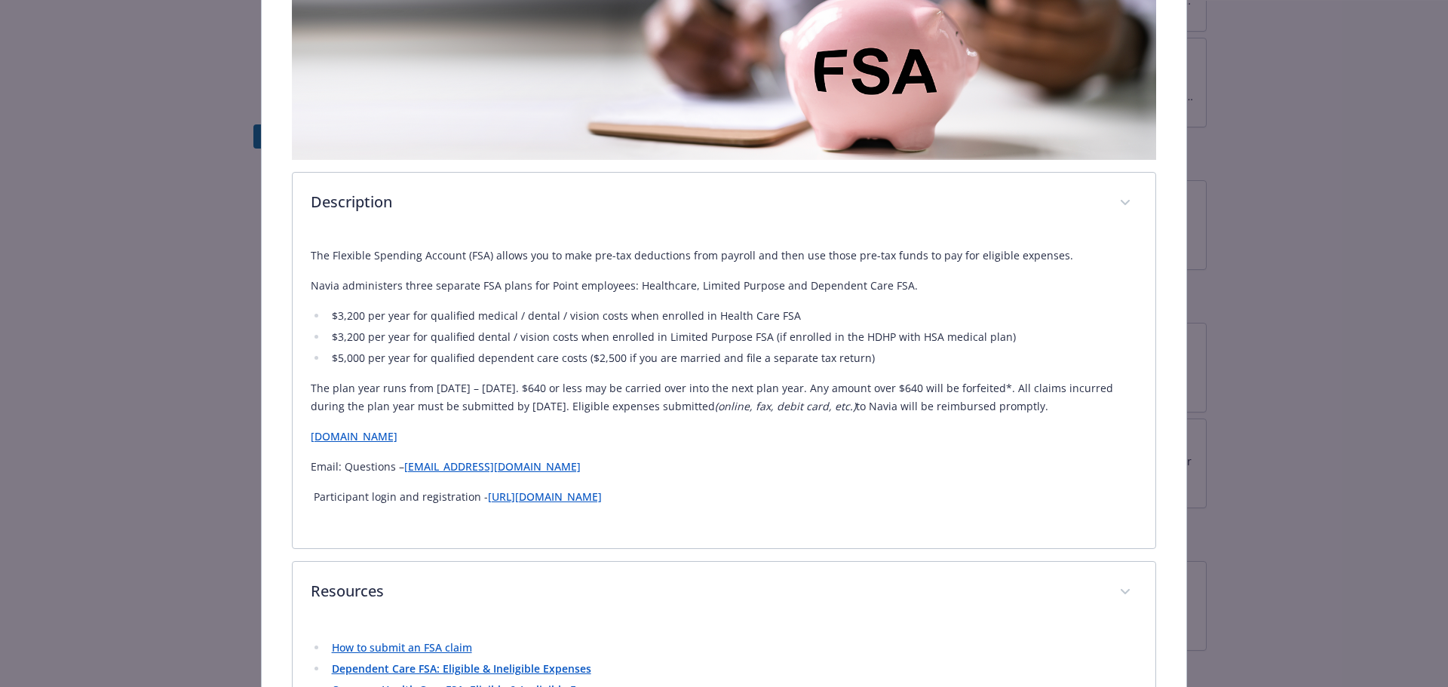
click at [372, 442] on p "www.rippling.com" at bounding box center [725, 437] width 828 height 18
click at [351, 436] on link "www.rippling.com" at bounding box center [354, 436] width 87 height 14
click at [428, 468] on link "Support@rippling.com" at bounding box center [492, 466] width 177 height 14
